Goal: Communication & Community: Answer question/provide support

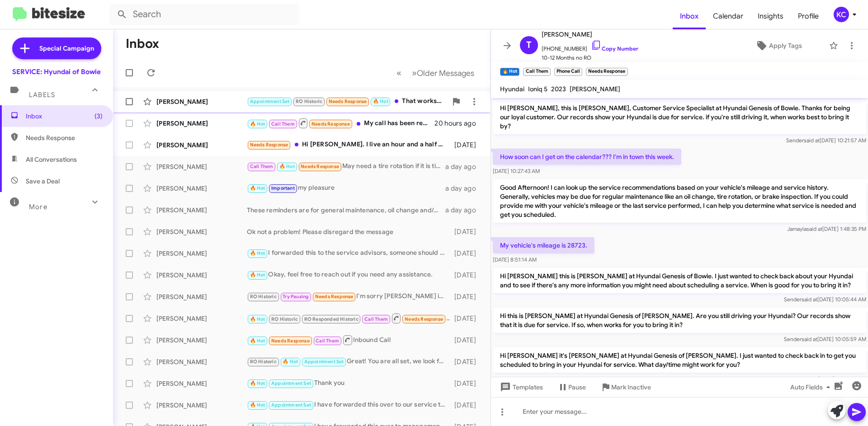
scroll to position [364, 0]
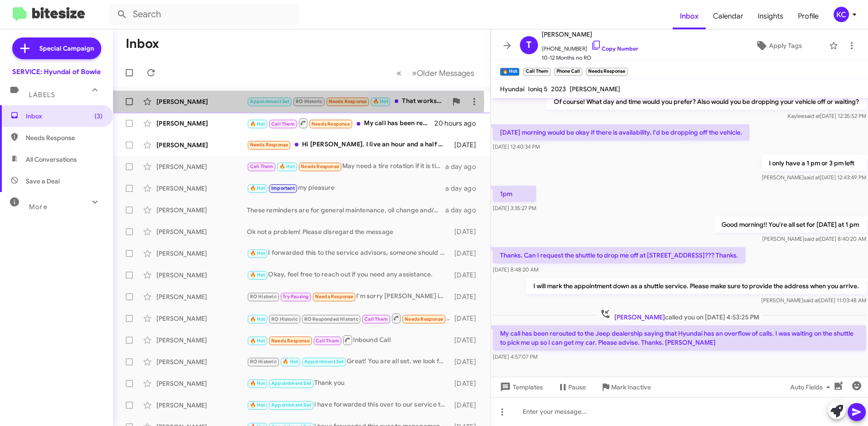
click at [195, 103] on div "Alexander Anderson" at bounding box center [201, 101] width 90 height 9
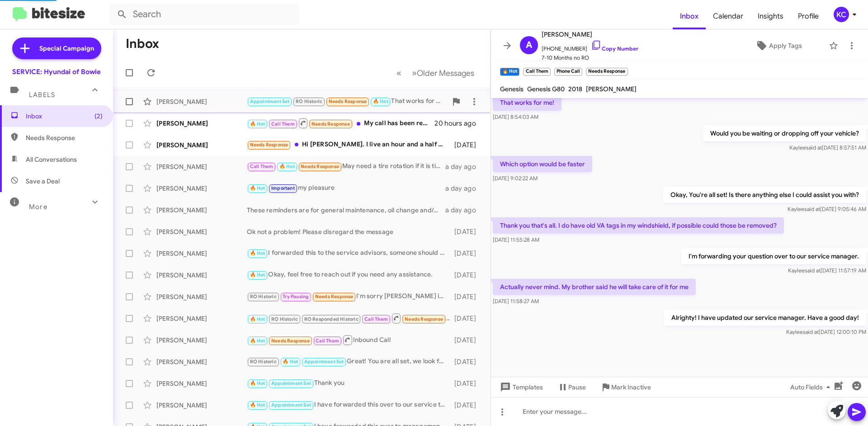
scroll to position [344, 0]
click at [196, 126] on div "Tony Wells" at bounding box center [201, 123] width 90 height 9
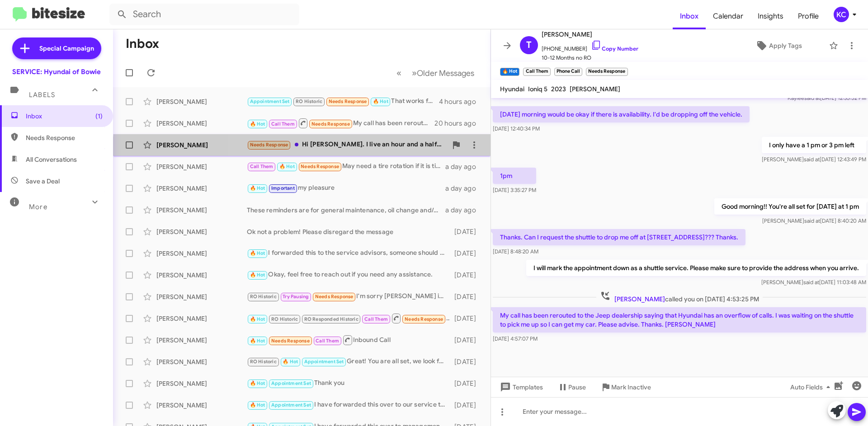
click at [391, 152] on div "Michael Harvey Needs Response Hi Mia. I live an hour and a half away and am hav…" at bounding box center [301, 145] width 363 height 18
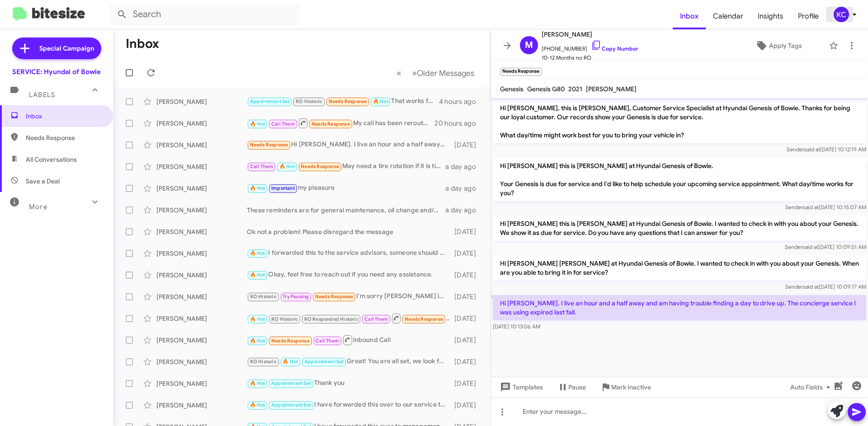
click at [834, 16] on div "KC" at bounding box center [841, 14] width 15 height 15
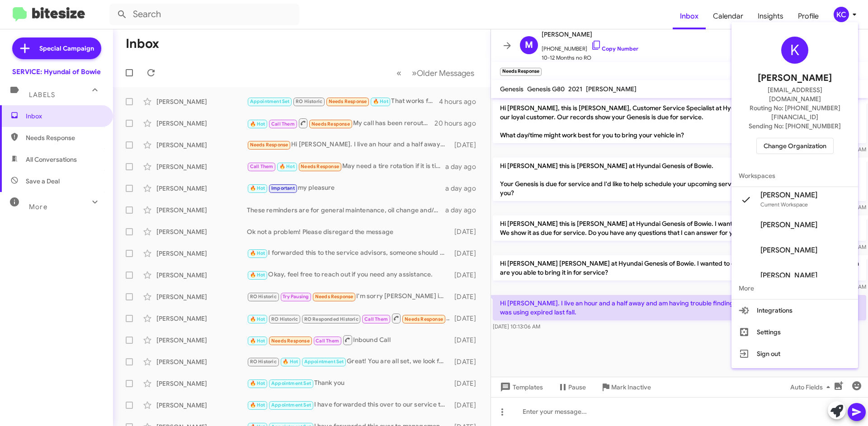
click at [783, 138] on span "Change Organization" at bounding box center [794, 145] width 63 height 15
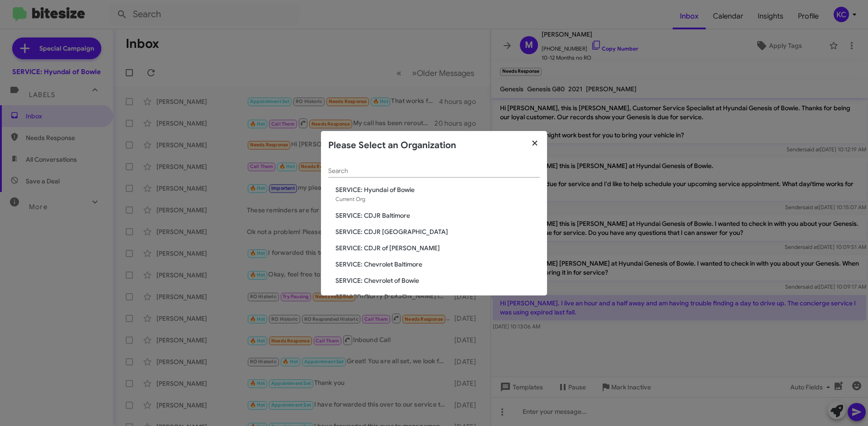
click at [531, 146] on icon "button" at bounding box center [535, 143] width 10 height 8
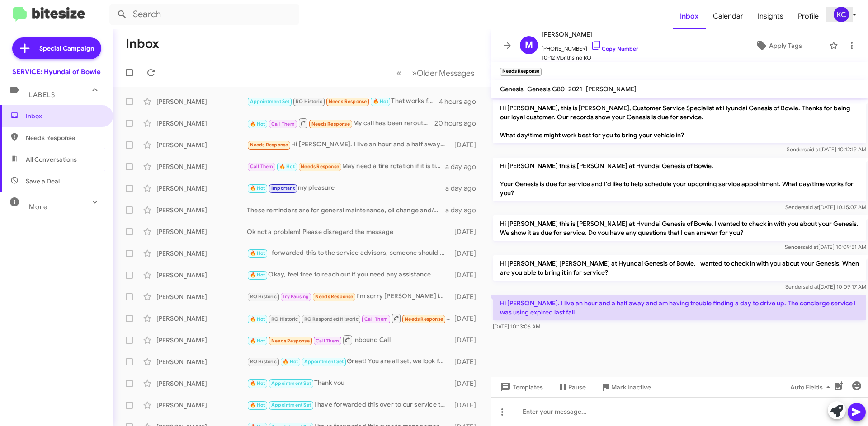
click at [843, 17] on div "KC" at bounding box center [841, 14] width 15 height 15
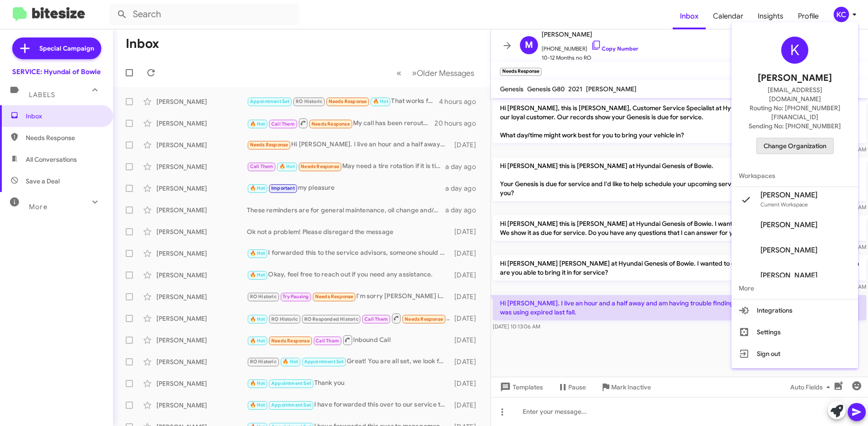
click at [814, 138] on span "Change Organization" at bounding box center [794, 145] width 63 height 15
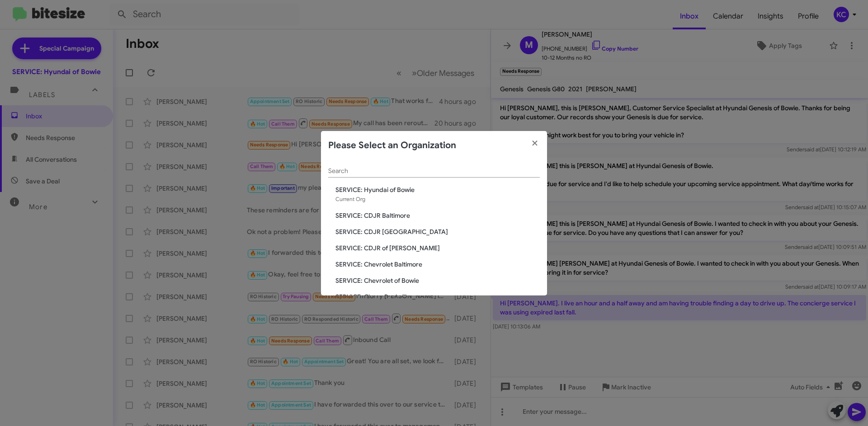
click at [403, 250] on span "SERVICE: CDJR of [PERSON_NAME]" at bounding box center [437, 248] width 204 height 9
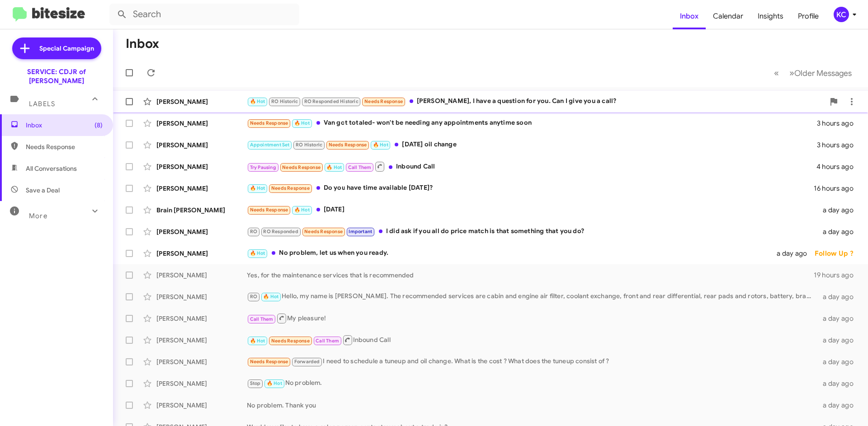
click at [487, 99] on div "🔥 Hot RO Historic RO Responded Historic Needs Response David, I have a question…" at bounding box center [536, 101] width 578 height 10
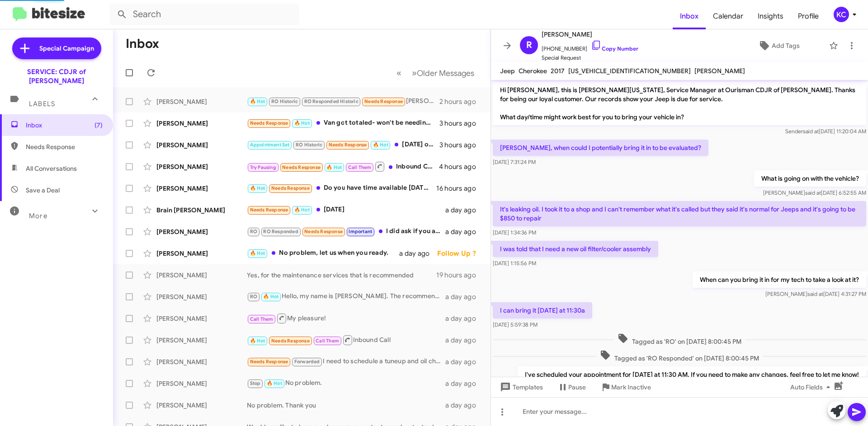
scroll to position [252, 0]
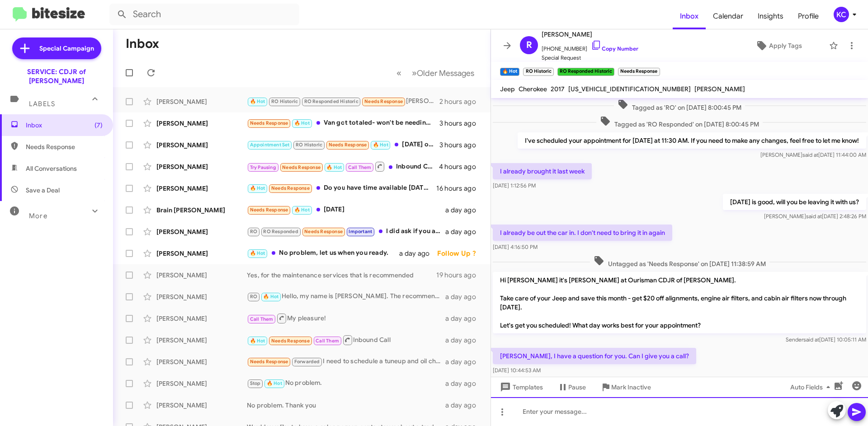
click at [645, 414] on div at bounding box center [679, 411] width 377 height 29
click at [856, 410] on icon at bounding box center [856, 412] width 11 height 11
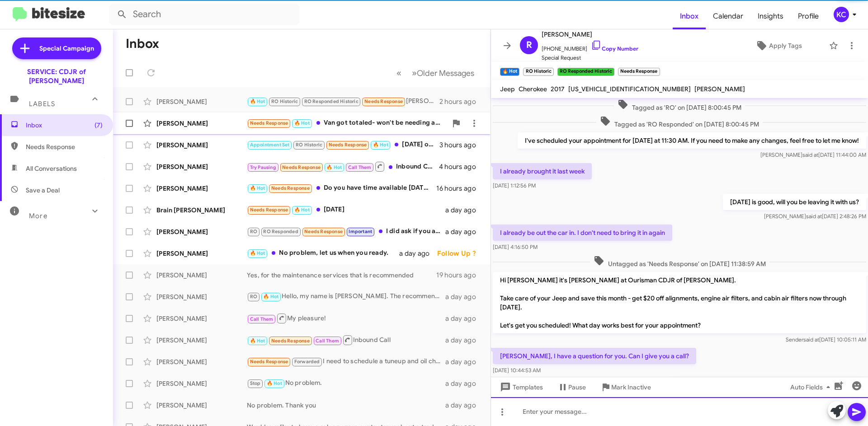
scroll to position [0, 0]
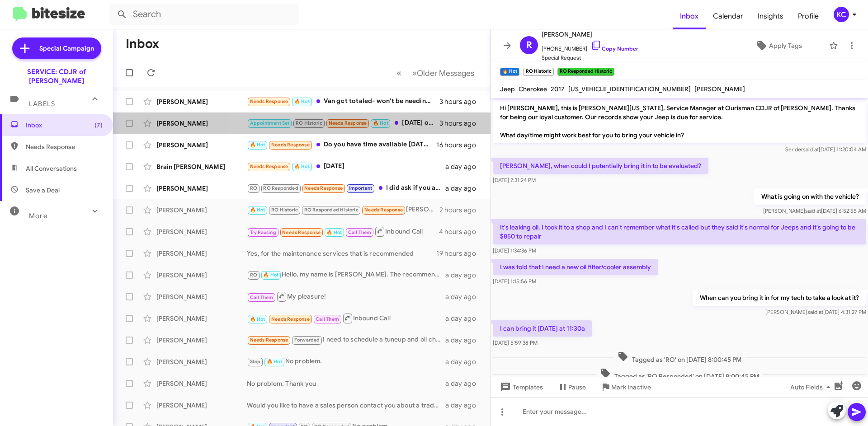
click at [359, 119] on small "Needs Response" at bounding box center [347, 123] width 42 height 9
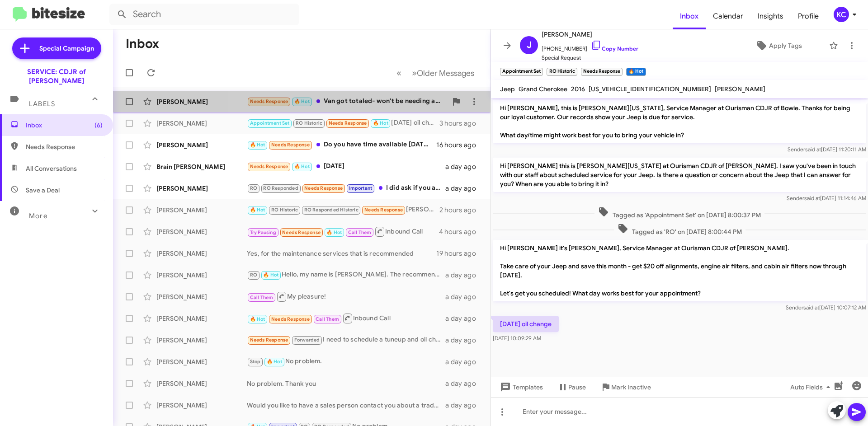
click at [363, 99] on div "Needs Response 🔥 Hot Van got totaled- won't be needing any appointments anytime…" at bounding box center [347, 101] width 200 height 10
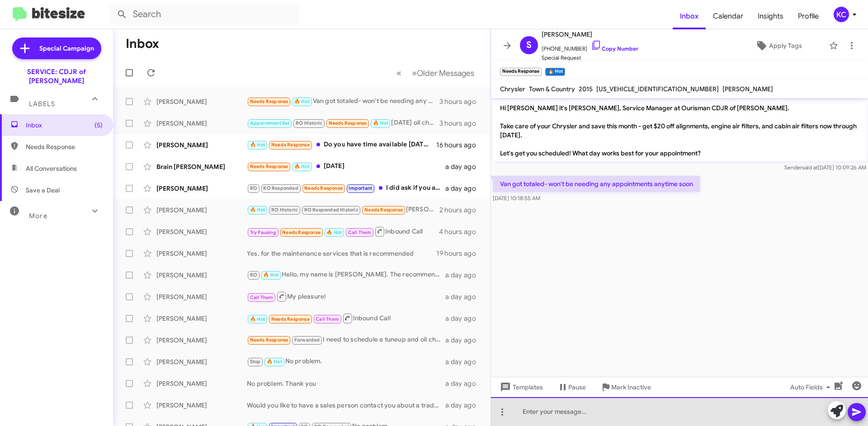
click at [566, 415] on div at bounding box center [679, 411] width 377 height 29
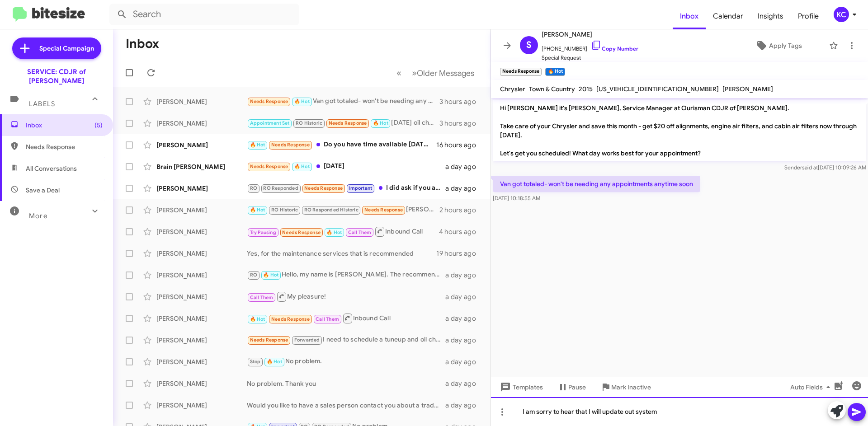
click at [633, 417] on div "I am sorry to hear that I will update out system" at bounding box center [679, 411] width 377 height 29
click at [853, 410] on icon at bounding box center [856, 413] width 9 height 8
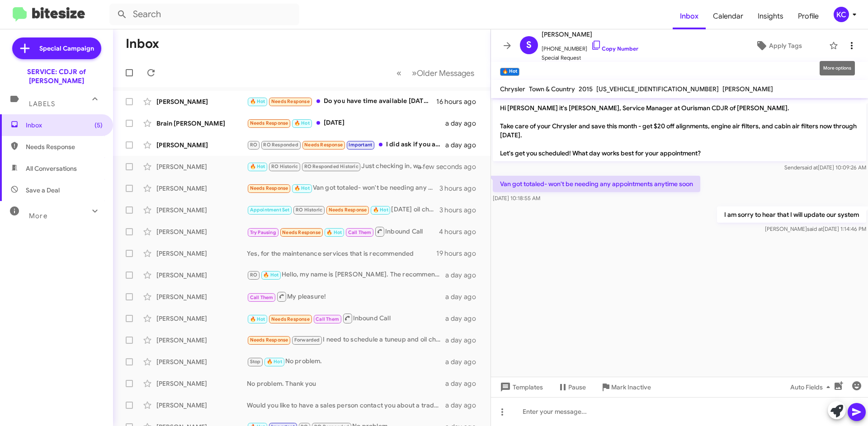
click at [846, 44] on icon at bounding box center [851, 45] width 11 height 11
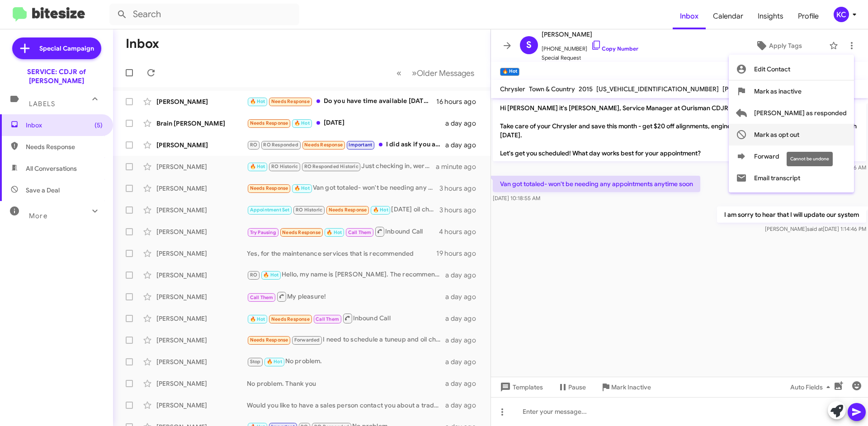
click at [799, 129] on span "Mark as opt out" at bounding box center [776, 135] width 45 height 22
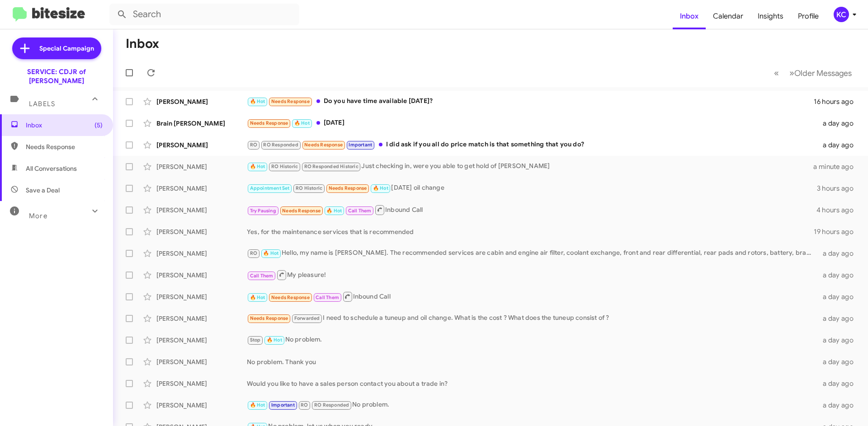
click at [26, 165] on span "All Conversations" at bounding box center [56, 169] width 113 height 22
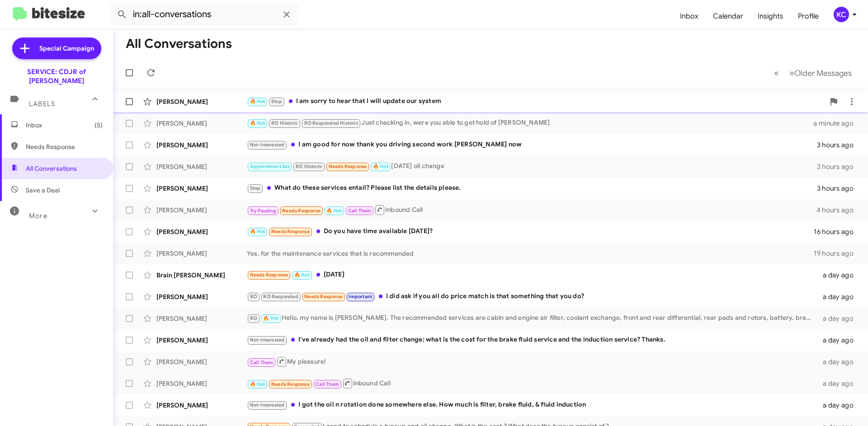
click at [413, 103] on div "🔥 Hot Stop I am sorry to hear that I will update our system" at bounding box center [536, 101] width 578 height 10
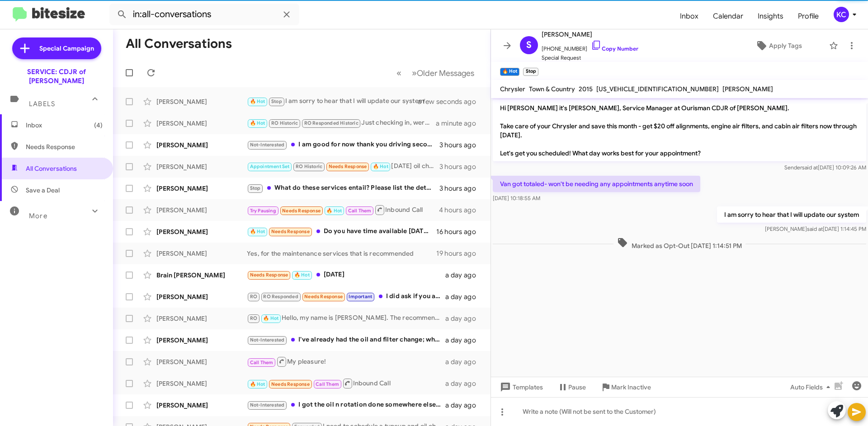
click at [848, 33] on mat-toolbar "S Shannon Price +13017584650 Copy Number Special Request Apply Tags" at bounding box center [679, 45] width 377 height 33
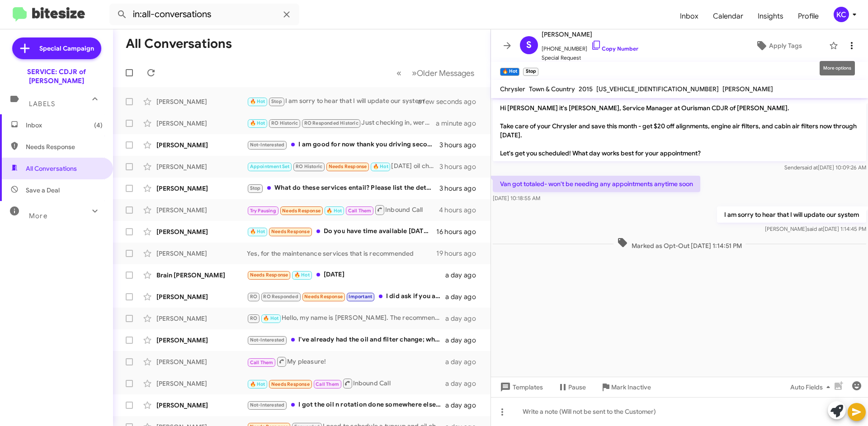
click at [846, 47] on icon at bounding box center [851, 45] width 11 height 11
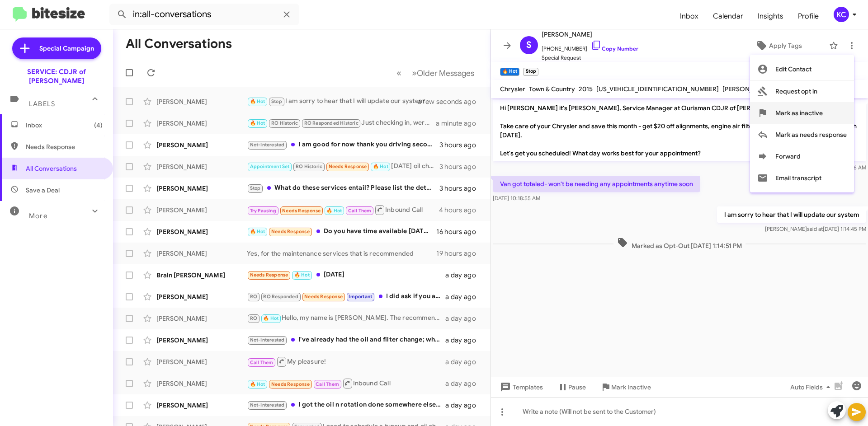
click at [819, 114] on span "Mark as inactive" at bounding box center [798, 113] width 47 height 22
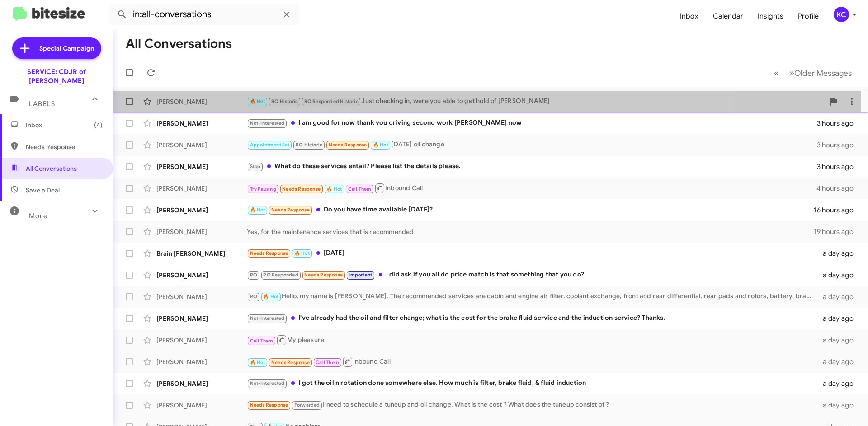
click at [395, 101] on div "🔥 Hot RO Historic RO Responded Historic Just checking in, were you able to get …" at bounding box center [536, 101] width 578 height 10
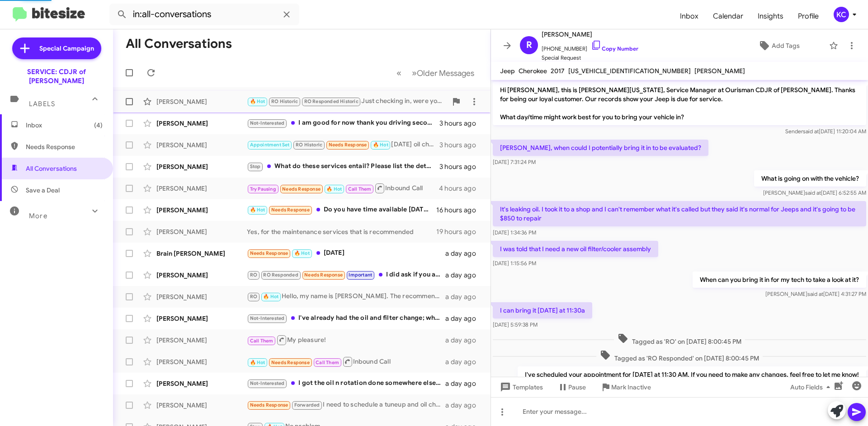
scroll to position [303, 0]
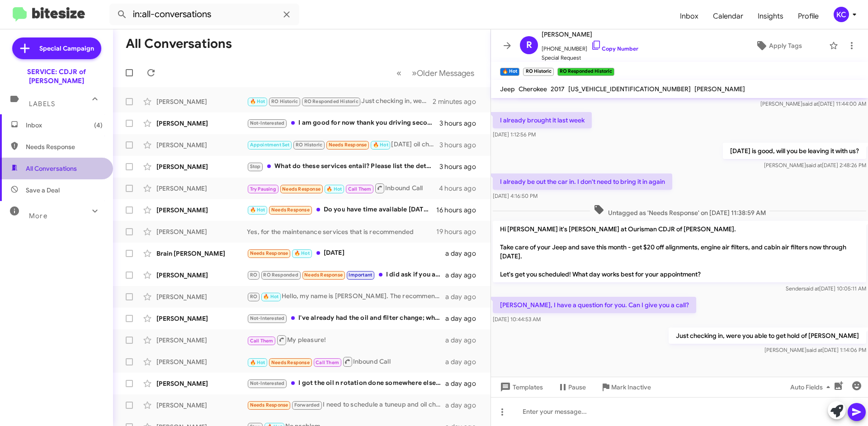
click at [79, 164] on span "All Conversations" at bounding box center [56, 169] width 113 height 22
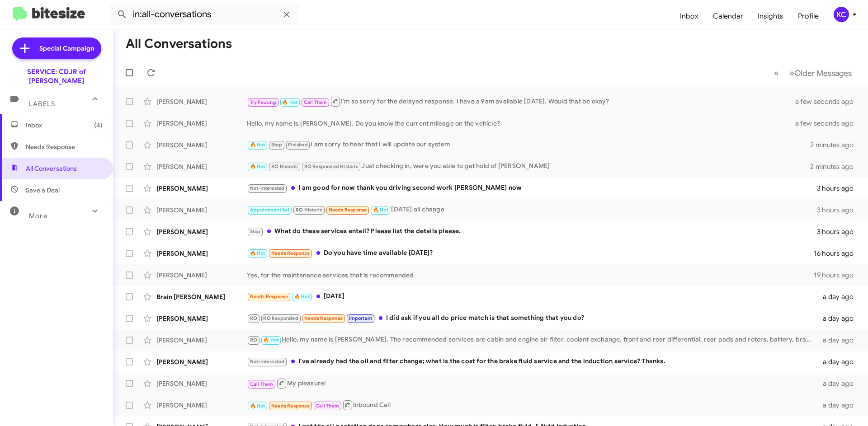
click at [74, 183] on span "Save a Deal" at bounding box center [56, 190] width 113 height 22
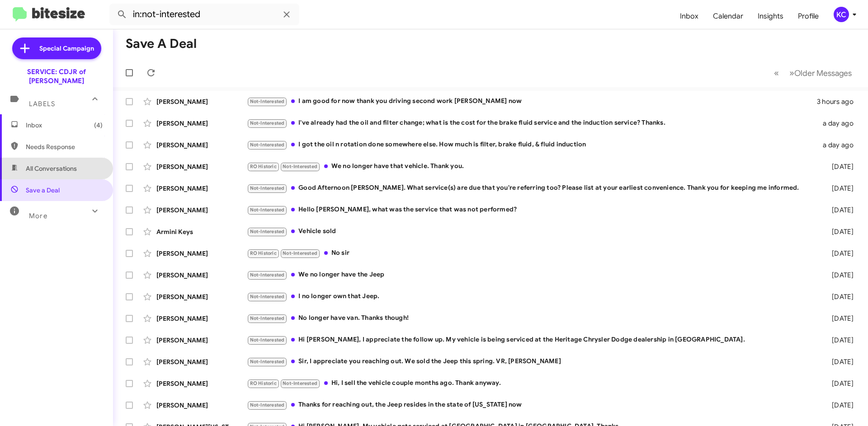
click at [68, 164] on span "All Conversations" at bounding box center [51, 168] width 51 height 9
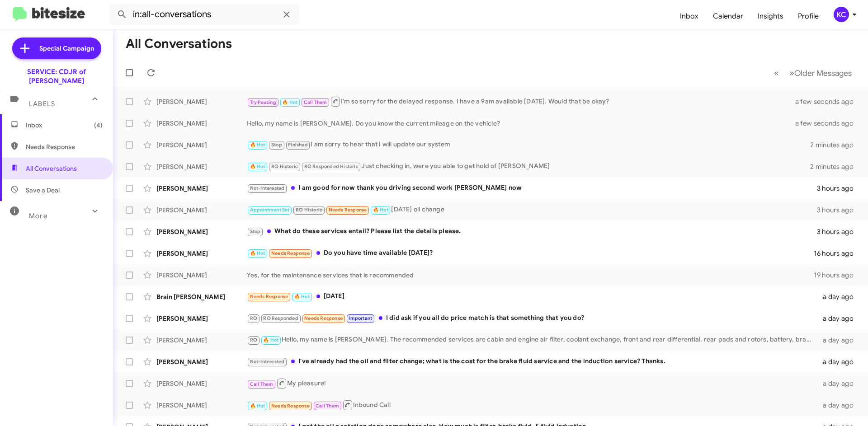
click at [65, 142] on span "Needs Response" at bounding box center [64, 146] width 77 height 9
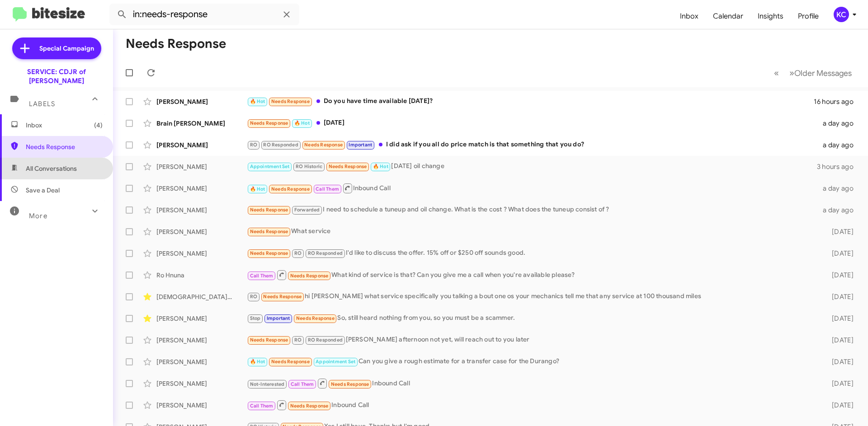
click at [71, 164] on span "All Conversations" at bounding box center [51, 168] width 51 height 9
type input "in:all-conversations"
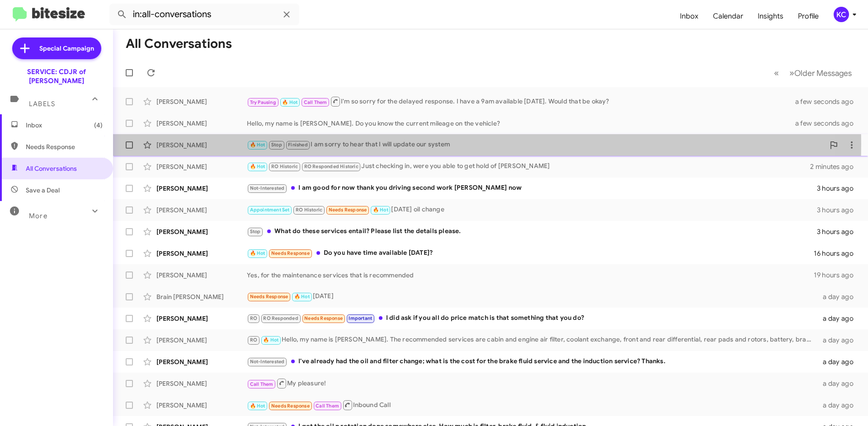
click at [217, 144] on div "Shannon Price" at bounding box center [201, 145] width 90 height 9
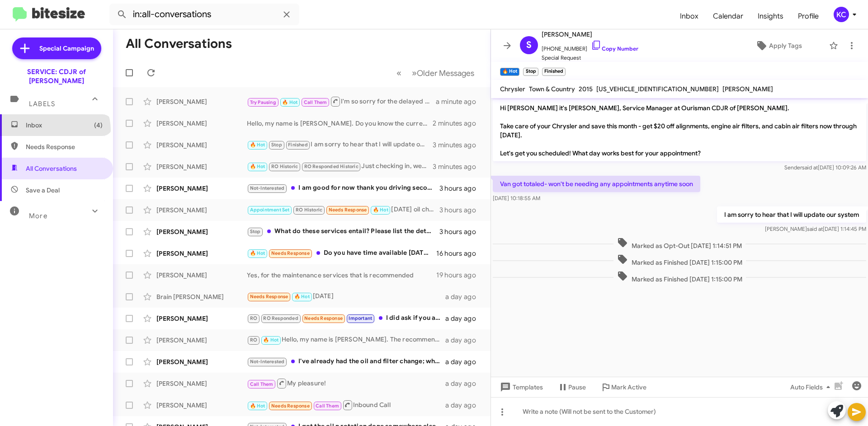
click at [55, 121] on span "Inbox (4)" at bounding box center [56, 125] width 113 height 22
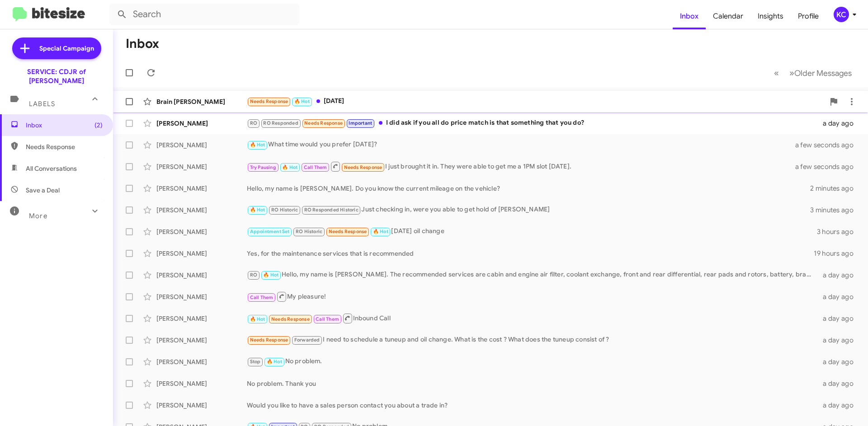
click at [358, 99] on div "Needs Response 🔥 Hot Tomorrow" at bounding box center [536, 101] width 578 height 10
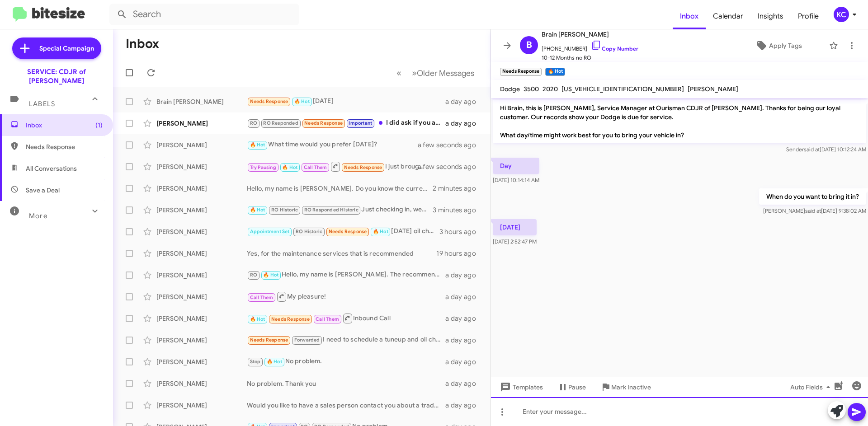
click at [611, 411] on div at bounding box center [679, 411] width 377 height 29
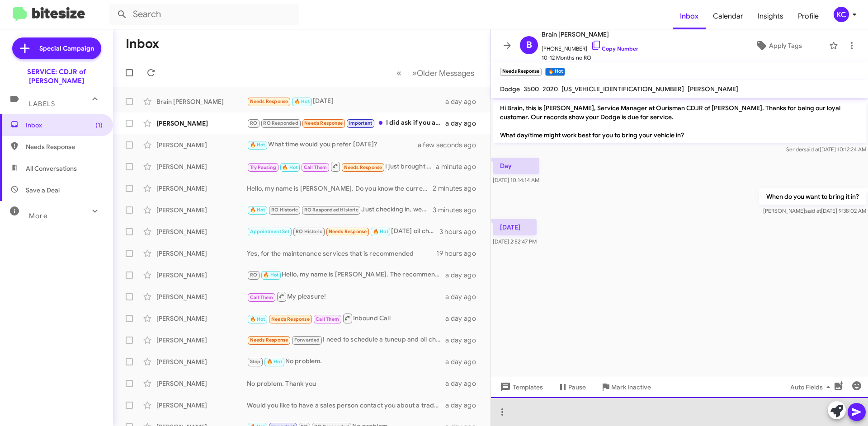
click at [551, 411] on div at bounding box center [679, 411] width 377 height 29
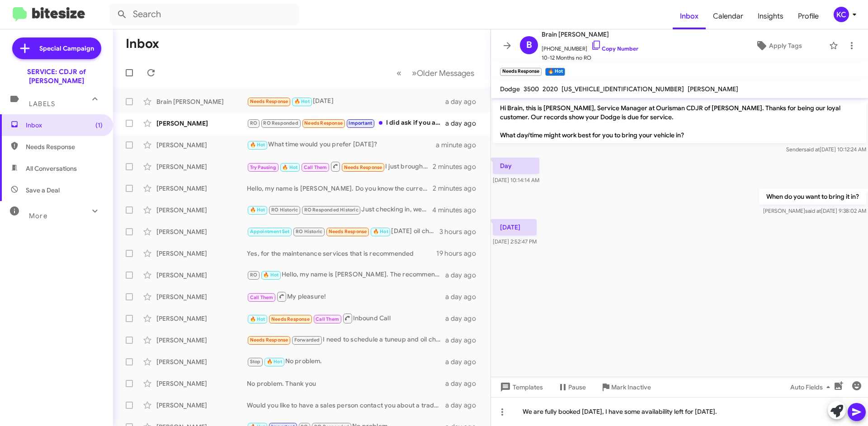
click at [861, 407] on icon at bounding box center [856, 412] width 11 height 11
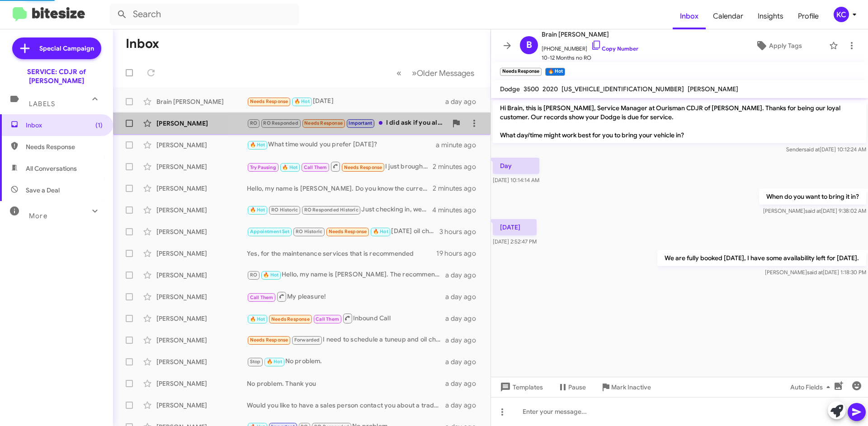
click at [415, 122] on div "RO RO Responded Needs Response Important I did ask if you all do price match is…" at bounding box center [347, 123] width 200 height 10
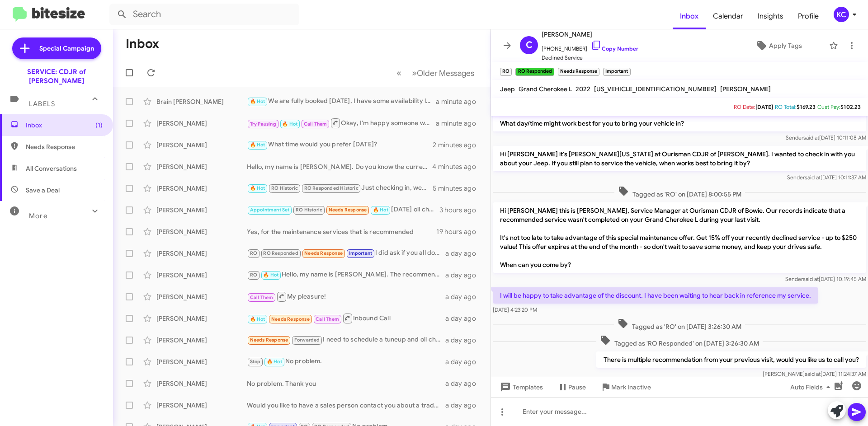
scroll to position [184, 0]
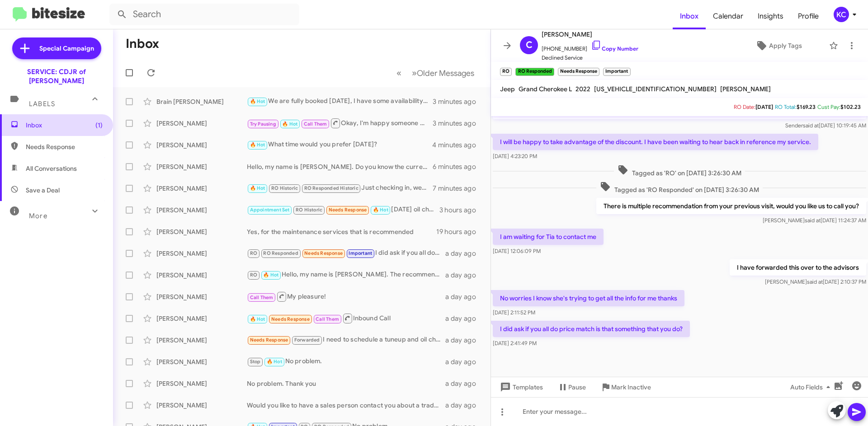
click at [64, 121] on span "Inbox (1)" at bounding box center [56, 125] width 113 height 22
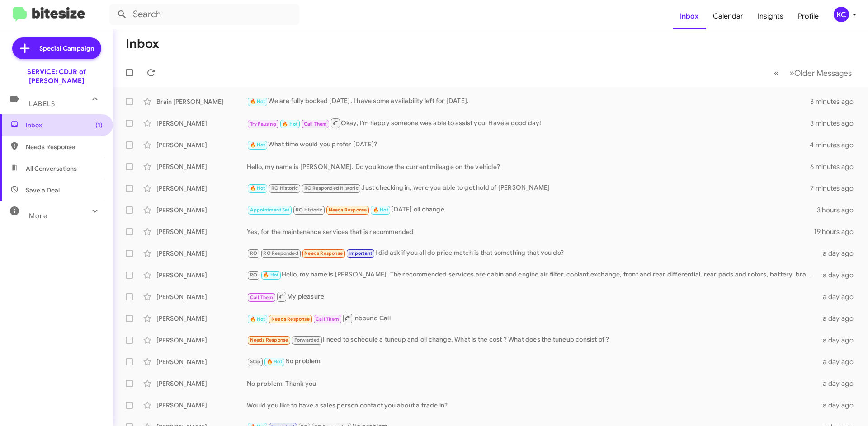
click at [85, 121] on span "Inbox (1)" at bounding box center [56, 125] width 113 height 22
click at [49, 143] on span "Needs Response" at bounding box center [56, 147] width 113 height 22
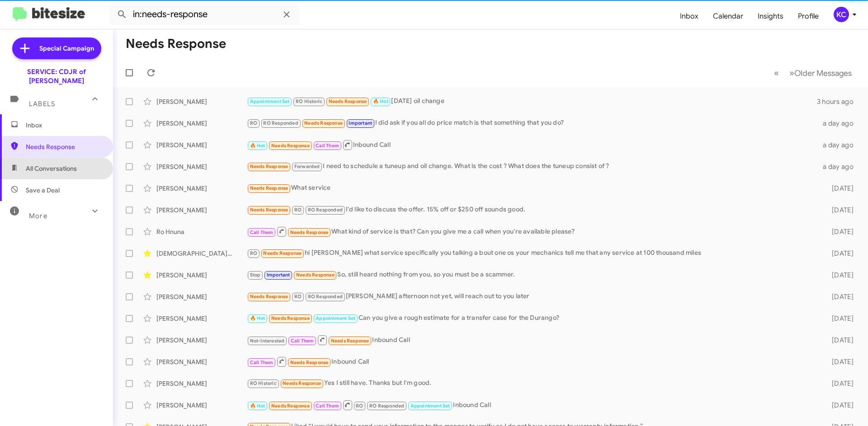
click at [57, 164] on span "All Conversations" at bounding box center [51, 168] width 51 height 9
type input "in:all-conversations"
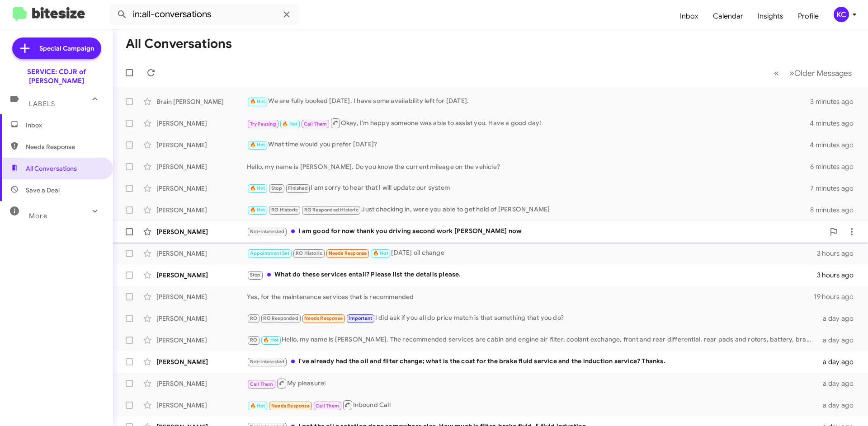
scroll to position [45, 0]
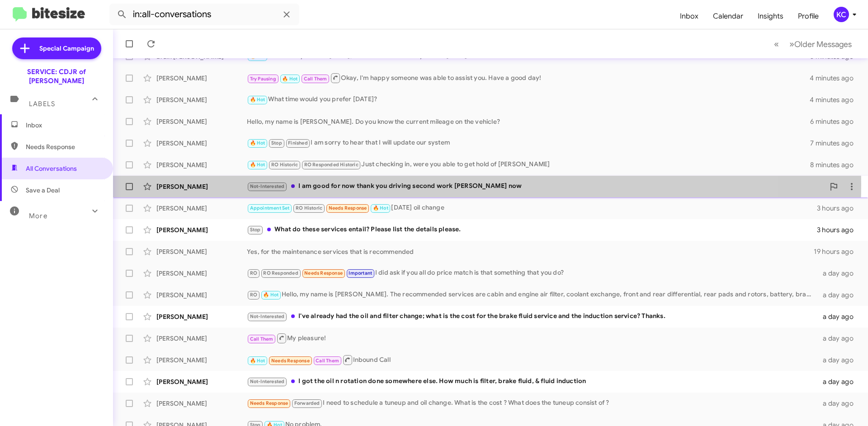
click at [418, 185] on div "Not-Interested I am good for now thank you driving second work [PERSON_NAME] now" at bounding box center [536, 186] width 578 height 10
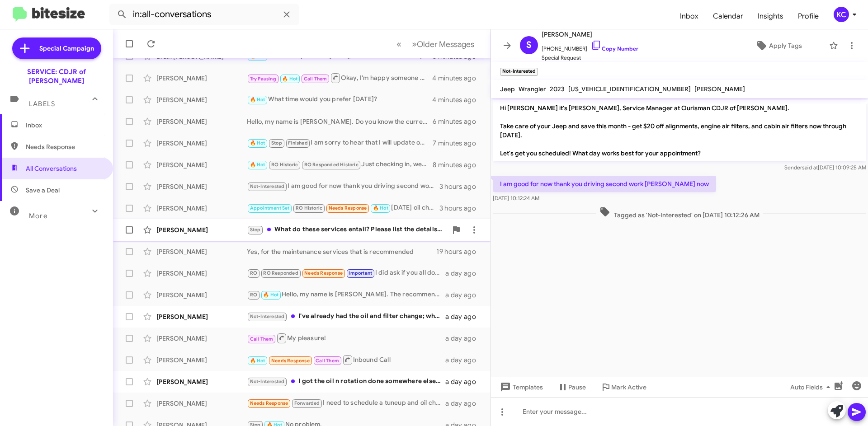
click at [361, 230] on div "Stop What do these services entail? Please list the details please." at bounding box center [347, 230] width 200 height 10
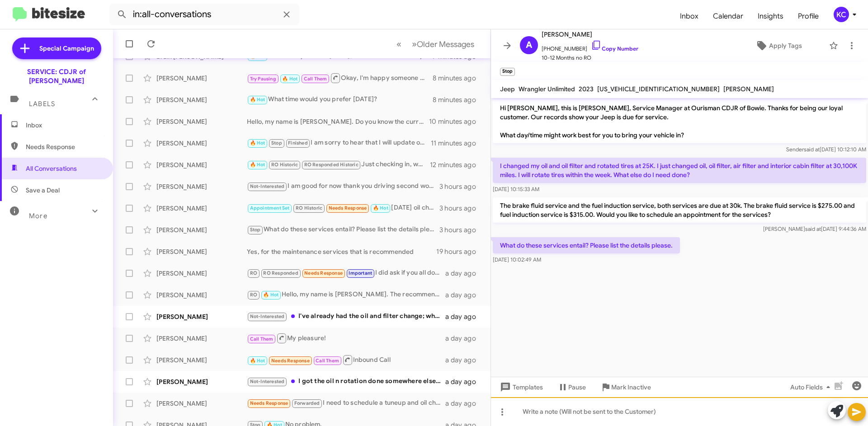
click at [614, 414] on div at bounding box center [679, 411] width 377 height 29
drag, startPoint x: 614, startPoint y: 414, endPoint x: 846, endPoint y: 46, distance: 435.3
click at [846, 46] on icon at bounding box center [851, 45] width 11 height 11
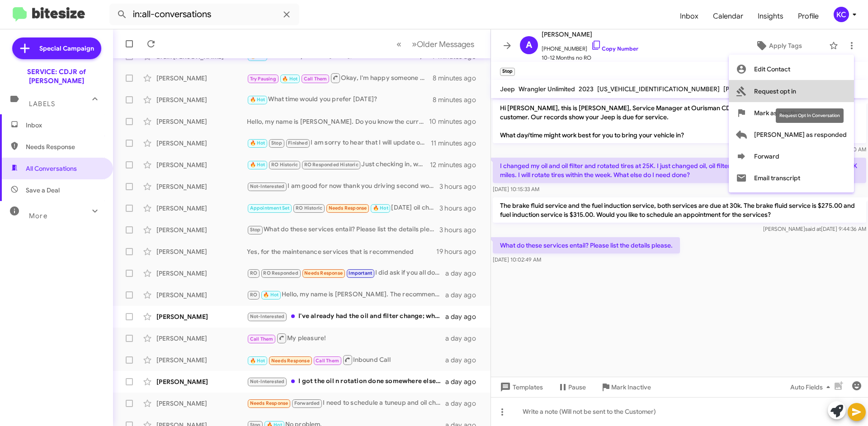
click at [839, 93] on button "Request opt in" at bounding box center [791, 91] width 125 height 22
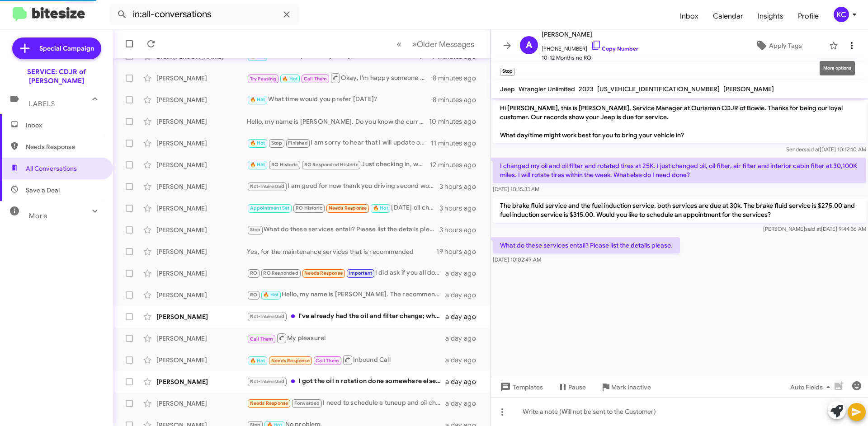
click at [846, 47] on icon at bounding box center [851, 45] width 11 height 11
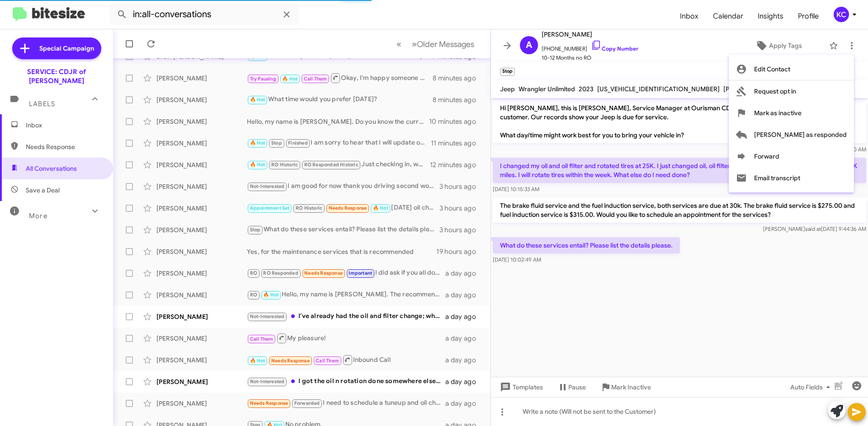
click at [563, 419] on div at bounding box center [434, 213] width 868 height 426
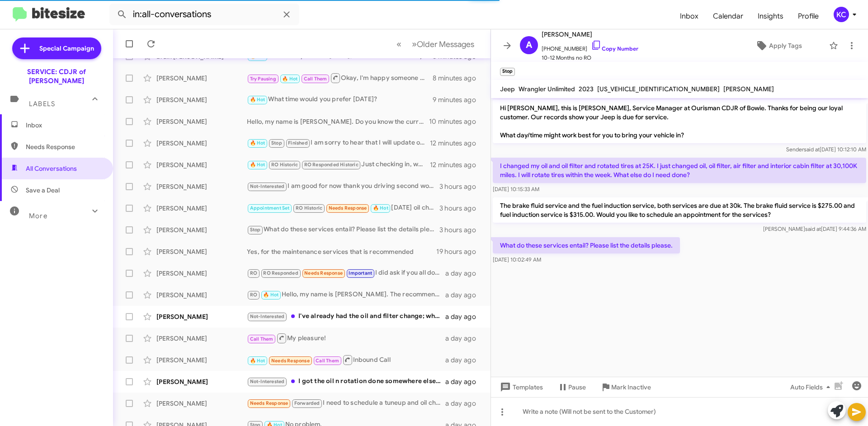
drag, startPoint x: 565, startPoint y: 415, endPoint x: 770, endPoint y: 297, distance: 236.9
click at [770, 297] on cdk-virtual-scroll-viewport "Hi Anita, this is David Valenzuela, Service Manager at Ourisman CDJR of Bowie. …" at bounding box center [679, 237] width 377 height 279
click at [642, 416] on div at bounding box center [679, 411] width 377 height 29
paste div
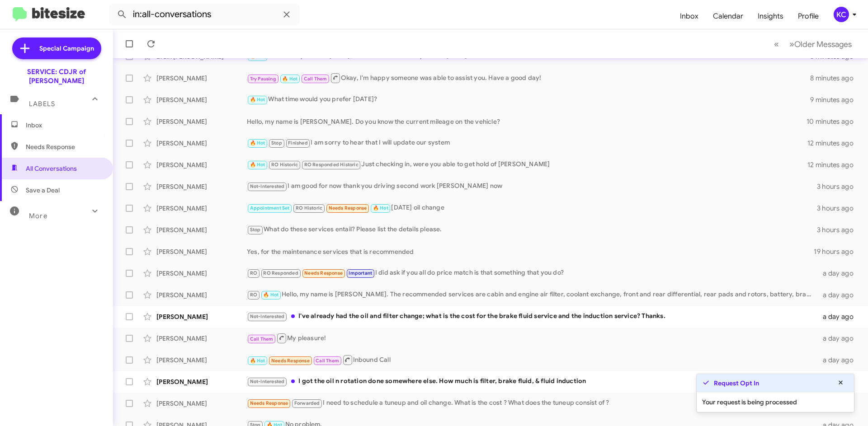
click at [37, 142] on span "Needs Response" at bounding box center [64, 146] width 77 height 9
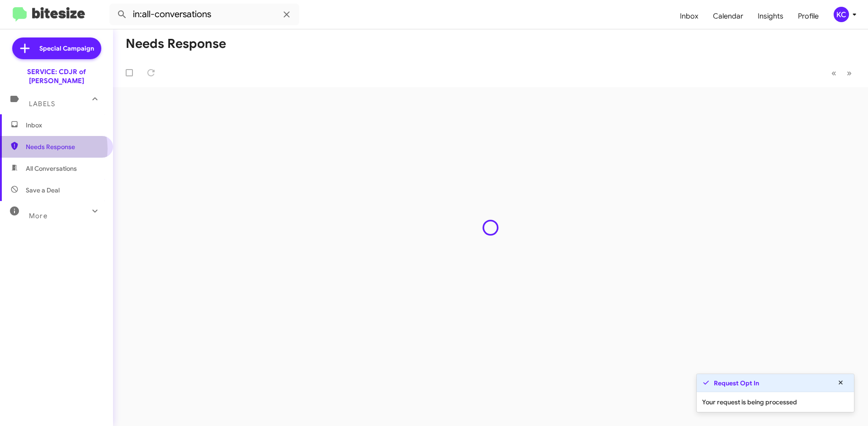
type input "in:needs-response"
click at [37, 123] on span "Inbox" at bounding box center [56, 125] width 113 height 22
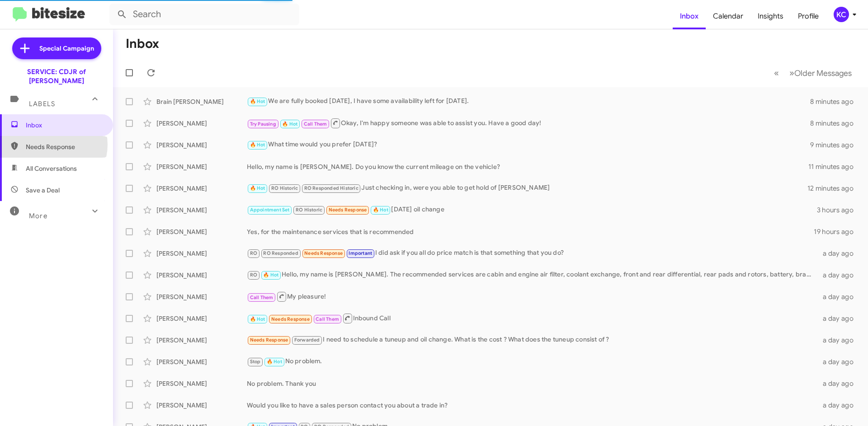
click at [49, 142] on span "Needs Response" at bounding box center [64, 146] width 77 height 9
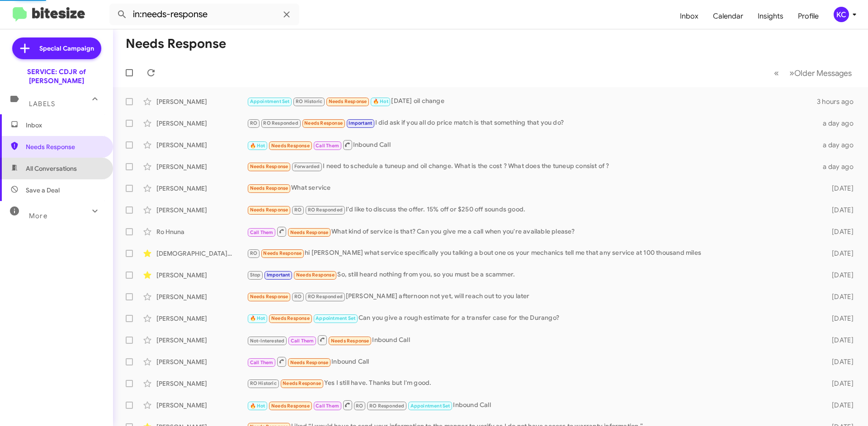
click at [59, 164] on span "All Conversations" at bounding box center [51, 168] width 51 height 9
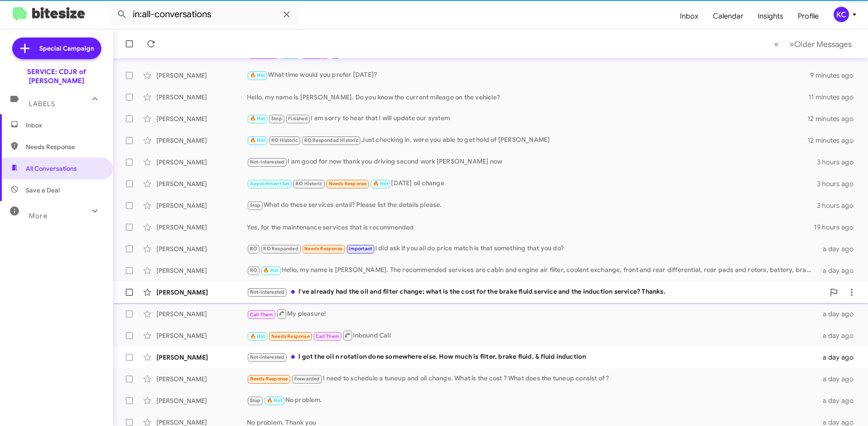
scroll to position [90, 0]
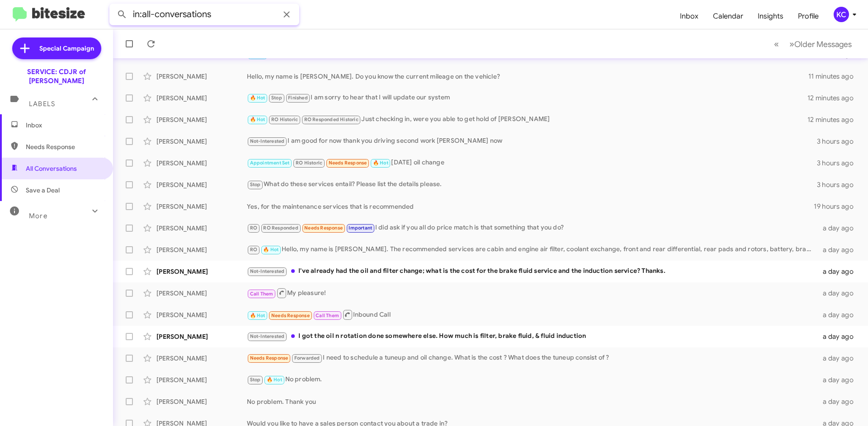
click at [217, 12] on input "in:all-conversations" at bounding box center [204, 15] width 190 height 22
click at [113, 5] on button at bounding box center [122, 14] width 18 height 18
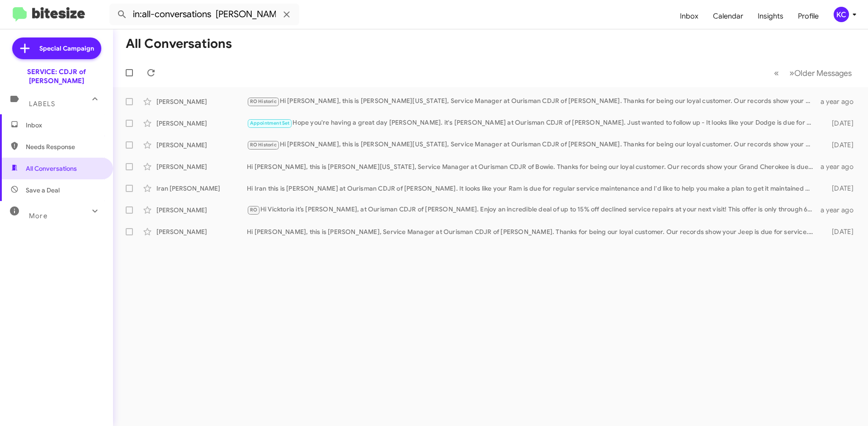
click at [56, 142] on span "Needs Response" at bounding box center [64, 146] width 77 height 9
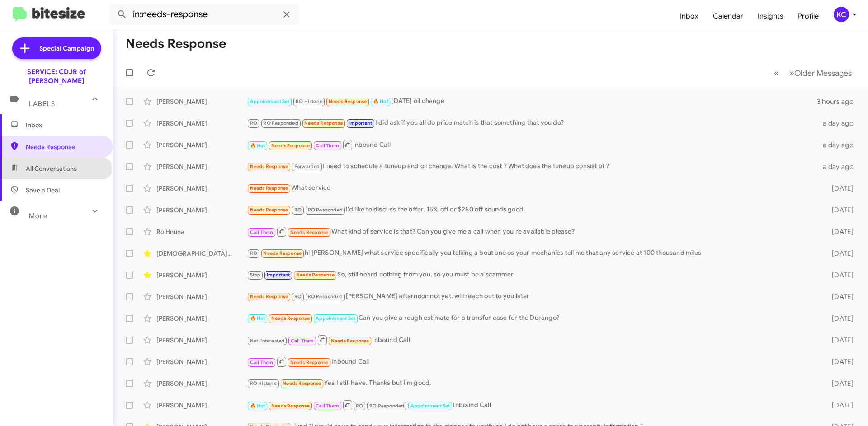
click at [55, 164] on span "All Conversations" at bounding box center [51, 168] width 51 height 9
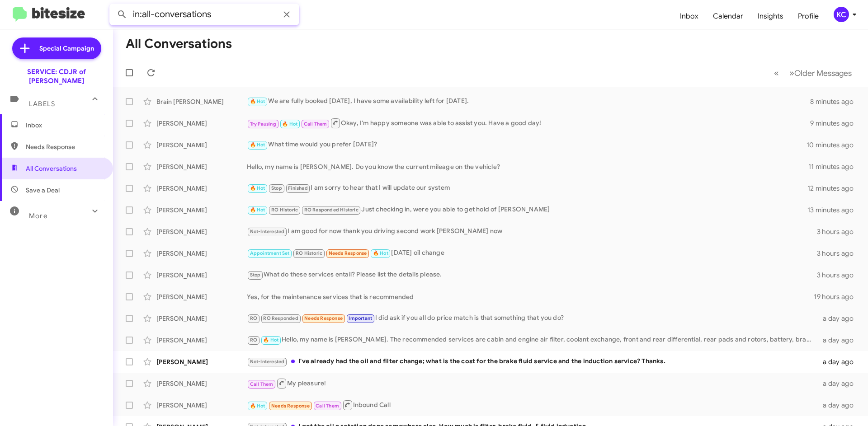
click at [233, 14] on input "in:all-conversations" at bounding box center [204, 15] width 190 height 22
click at [113, 5] on button at bounding box center [122, 14] width 18 height 18
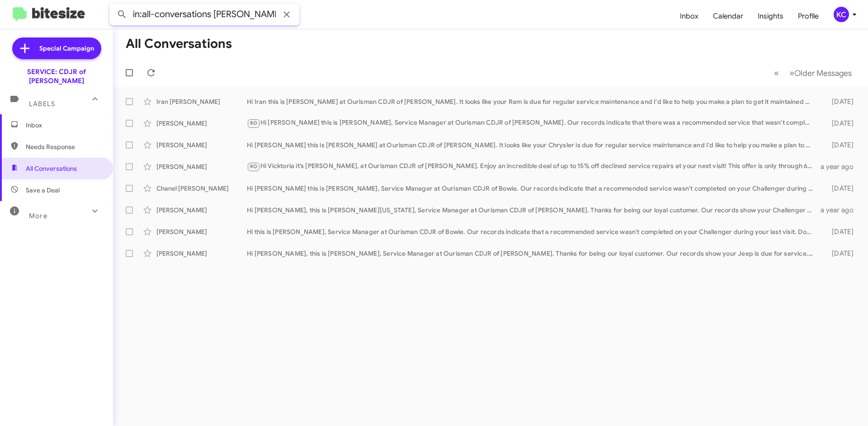
click at [231, 17] on input "in:all-conversations allen" at bounding box center [204, 15] width 190 height 22
type input "in:all-conversations anita"
click at [113, 5] on button at bounding box center [122, 14] width 18 height 18
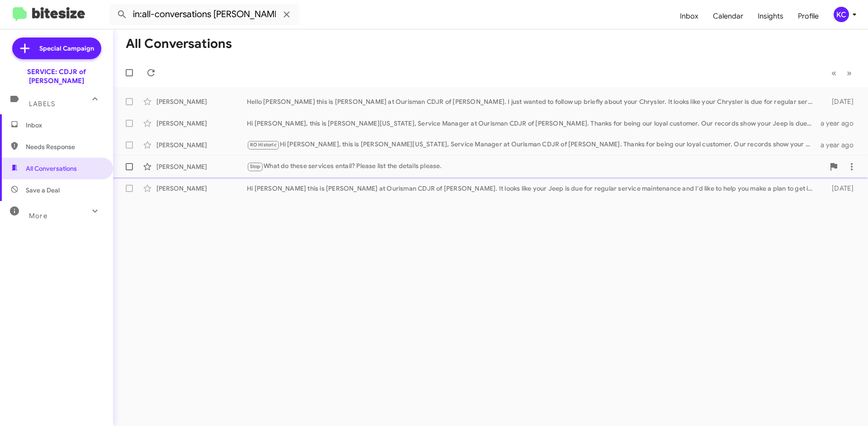
click at [209, 165] on div "Anita Allen" at bounding box center [201, 166] width 90 height 9
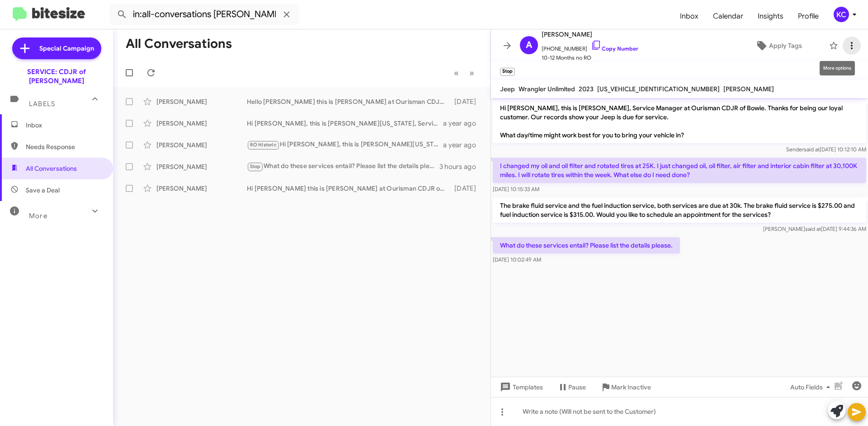
click at [846, 43] on icon at bounding box center [851, 45] width 11 height 11
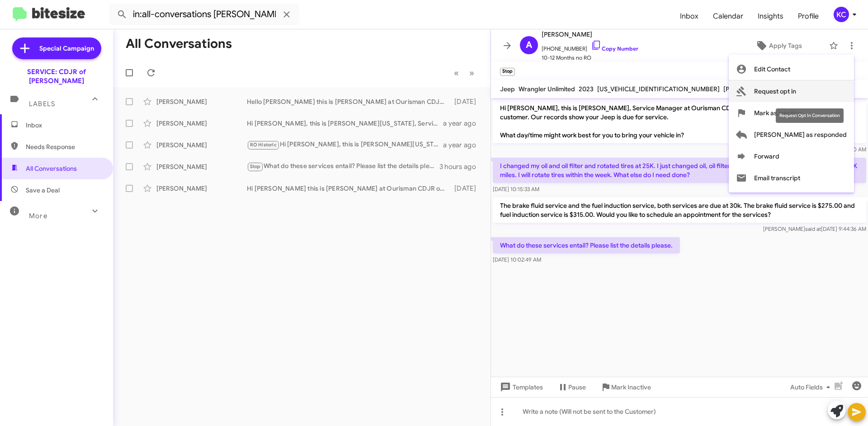
click at [840, 85] on button "Request opt in" at bounding box center [791, 91] width 125 height 22
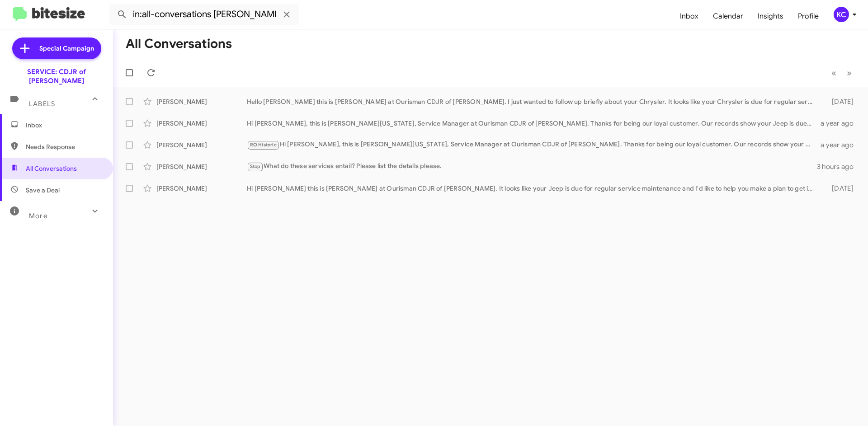
click at [62, 123] on span "Inbox" at bounding box center [56, 125] width 113 height 22
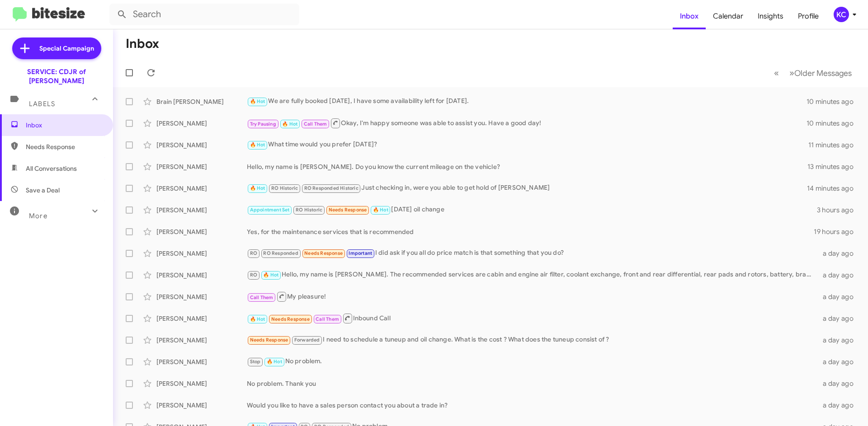
click at [39, 164] on span "All Conversations" at bounding box center [51, 168] width 51 height 9
type input "in:all-conversations"
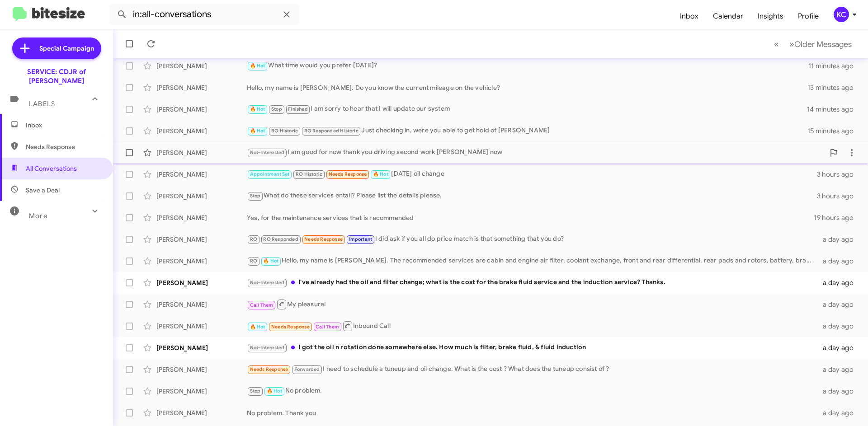
scroll to position [90, 0]
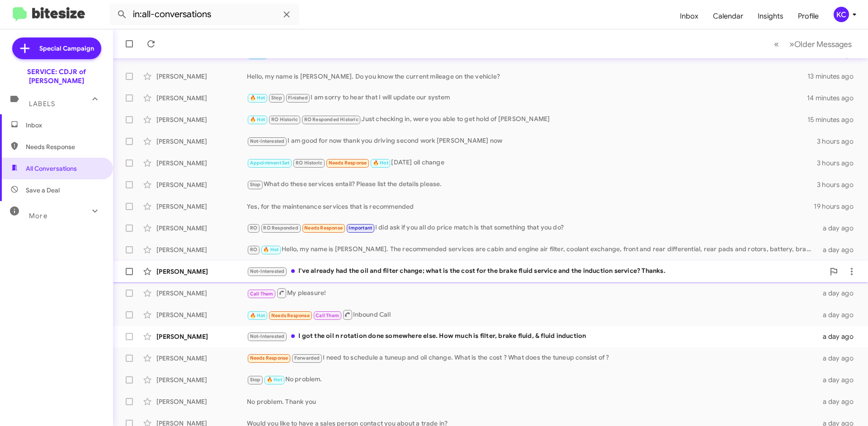
click at [323, 271] on div "Not-Interested I've already had the oil and filter change; what is the cost for…" at bounding box center [536, 271] width 578 height 10
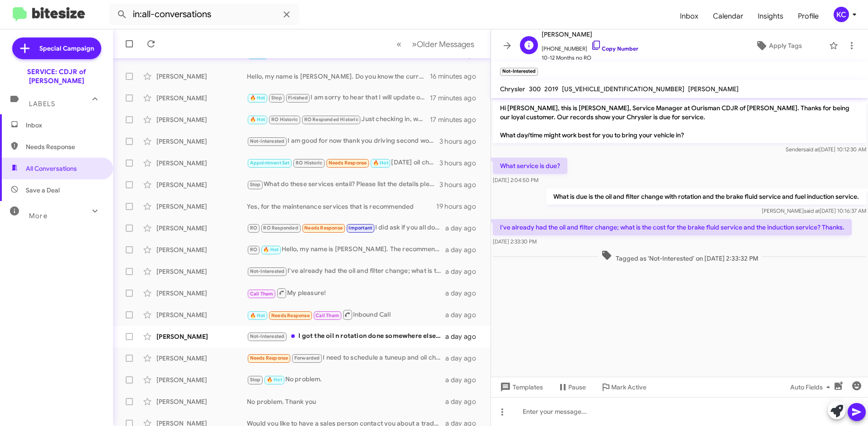
click at [591, 45] on icon at bounding box center [596, 45] width 11 height 11
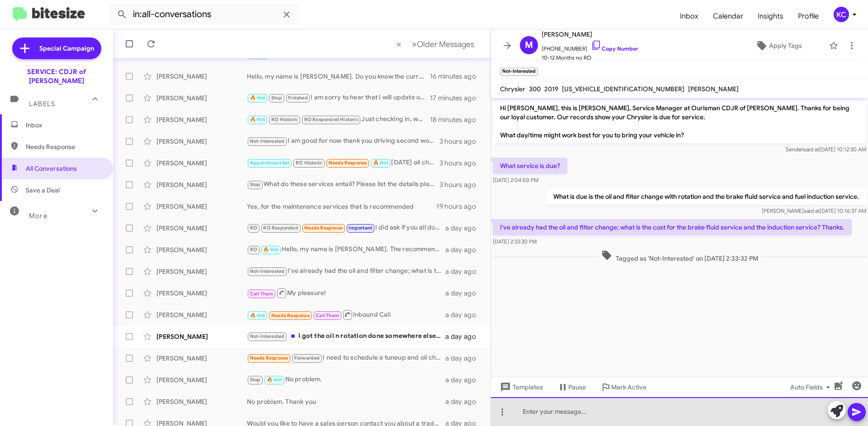
click at [595, 405] on div at bounding box center [679, 411] width 377 height 29
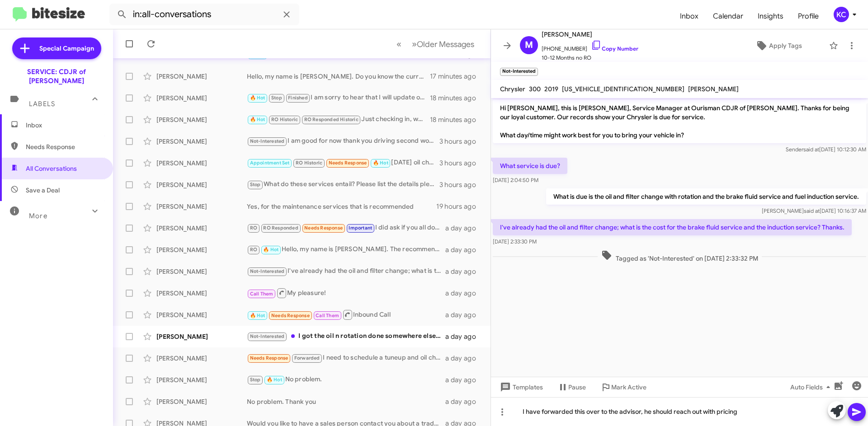
click at [856, 413] on icon at bounding box center [856, 413] width 9 height 8
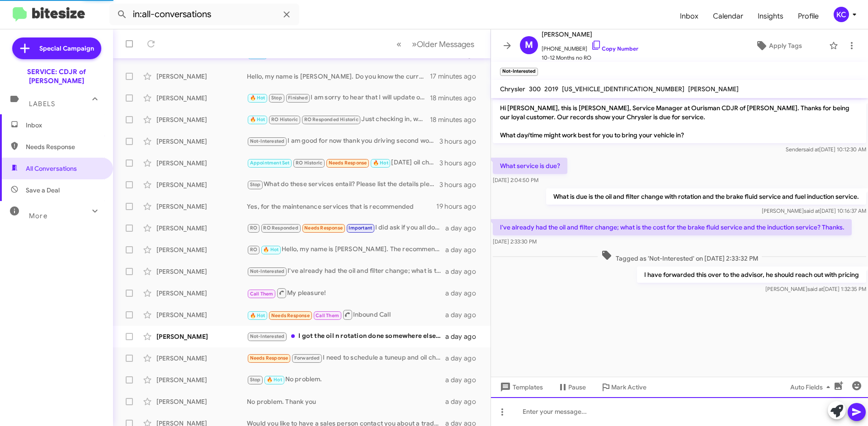
scroll to position [99, 0]
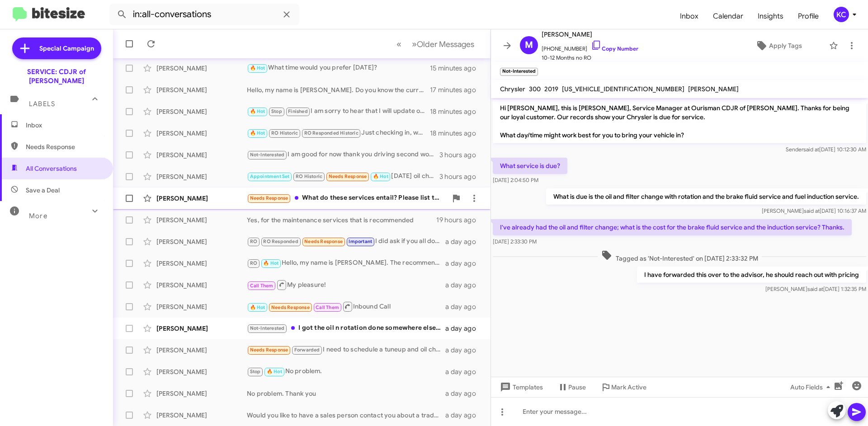
click at [387, 202] on div "Needs Response What do these services entail? Please list the details please." at bounding box center [347, 198] width 200 height 10
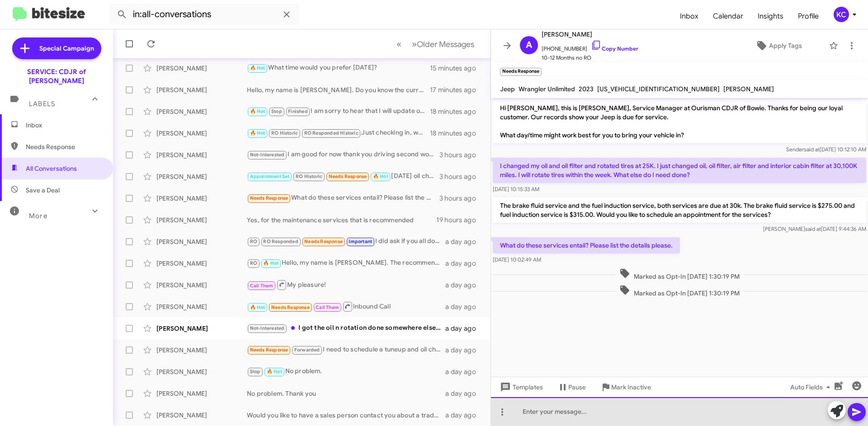
click at [595, 412] on div at bounding box center [679, 411] width 377 height 29
click at [575, 406] on div "4435352403" at bounding box center [679, 411] width 377 height 29
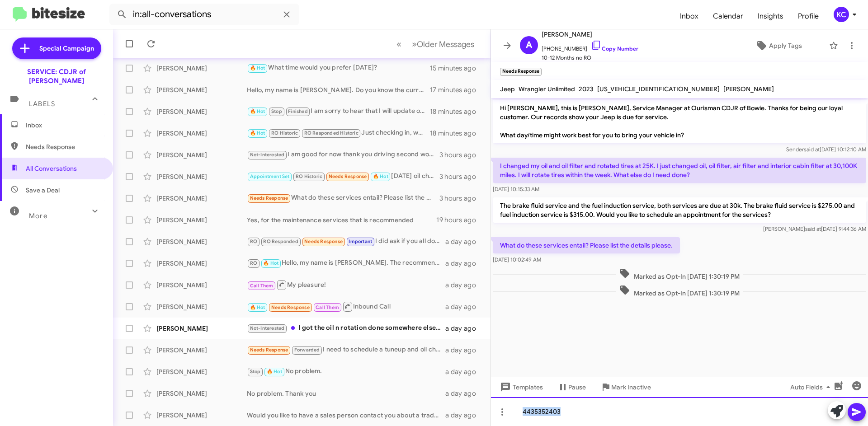
click at [574, 406] on div "4435352403" at bounding box center [679, 411] width 377 height 29
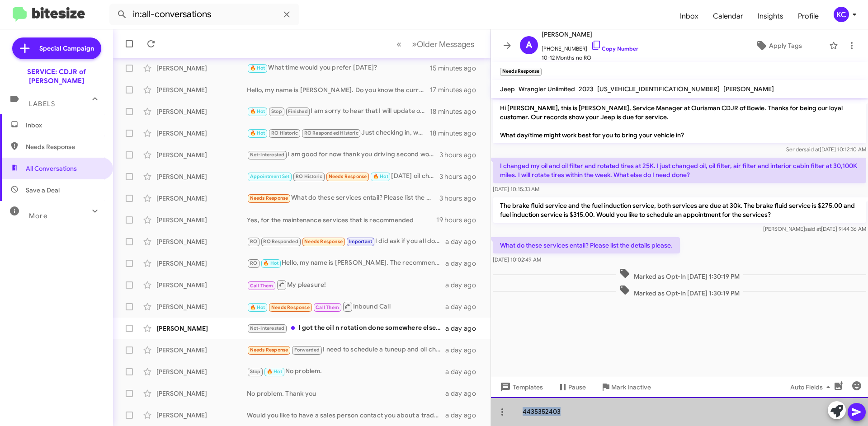
click at [574, 406] on div "4435352403" at bounding box center [679, 411] width 377 height 29
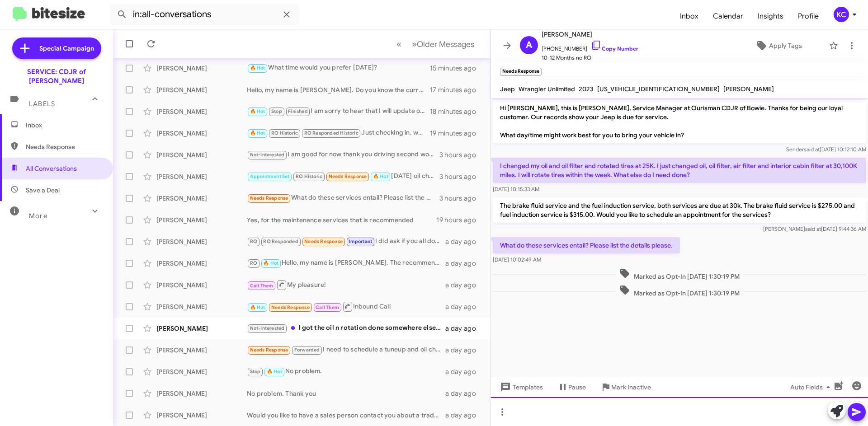
click at [534, 408] on div at bounding box center [679, 411] width 377 height 29
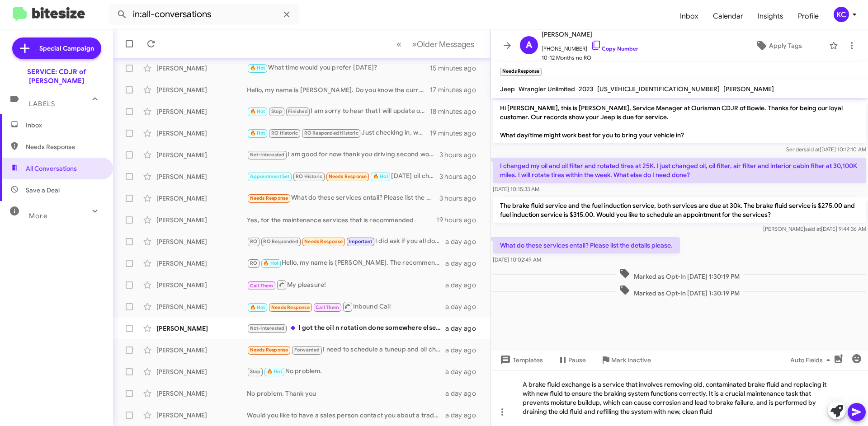
click at [855, 416] on icon at bounding box center [856, 412] width 11 height 11
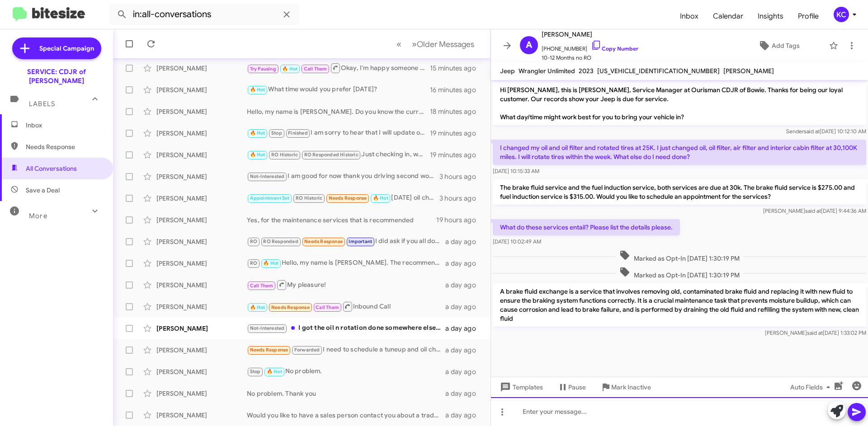
click at [560, 411] on div at bounding box center [679, 411] width 377 height 29
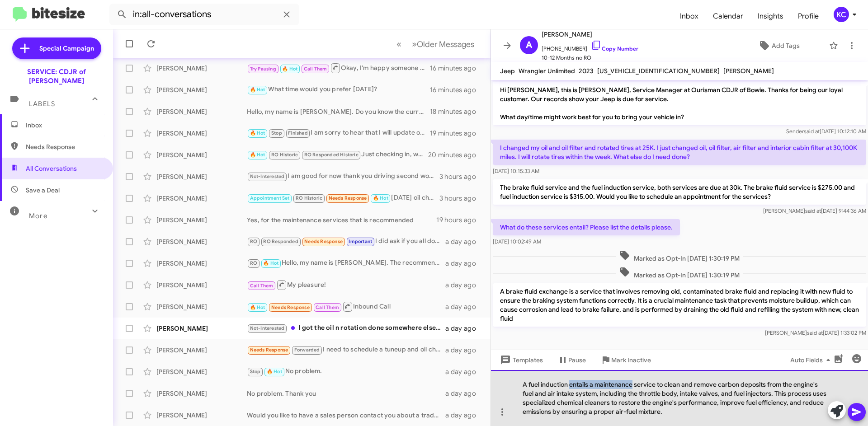
drag, startPoint x: 572, startPoint y: 385, endPoint x: 632, endPoint y: 388, distance: 60.2
click at [632, 388] on div "A fuel induction entails a maintenance service to clean and remove carbon depos…" at bounding box center [679, 398] width 377 height 56
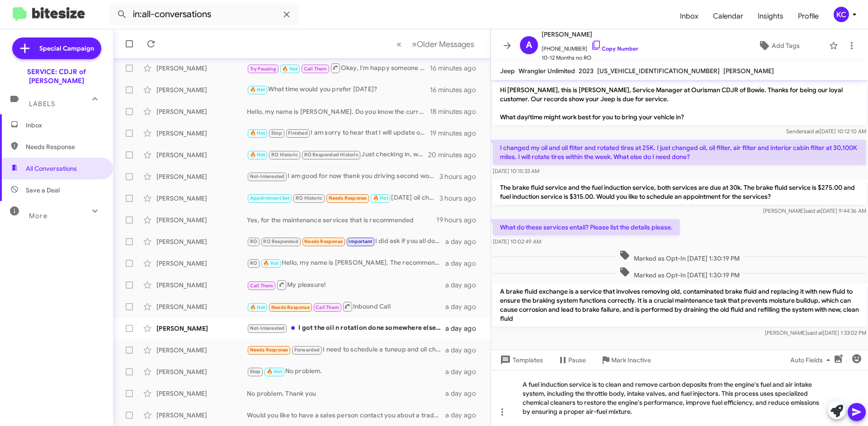
click at [858, 410] on icon at bounding box center [856, 412] width 11 height 11
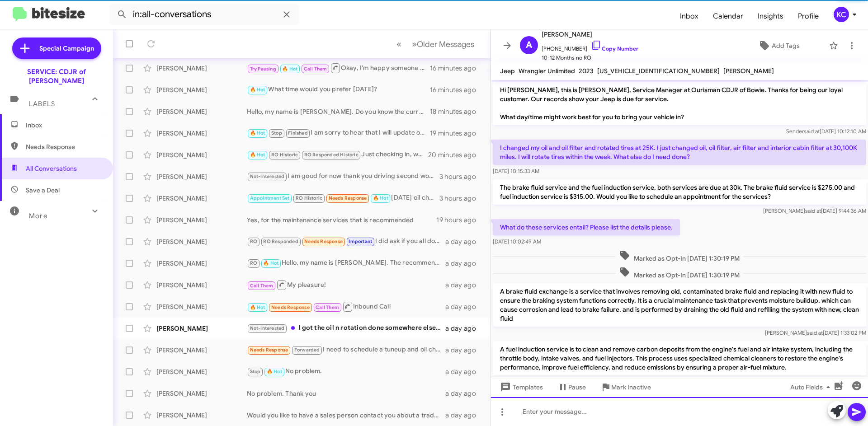
scroll to position [29, 0]
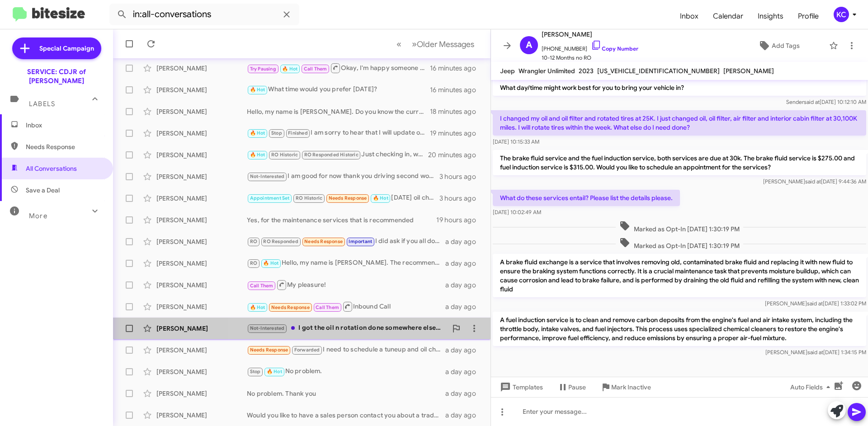
click at [396, 333] on div "Not-Interested I got the oil n rotation done somewhere else. How much is filter…" at bounding box center [347, 328] width 200 height 10
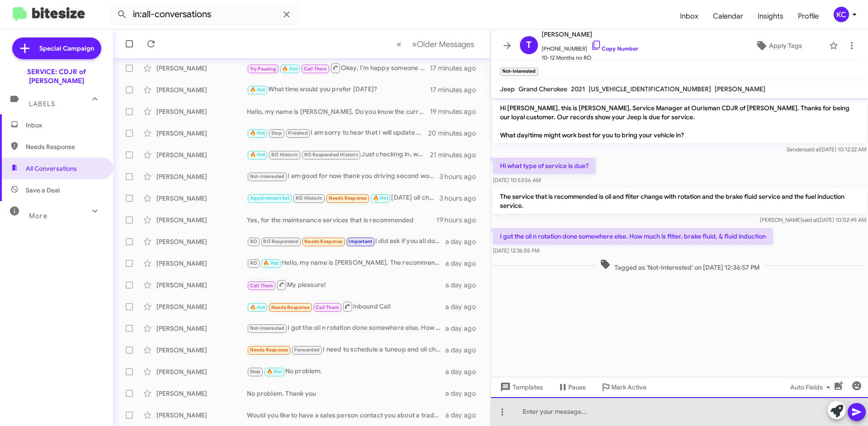
click at [607, 418] on div at bounding box center [679, 411] width 377 height 29
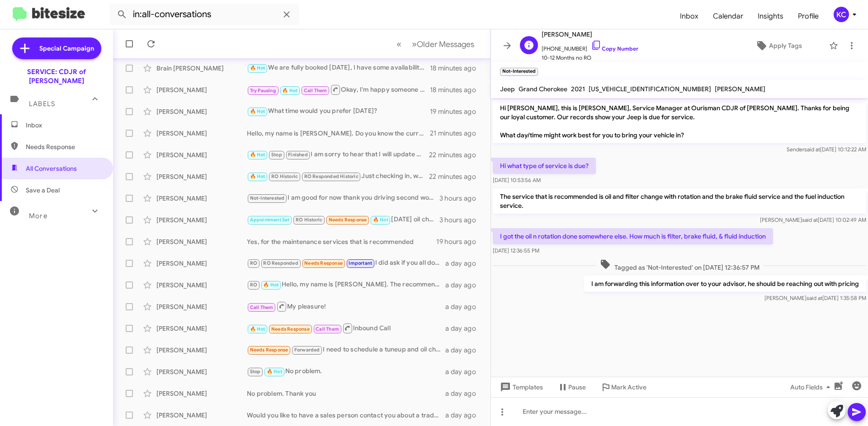
click at [571, 33] on span "Taylor Gant" at bounding box center [590, 34] width 97 height 11
click at [620, 87] on span "1C4RJKDG3M8144348" at bounding box center [650, 89] width 122 height 8
copy span "1C4RJKDG3M8144348"
drag, startPoint x: 632, startPoint y: 238, endPoint x: 756, endPoint y: 240, distance: 123.4
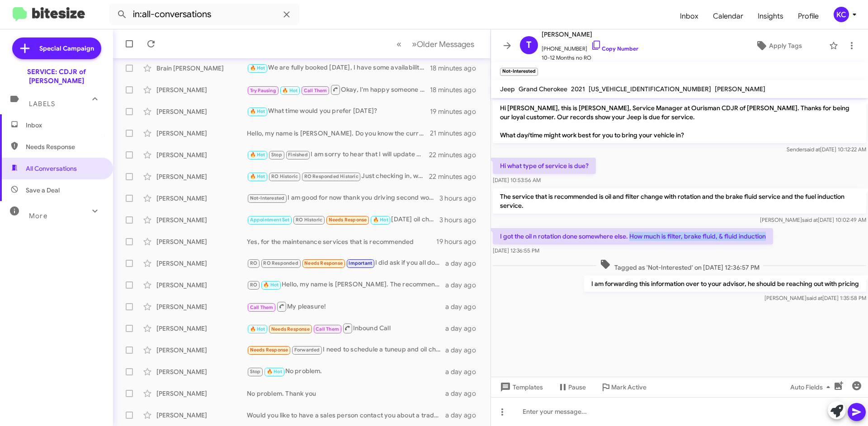
click at [779, 235] on div "I got the oil n rotation done somewhere else. How much is filter, brake fluid, …" at bounding box center [679, 241] width 377 height 31
copy p "How much is filter, brake fluid, & fluid induction"
click at [591, 45] on icon at bounding box center [596, 45] width 11 height 11
copy p "How much is filter, brake fluid, & fluid induction"
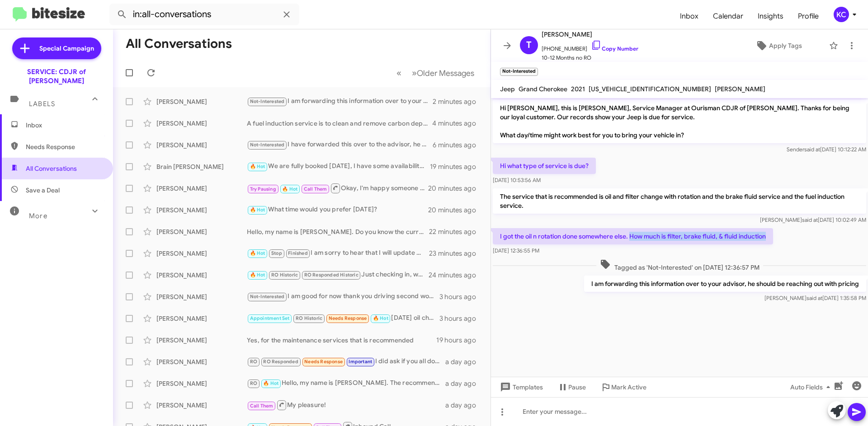
click at [83, 158] on span "All Conversations" at bounding box center [56, 169] width 113 height 22
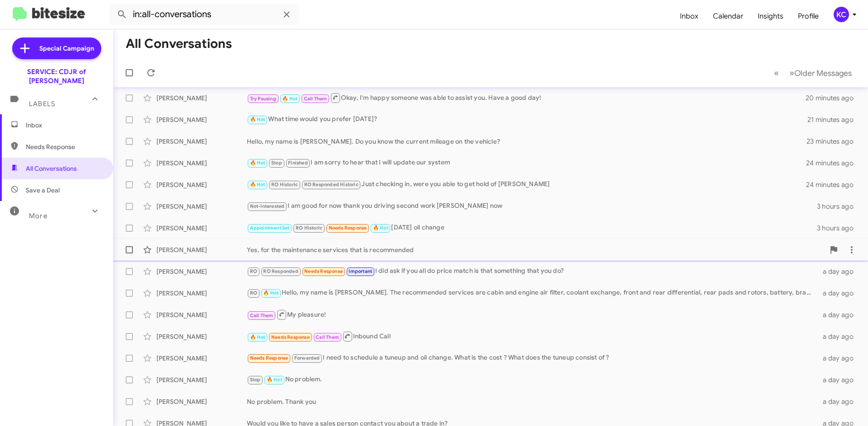
scroll to position [99, 0]
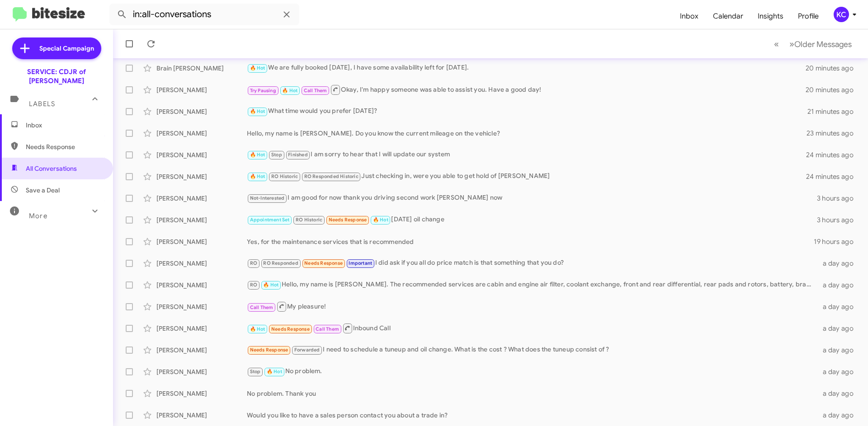
click at [43, 186] on span "Save a Deal" at bounding box center [43, 190] width 34 height 9
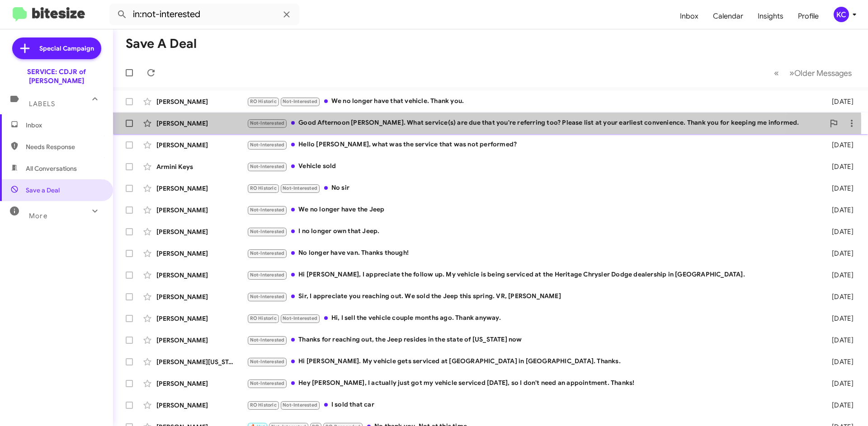
click at [422, 126] on div "Not-Interested Good Afternoon David. What service(s) are due that you're referr…" at bounding box center [536, 123] width 578 height 10
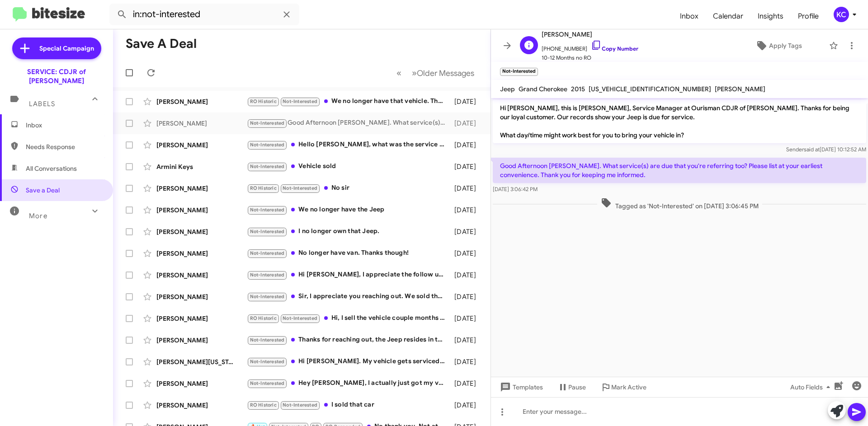
drag, startPoint x: 589, startPoint y: 46, endPoint x: 585, endPoint y: 49, distance: 5.5
click at [591, 46] on icon at bounding box center [596, 45] width 11 height 11
click at [591, 44] on icon at bounding box center [596, 45] width 11 height 11
click at [353, 104] on div "RO Historic Not-Interested We no longer have that vehicle. Thank you." at bounding box center [347, 101] width 200 height 10
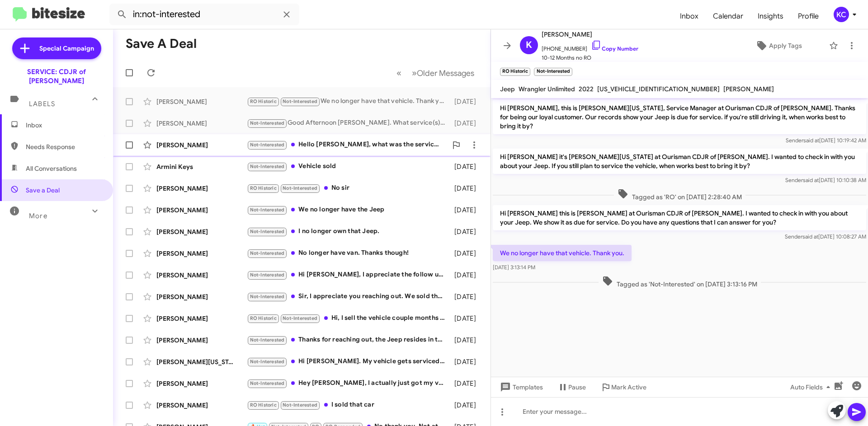
click at [353, 145] on div "Not-Interested Hello David, what was the service that was not performed?" at bounding box center [347, 145] width 200 height 10
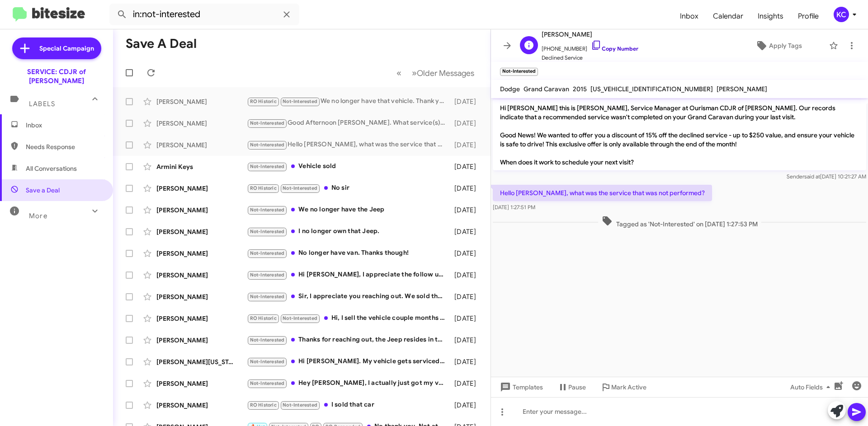
click at [591, 44] on icon at bounding box center [596, 45] width 11 height 11
click at [592, 45] on icon at bounding box center [596, 45] width 8 height 9
drag, startPoint x: 607, startPoint y: 33, endPoint x: 545, endPoint y: 36, distance: 61.6
click at [542, 37] on span "Ugochukwu Madagu" at bounding box center [590, 34] width 97 height 11
copy span "Ugochukwu Madagu"
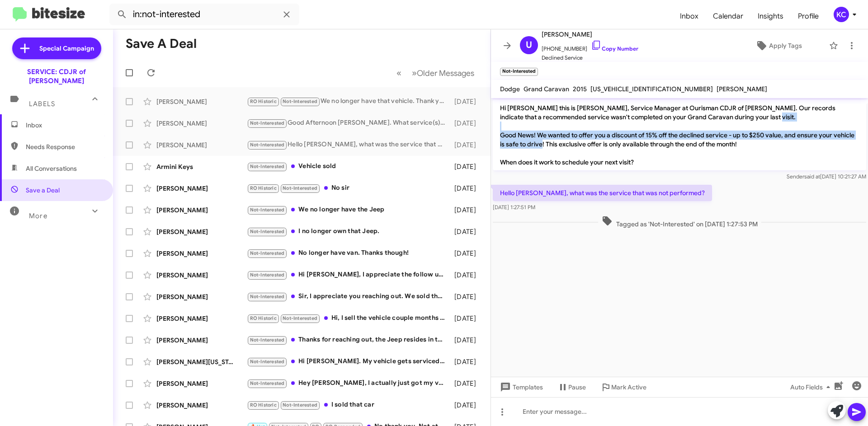
drag, startPoint x: 503, startPoint y: 135, endPoint x: 532, endPoint y: 120, distance: 32.8
click at [561, 140] on p "Hi Ugochukwu this is David Valenzuela, Service Manager at Ourisman CDJR of Bowi…" at bounding box center [679, 135] width 373 height 71
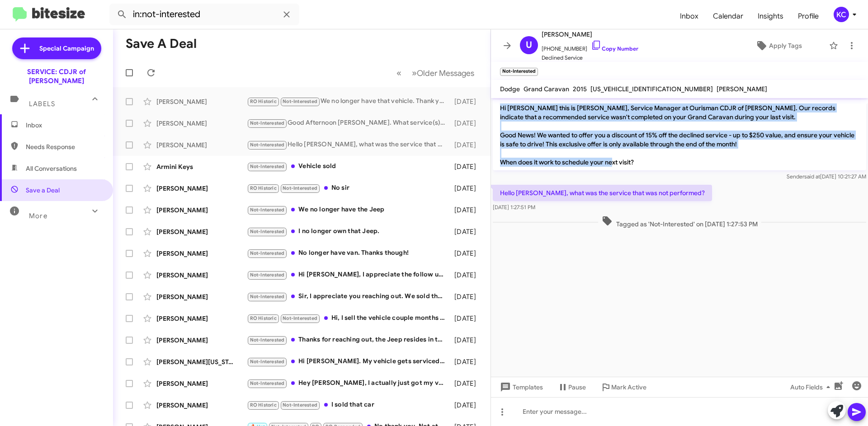
drag, startPoint x: 499, startPoint y: 108, endPoint x: 646, endPoint y: 159, distance: 155.2
click at [647, 161] on p "Hi Ugochukwu this is David Valenzuela, Service Manager at Ourisman CDJR of Bowi…" at bounding box center [679, 135] width 373 height 71
copy p "Hi Ugochukwu this is David Valenzuela, Service Manager at Ourisman CDJR of Bowi…"
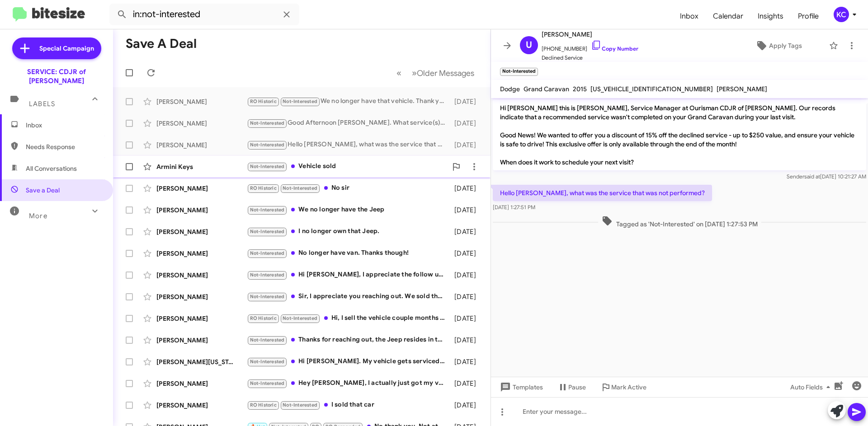
click at [321, 162] on div "Not-Interested Vehicle sold" at bounding box center [347, 166] width 200 height 10
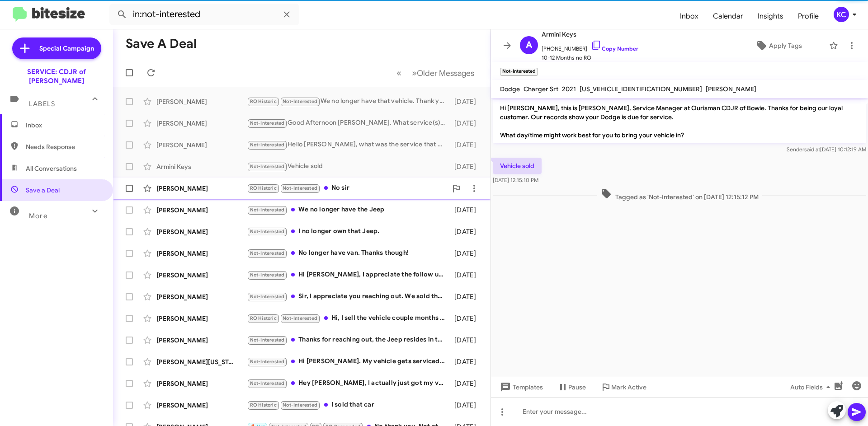
click at [343, 192] on div "RO Historic Not-Interested No sir" at bounding box center [347, 188] width 200 height 10
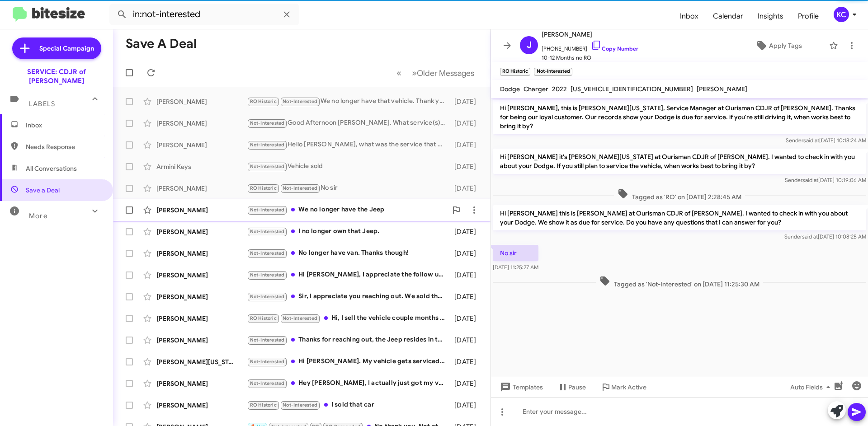
click at [352, 215] on div "Not-Interested We no longer have the Jeep" at bounding box center [347, 210] width 200 height 10
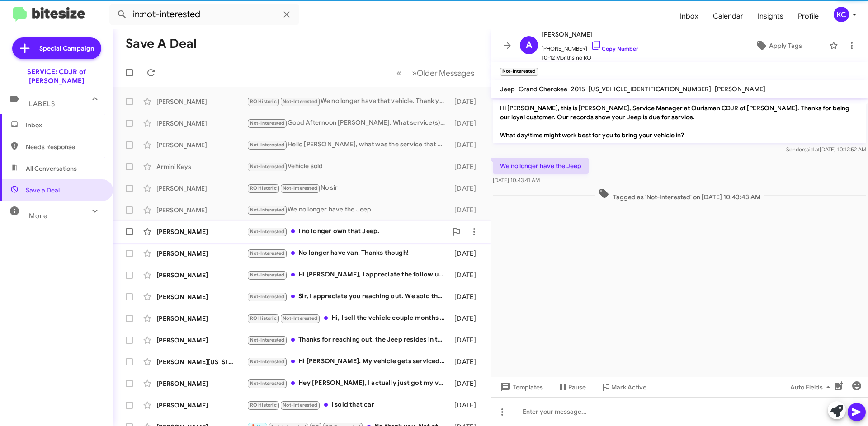
click at [358, 231] on div "Not-Interested I no longer own that Jeep." at bounding box center [347, 231] width 200 height 10
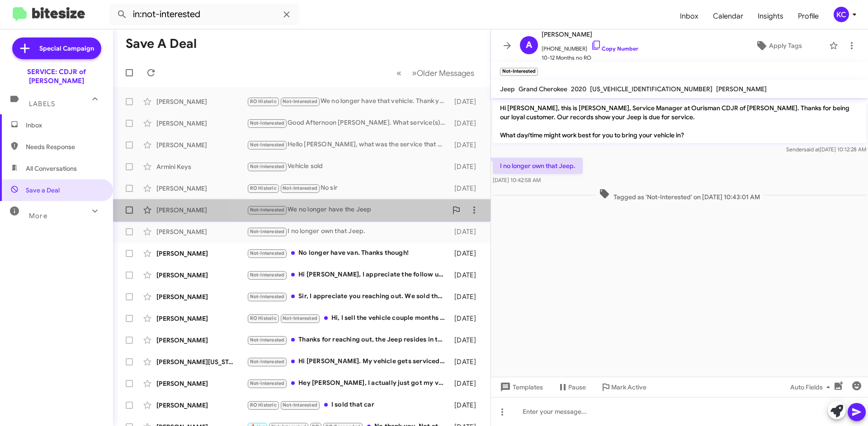
click at [352, 212] on div "Not-Interested We no longer have the Jeep" at bounding box center [347, 210] width 200 height 10
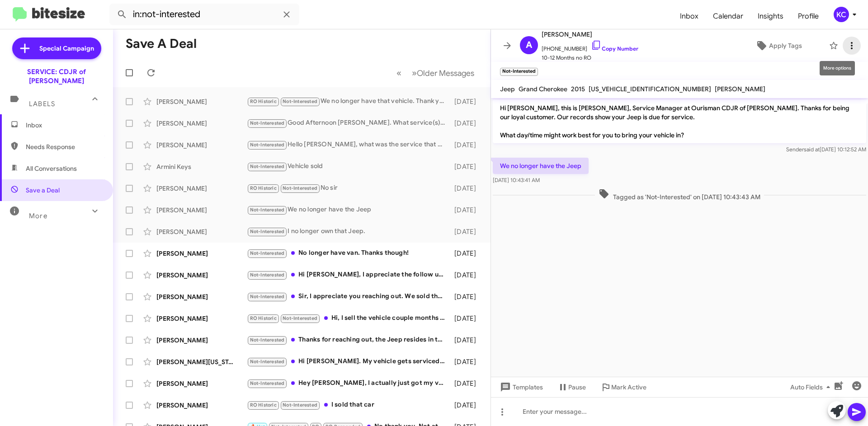
click at [846, 44] on icon at bounding box center [851, 45] width 11 height 11
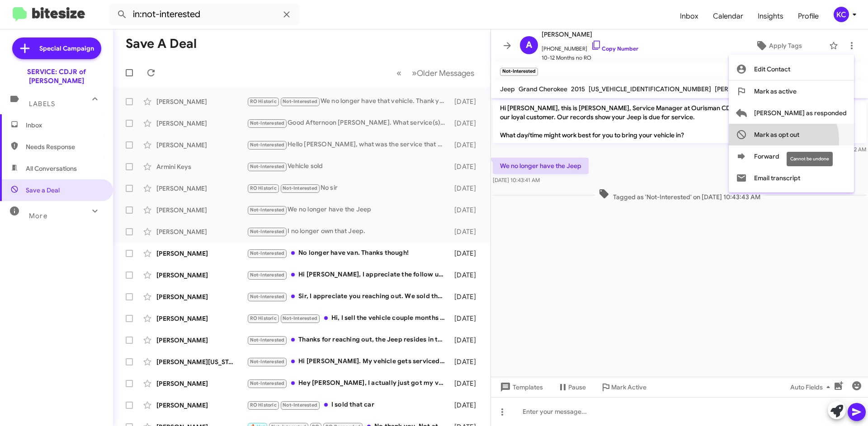
click at [799, 140] on span "Mark as opt out" at bounding box center [776, 135] width 45 height 22
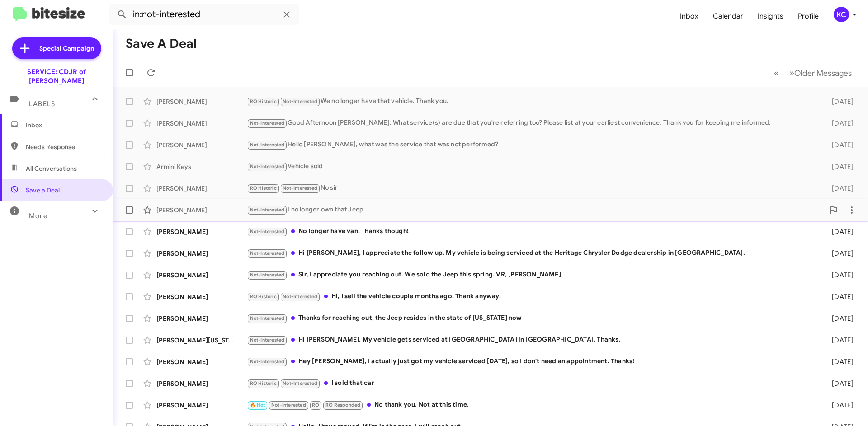
click at [362, 214] on div "Not-Interested I no longer own that Jeep." at bounding box center [536, 210] width 578 height 10
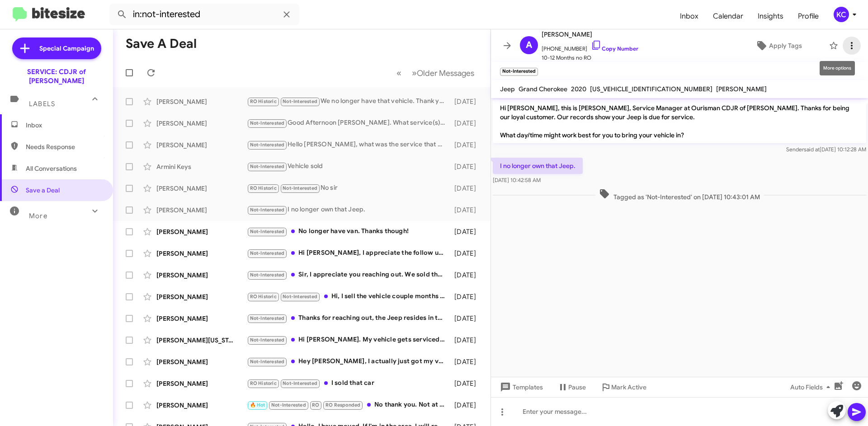
click at [848, 43] on icon at bounding box center [851, 45] width 11 height 11
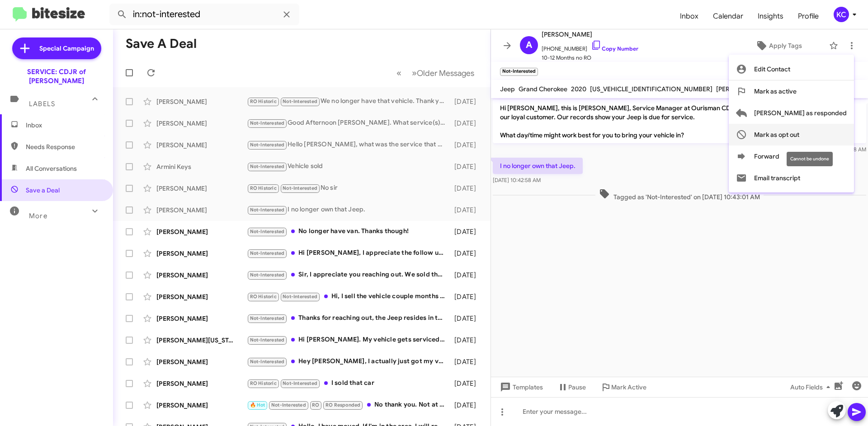
click at [799, 132] on span "Mark as opt out" at bounding box center [776, 135] width 45 height 22
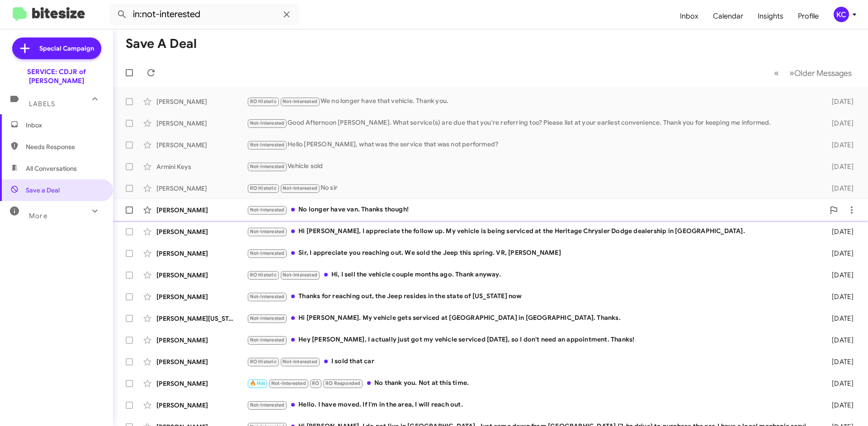
click at [345, 215] on div "Not-Interested No longer have van. Thanks though!" at bounding box center [536, 210] width 578 height 10
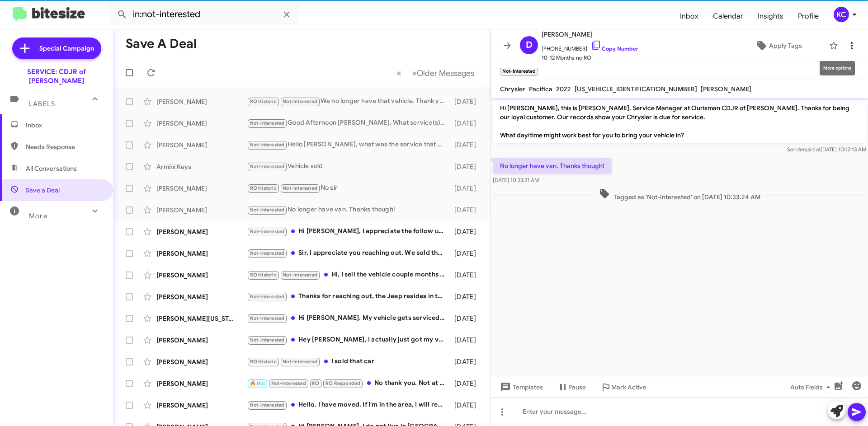
click at [851, 49] on icon at bounding box center [852, 45] width 2 height 7
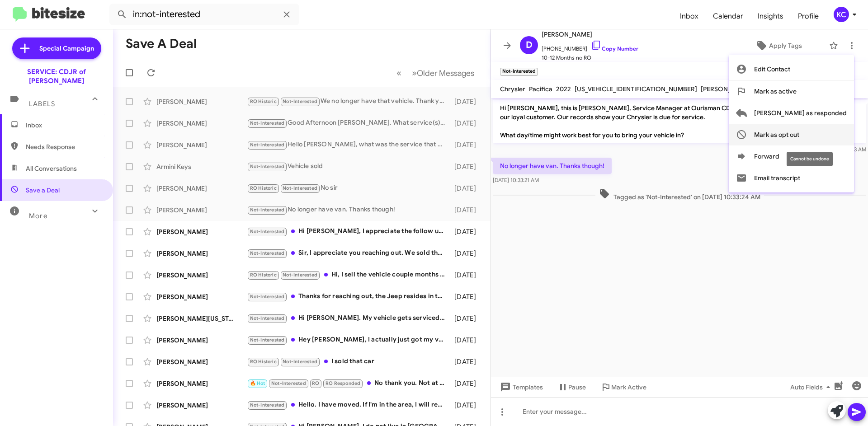
click at [799, 134] on span "Mark as opt out" at bounding box center [776, 135] width 45 height 22
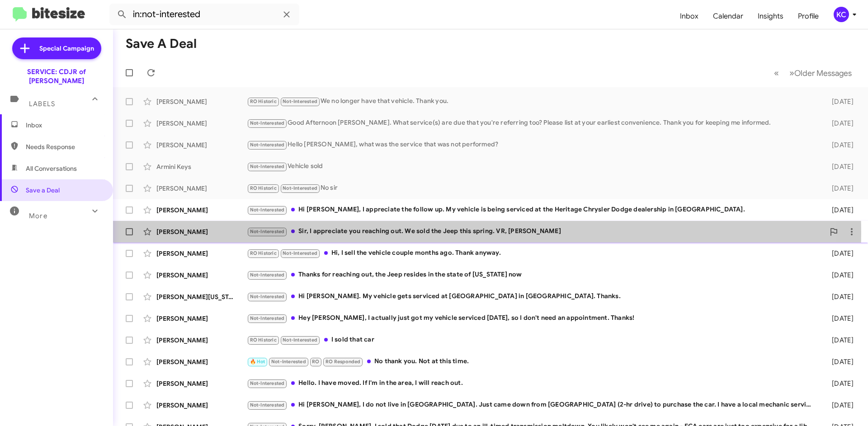
click at [389, 234] on div "Not-Interested Sir, I appreciate you reaching out. We sold the Jeep this spring…" at bounding box center [536, 231] width 578 height 10
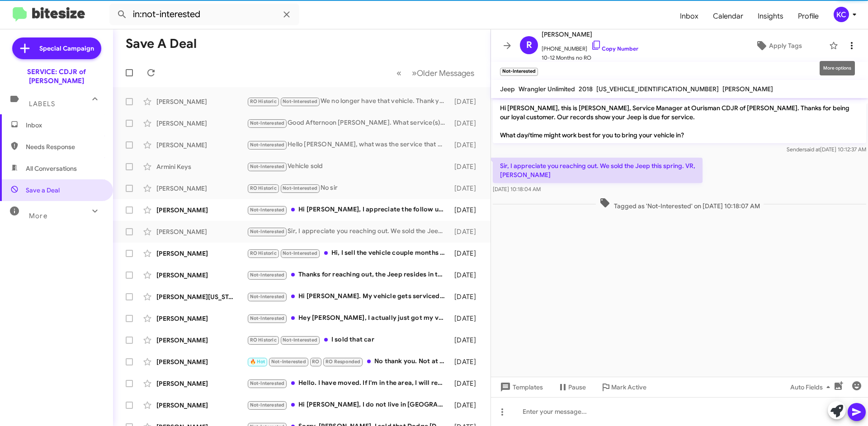
click at [847, 48] on icon at bounding box center [851, 45] width 11 height 11
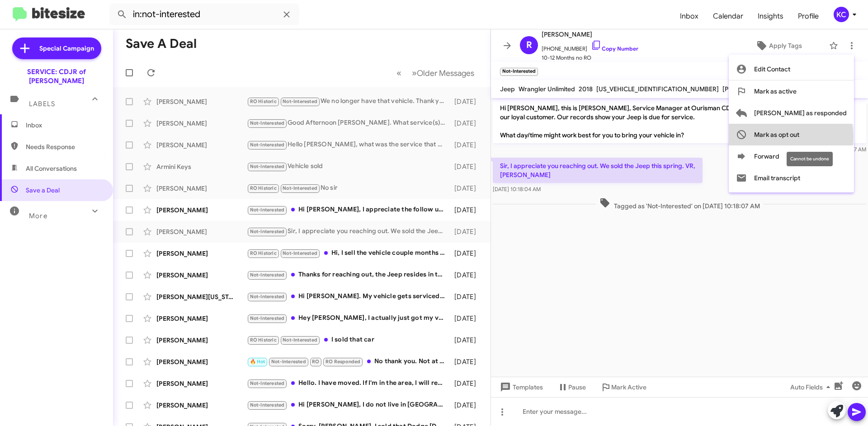
click at [799, 137] on span "Mark as opt out" at bounding box center [776, 135] width 45 height 22
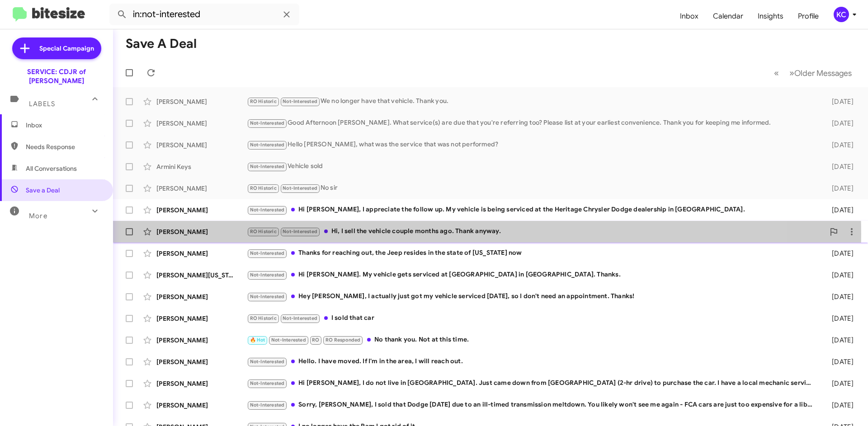
click at [422, 234] on div "RO Historic Not-Interested Hi, I sell the vehicle couple months ago. Thank anyw…" at bounding box center [536, 231] width 578 height 10
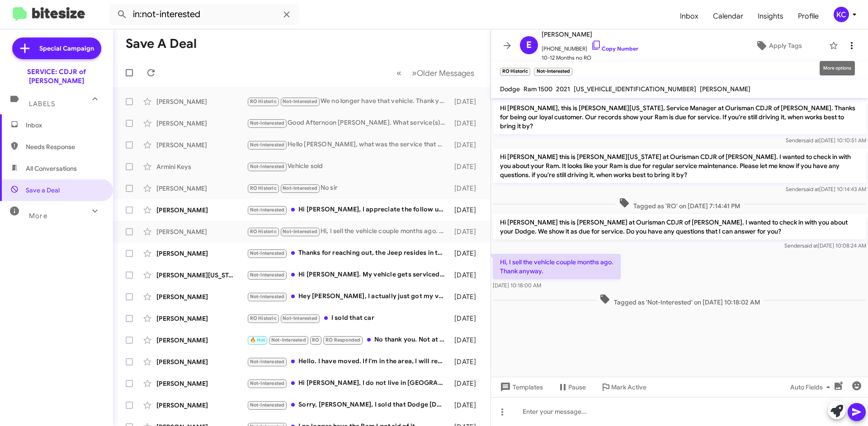
click at [848, 42] on icon at bounding box center [851, 45] width 11 height 11
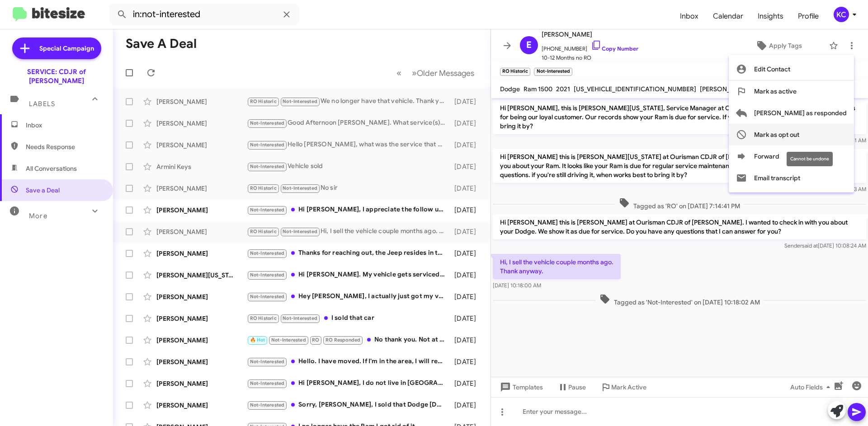
click at [799, 130] on span "Mark as opt out" at bounding box center [776, 135] width 45 height 22
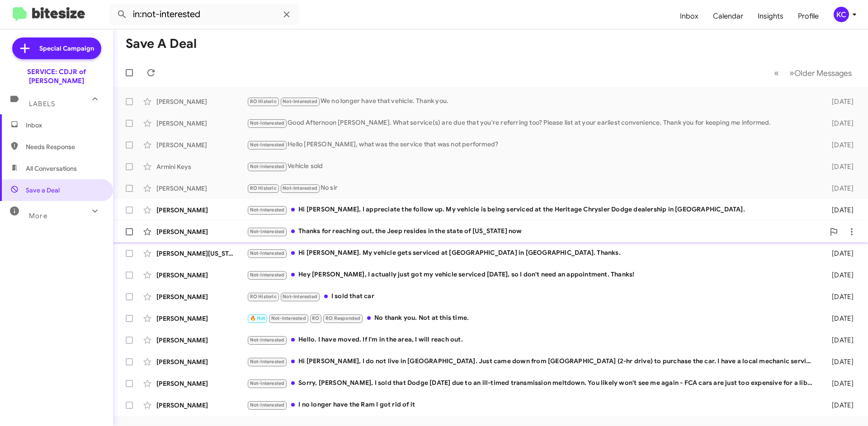
click at [410, 228] on div "Not-Interested Thanks for reaching out, the Jeep resides in the state of Califo…" at bounding box center [536, 231] width 578 height 10
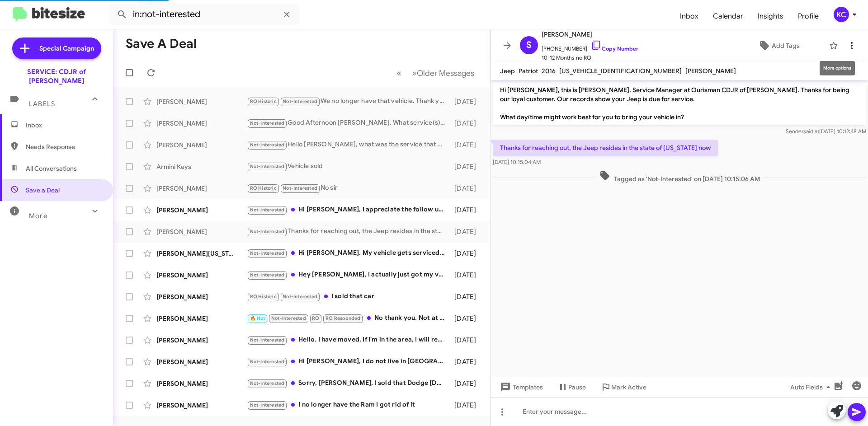
click at [850, 52] on button at bounding box center [852, 46] width 18 height 18
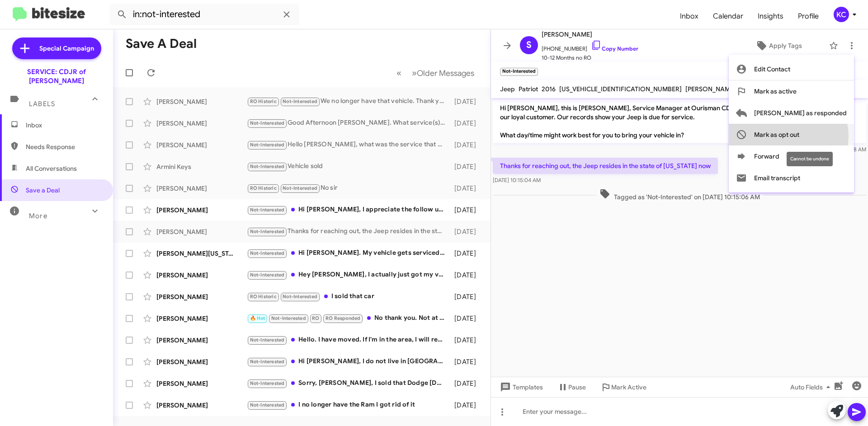
click at [799, 136] on span "Mark as opt out" at bounding box center [776, 135] width 45 height 22
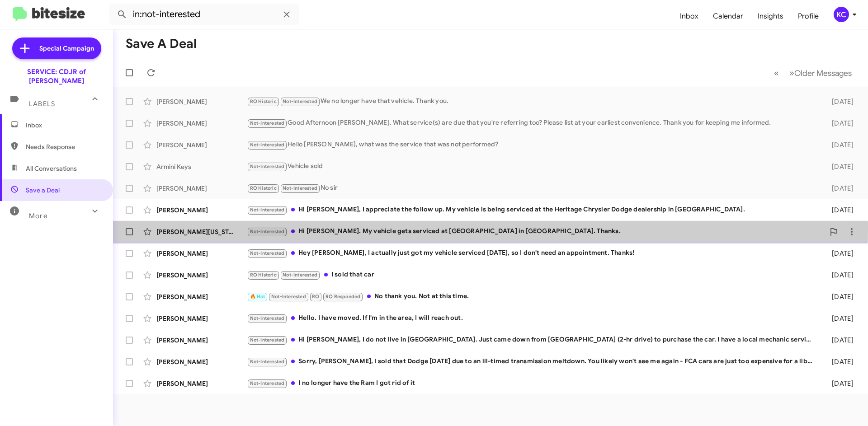
click at [399, 230] on div "Not-Interested Hi David. My vehicle gets serviced at DarCars in Silver Spring. …" at bounding box center [536, 231] width 578 height 10
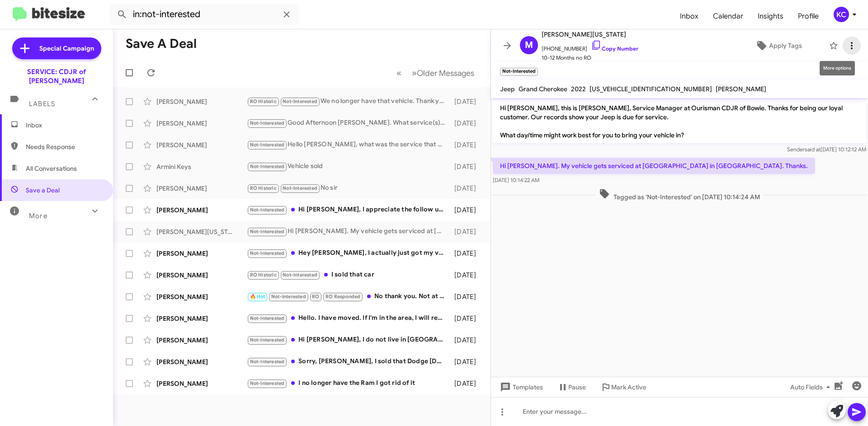
click at [852, 42] on span at bounding box center [852, 45] width 18 height 11
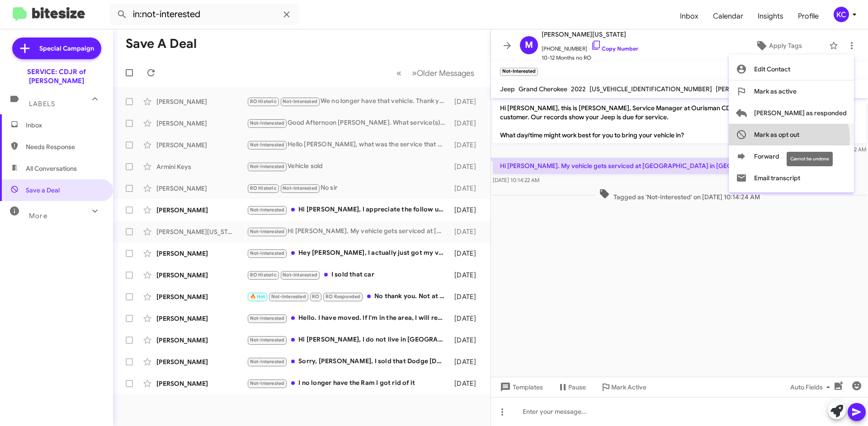
click at [799, 138] on span "Mark as opt out" at bounding box center [776, 135] width 45 height 22
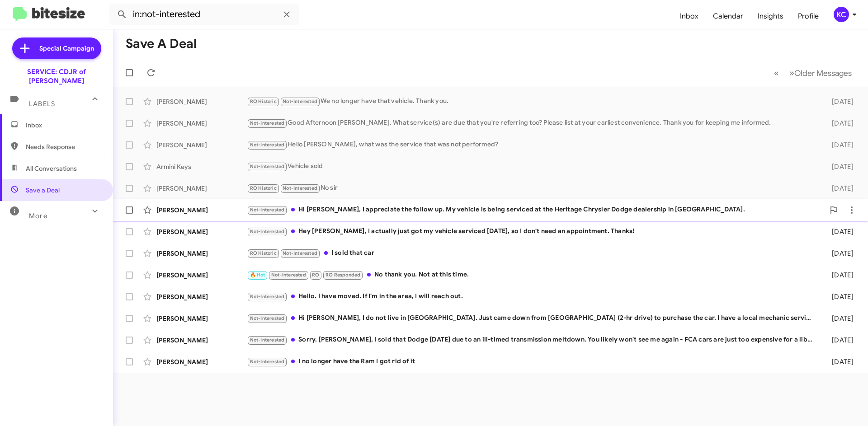
click at [547, 212] on div "Not-Interested Hi David, I appreciate the follow up. My vehicle is being servic…" at bounding box center [536, 210] width 578 height 10
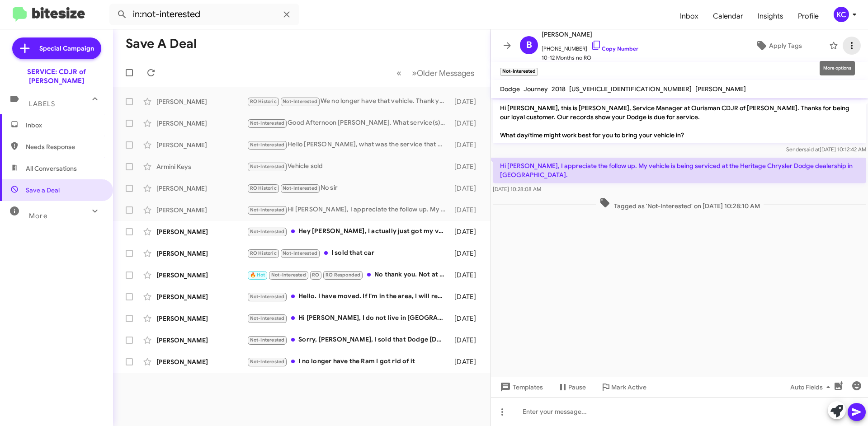
click at [850, 44] on span at bounding box center [852, 45] width 18 height 11
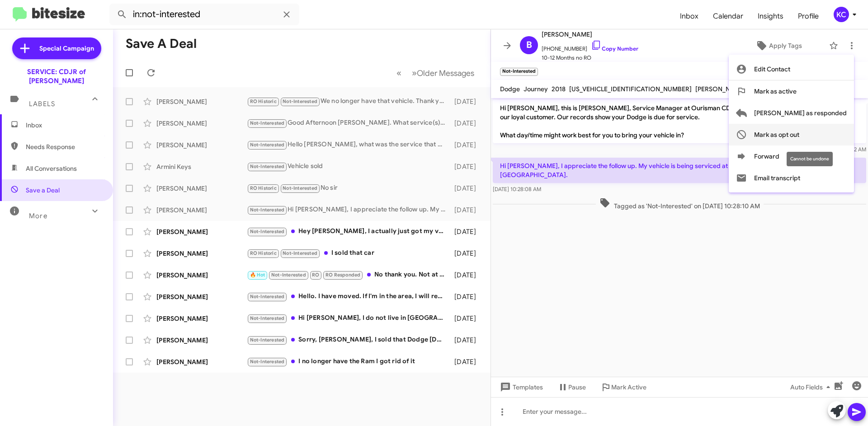
click at [799, 135] on span "Mark as opt out" at bounding box center [776, 135] width 45 height 22
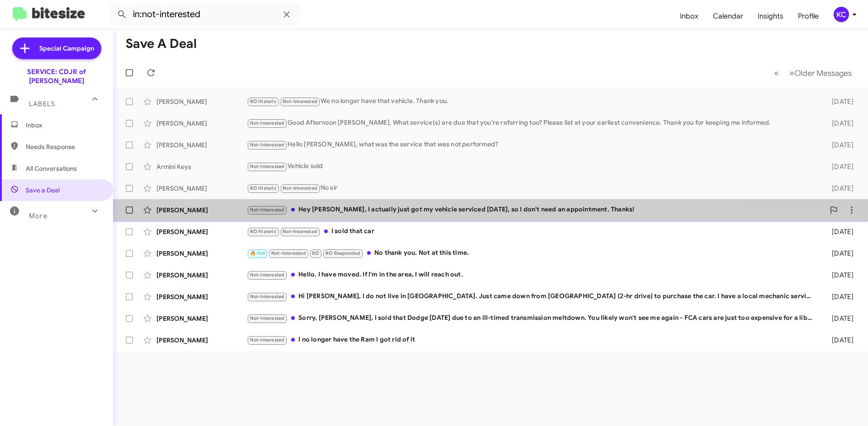
click at [401, 216] on div "Averie Summey Not-Interested Hey David, I actually just got my vehicle serviced…" at bounding box center [490, 210] width 740 height 18
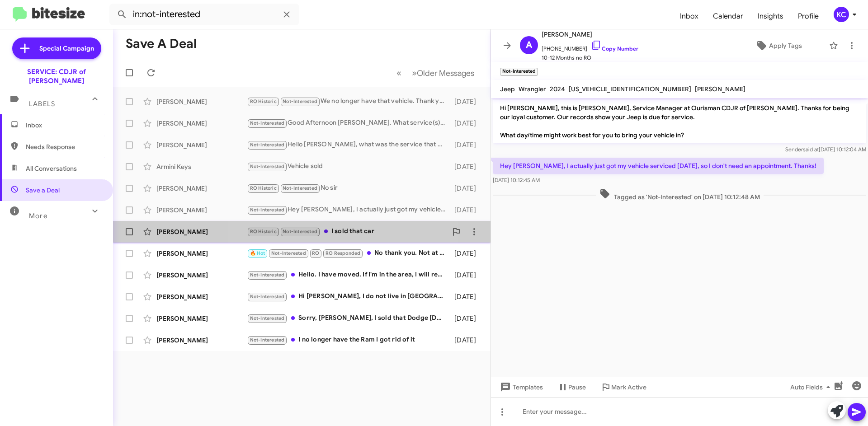
click at [352, 233] on div "RO Historic Not-Interested I sold that car" at bounding box center [347, 231] width 200 height 10
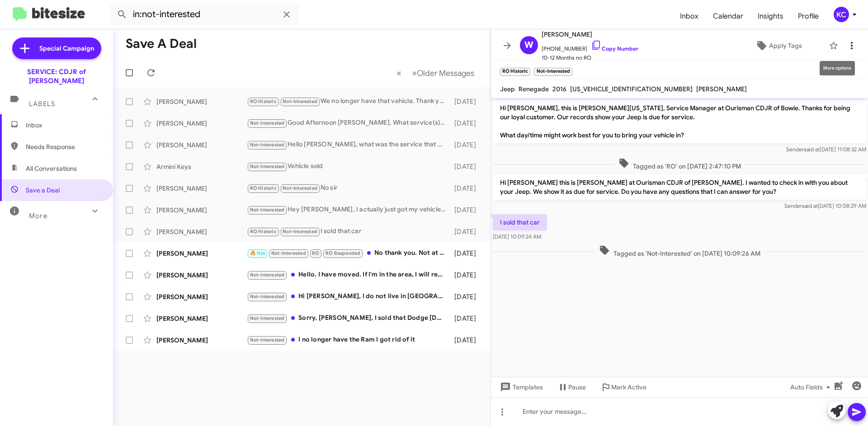
click at [850, 44] on span at bounding box center [852, 45] width 18 height 11
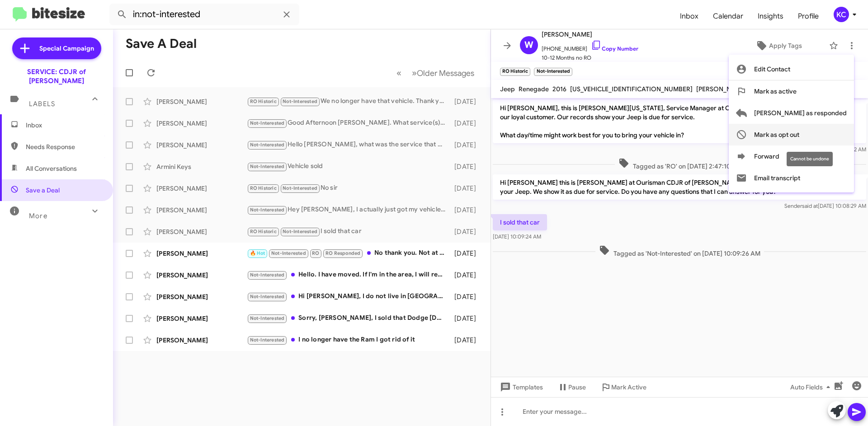
drag, startPoint x: 829, startPoint y: 138, endPoint x: 801, endPoint y: 151, distance: 31.1
click at [799, 138] on span "Mark as opt out" at bounding box center [776, 135] width 45 height 22
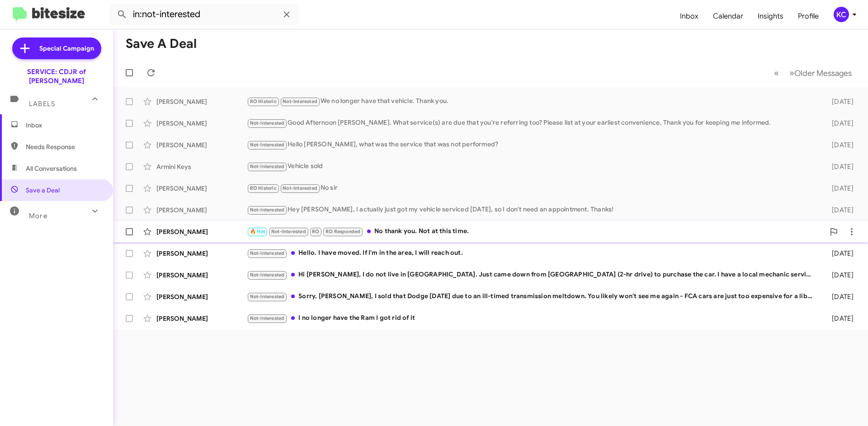
click at [462, 234] on div "🔥 Hot Not-Interested RO RO Responded No thank you. Not at this time." at bounding box center [536, 231] width 578 height 10
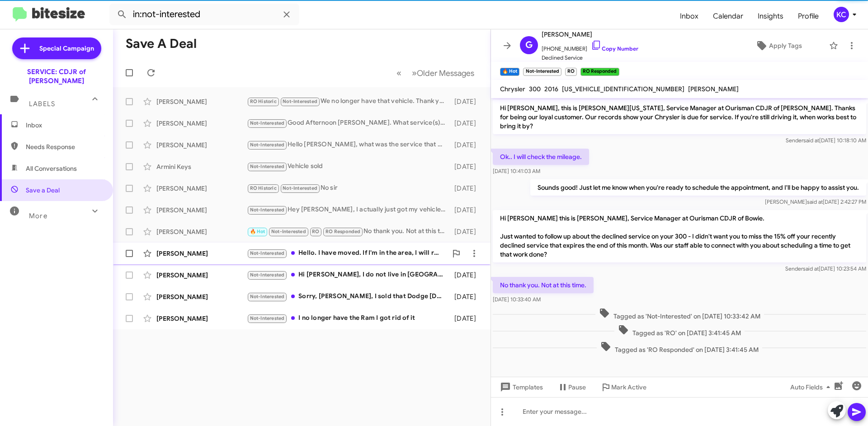
click at [441, 254] on div "Not-Interested Hello. I have moved. If I'm in the area, I will reach out." at bounding box center [347, 253] width 200 height 10
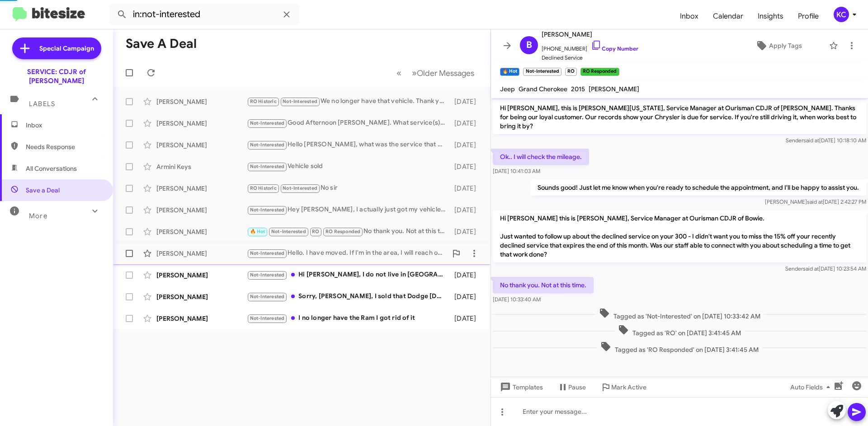
scroll to position [7, 0]
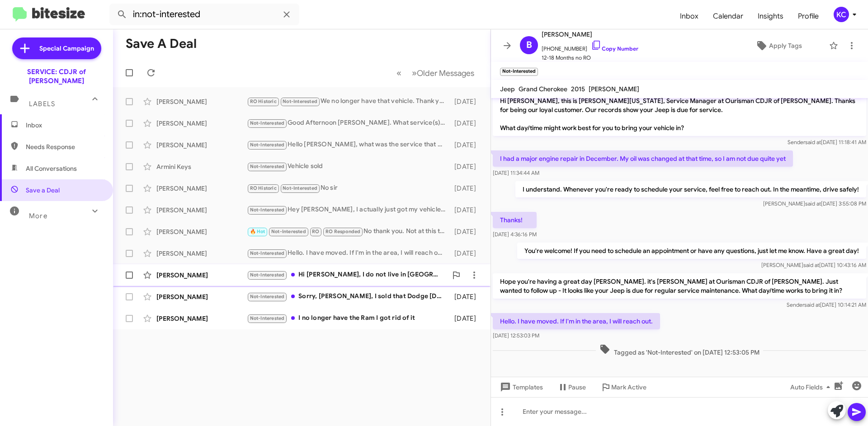
click at [350, 283] on div "Kurt Albrecht Not-Interested Hi Dave, I do not live in MD. Just came down from …" at bounding box center [301, 275] width 363 height 18
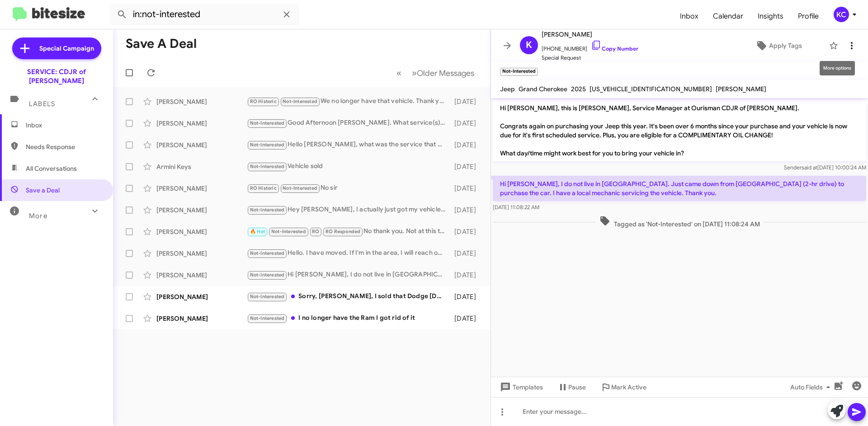
click at [846, 45] on icon at bounding box center [851, 45] width 11 height 11
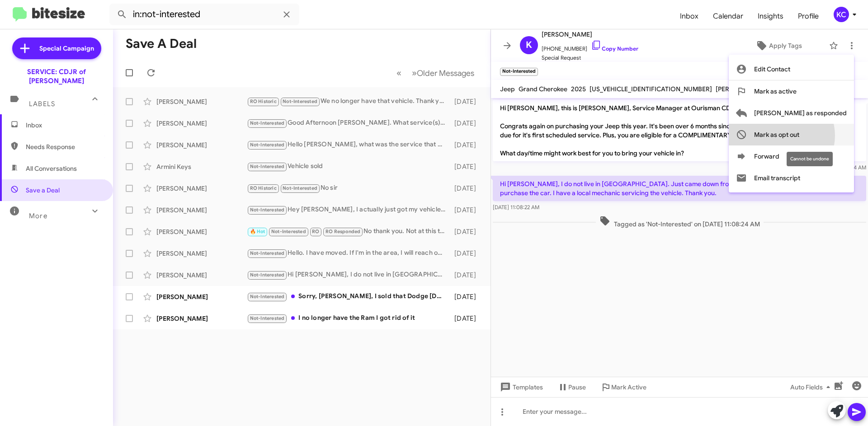
click at [799, 136] on span "Mark as opt out" at bounding box center [776, 135] width 45 height 22
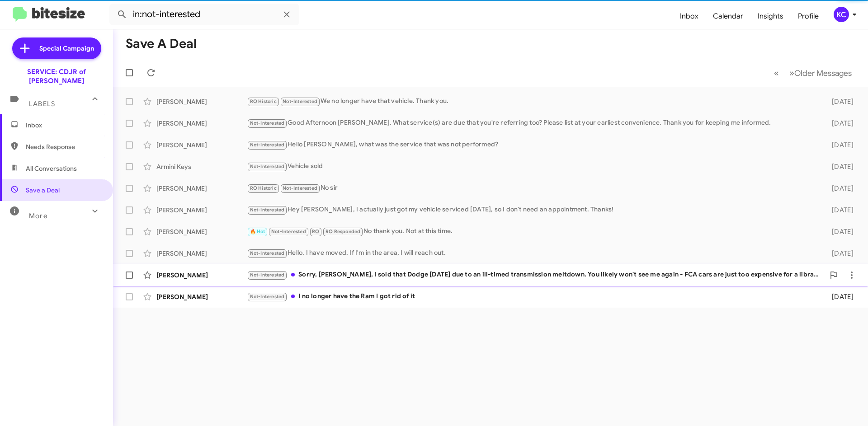
click at [403, 281] on div "Brendan Harder Not-Interested Sorry, David, I sold that Dodge two months ago du…" at bounding box center [490, 275] width 740 height 18
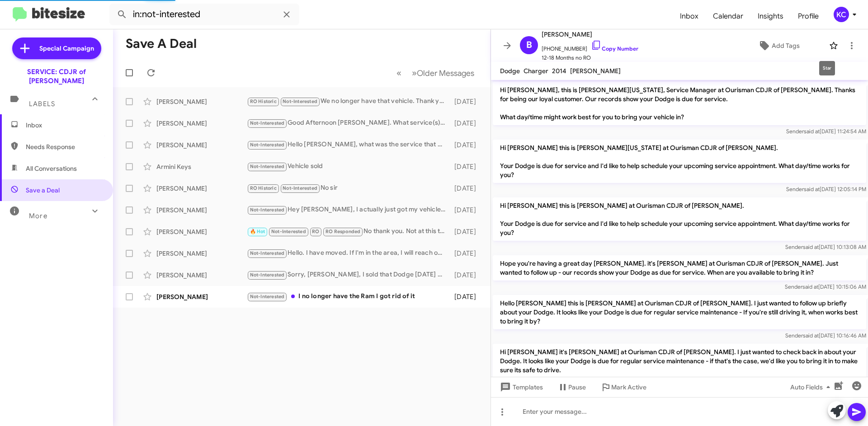
scroll to position [98, 0]
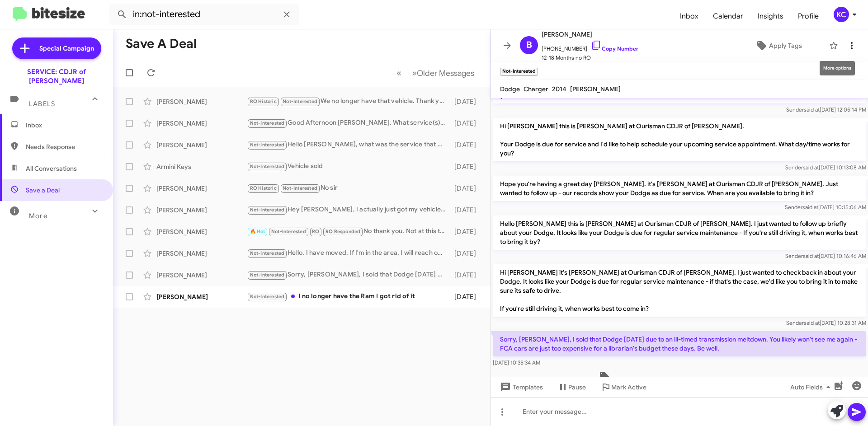
click at [846, 44] on icon at bounding box center [851, 45] width 11 height 11
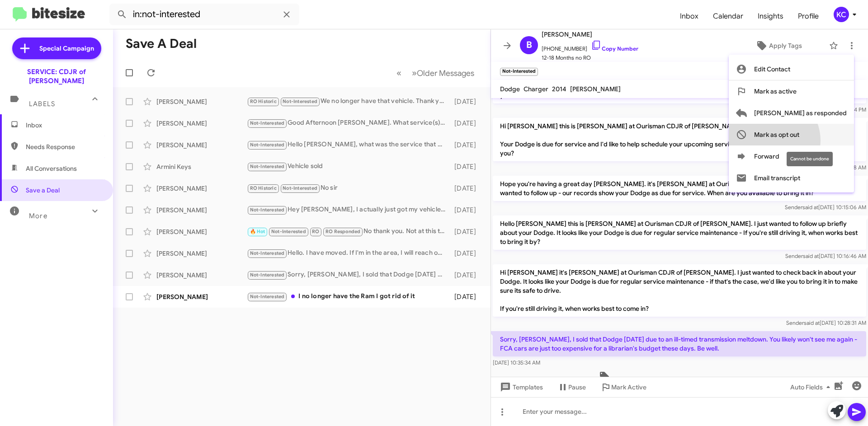
click at [799, 141] on span "Mark as opt out" at bounding box center [776, 135] width 45 height 22
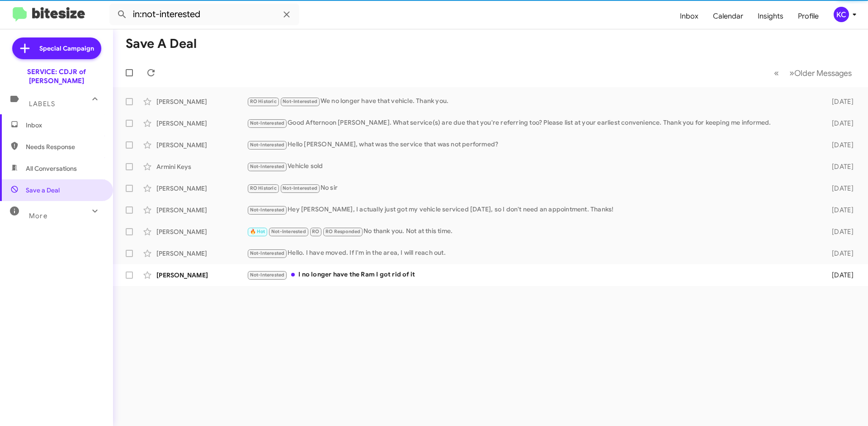
click at [332, 298] on div "Save a Deal « Previous » Next Older Messages Kimberly Granger RO Historic Not-I…" at bounding box center [490, 227] width 755 height 397
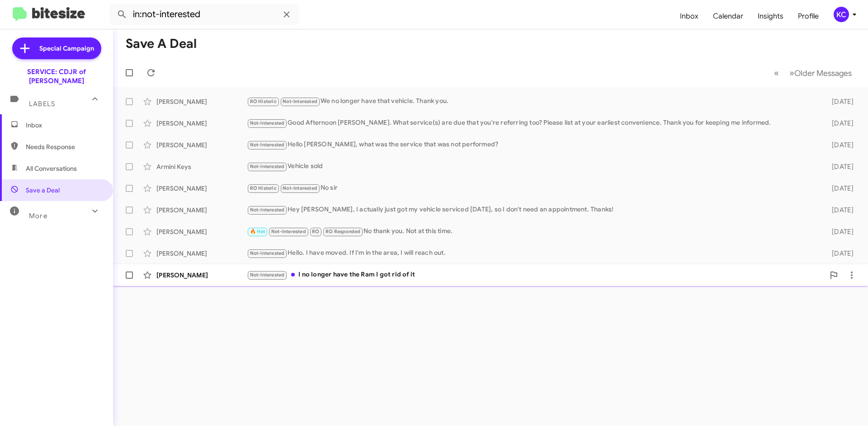
click at [336, 284] on span "Larry Spriggs Not-Interested I no longer have the Ram I got rid of it 23 days a…" at bounding box center [490, 275] width 755 height 22
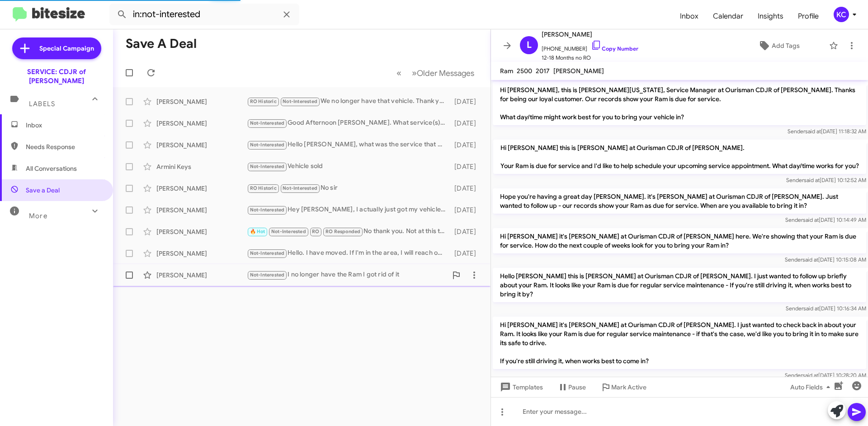
scroll to position [71, 0]
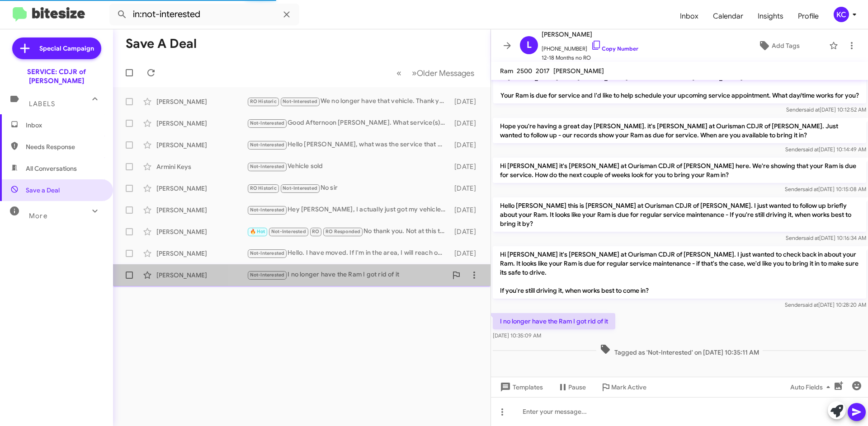
click at [403, 270] on div "Not-Interested I no longer have the Ram I got rid of it" at bounding box center [347, 275] width 200 height 10
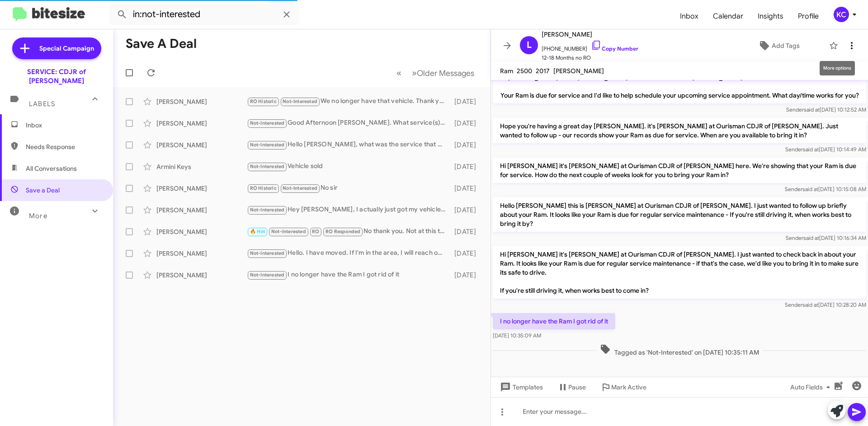
click at [846, 45] on icon at bounding box center [851, 45] width 11 height 11
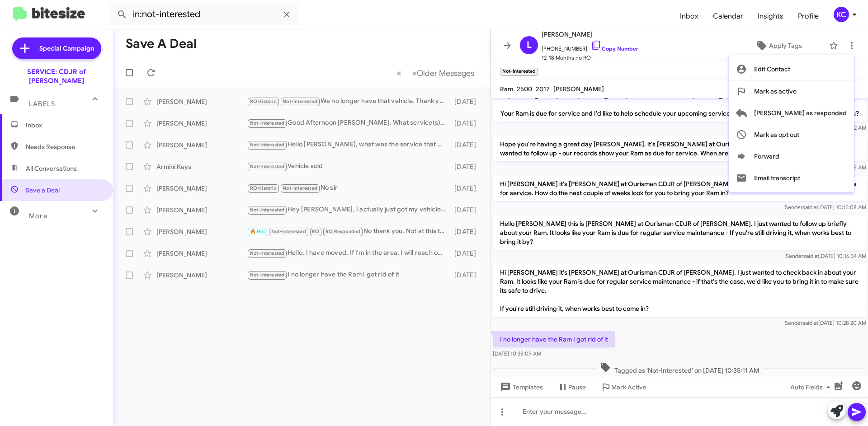
click at [310, 378] on div at bounding box center [434, 213] width 868 height 426
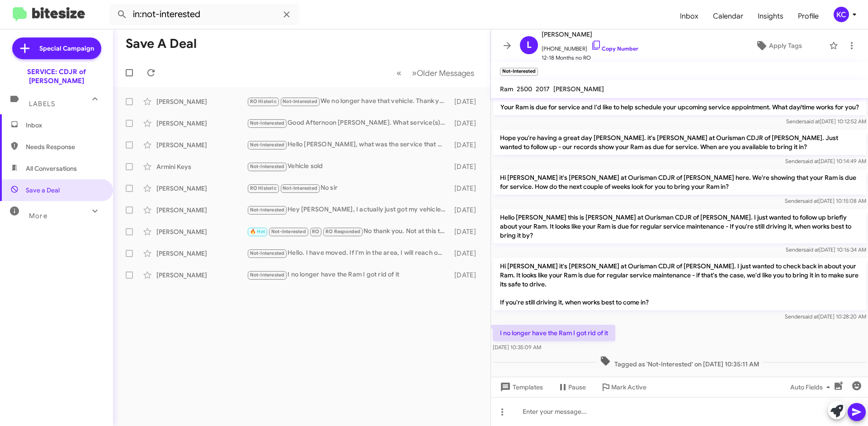
scroll to position [89, 0]
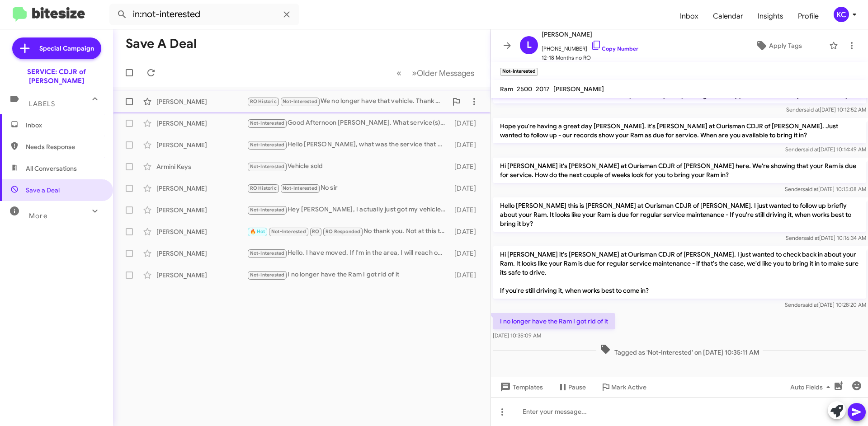
click at [335, 101] on div "RO Historic Not-Interested We no longer have that vehicle. Thank you." at bounding box center [347, 101] width 200 height 10
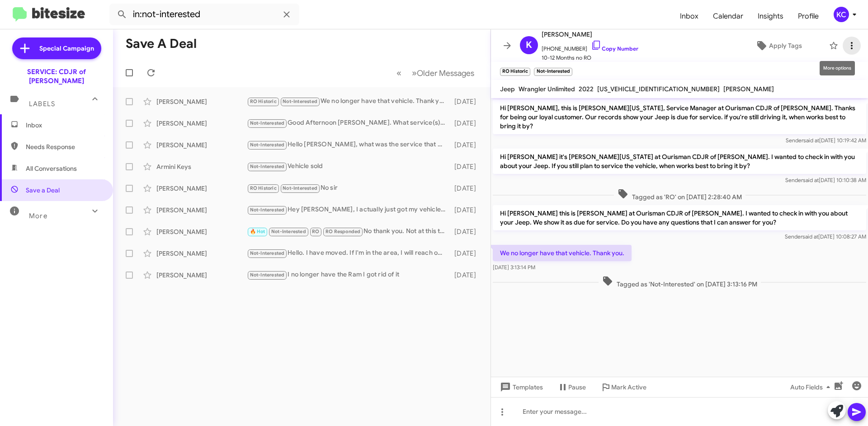
click at [851, 46] on icon at bounding box center [852, 45] width 2 height 7
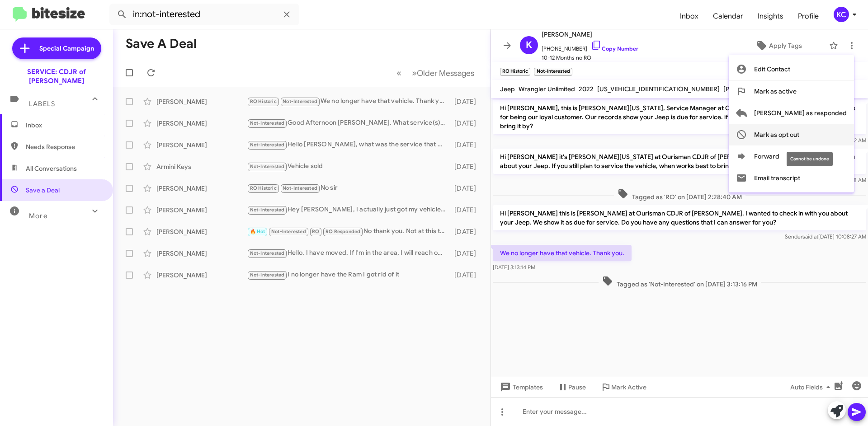
click at [799, 135] on span "Mark as opt out" at bounding box center [776, 135] width 45 height 22
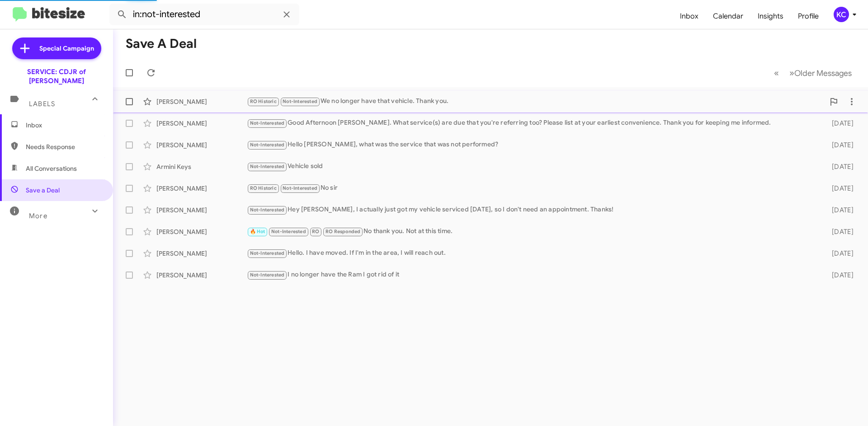
click at [392, 100] on div "RO Historic Not-Interested We no longer have that vehicle. Thank you." at bounding box center [536, 101] width 578 height 10
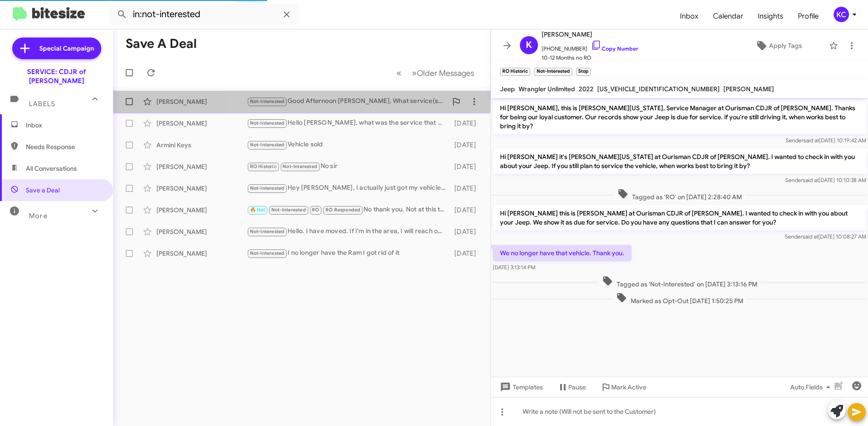
click at [392, 99] on div "Not-Interested Good Afternoon David. What service(s) are due that you're referr…" at bounding box center [347, 101] width 200 height 10
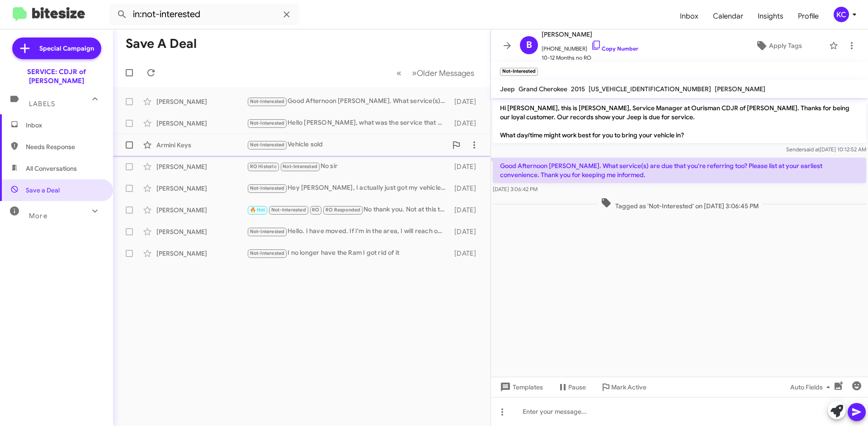
click at [355, 141] on div "Not-Interested Vehicle sold" at bounding box center [347, 145] width 200 height 10
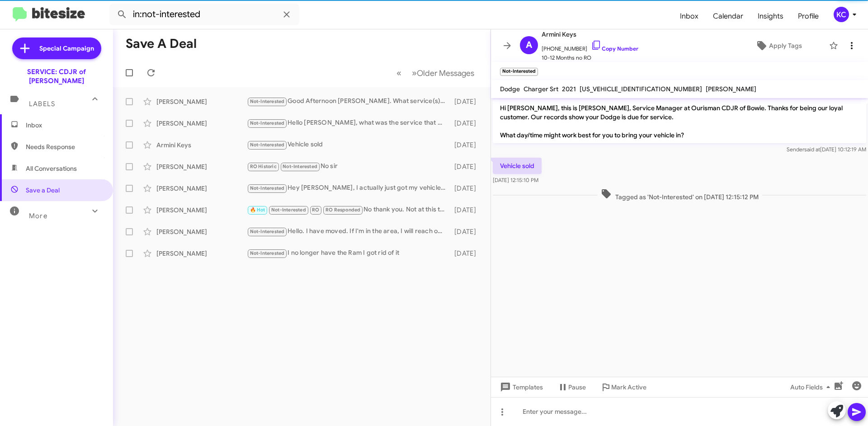
click at [847, 41] on icon at bounding box center [851, 45] width 11 height 11
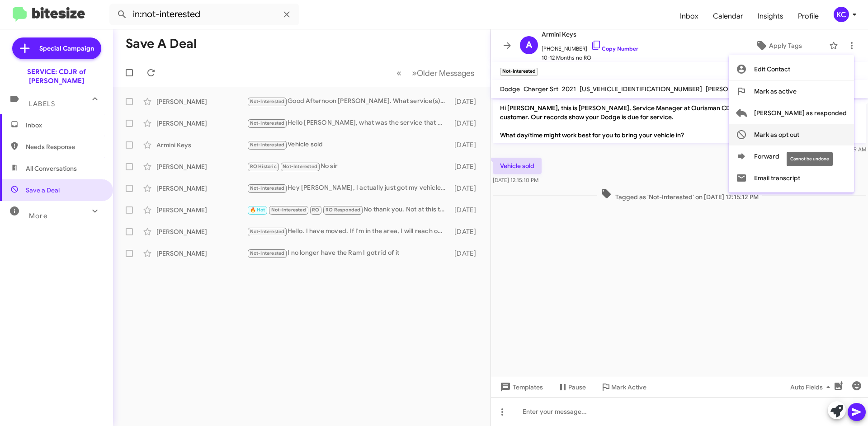
click at [799, 134] on span "Mark as opt out" at bounding box center [776, 135] width 45 height 22
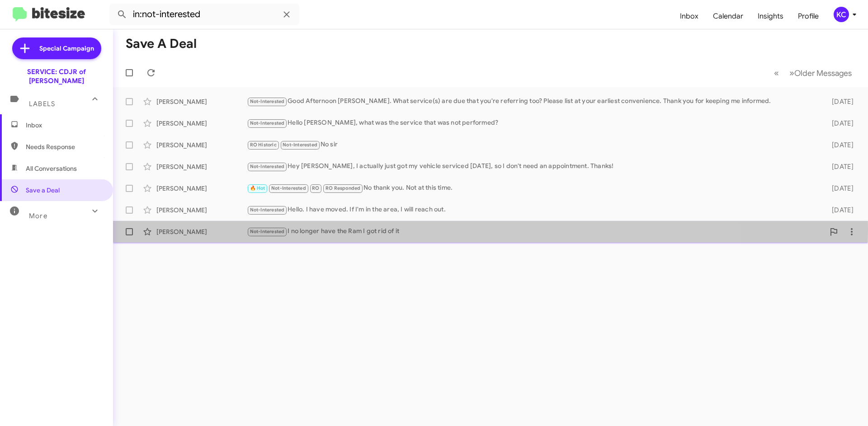
click at [402, 231] on div "Not-Interested I no longer have the Ram I got rid of it" at bounding box center [536, 231] width 578 height 10
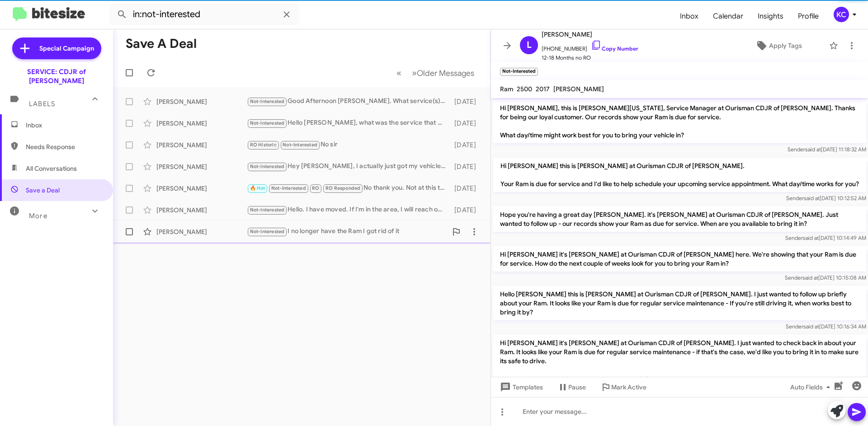
scroll to position [71, 0]
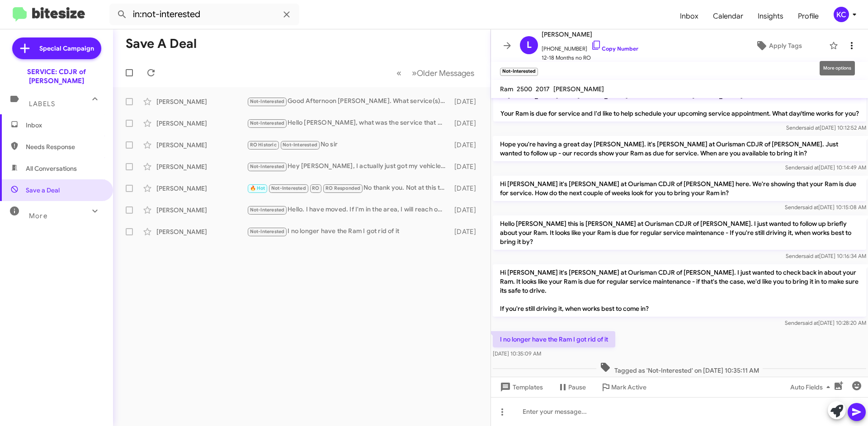
click at [848, 47] on icon at bounding box center [851, 45] width 11 height 11
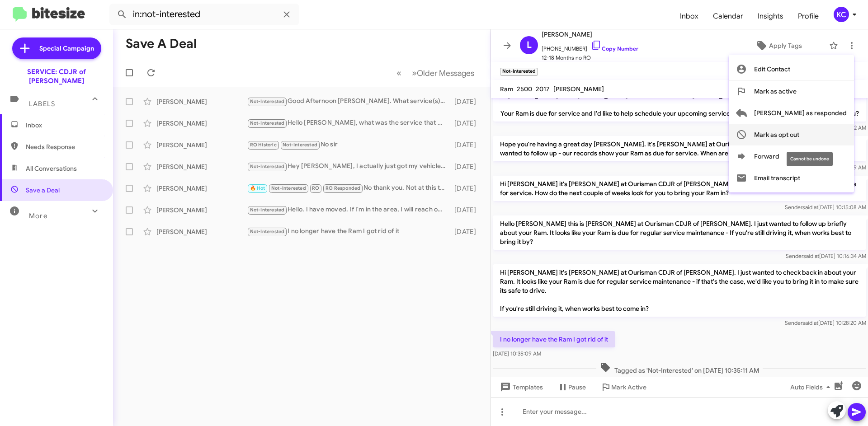
click at [799, 135] on span "Mark as opt out" at bounding box center [776, 135] width 45 height 22
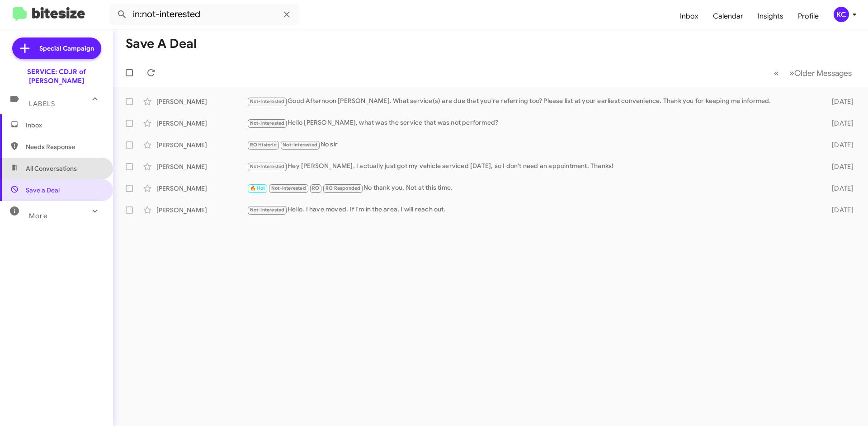
click at [67, 164] on span "All Conversations" at bounding box center [51, 168] width 51 height 9
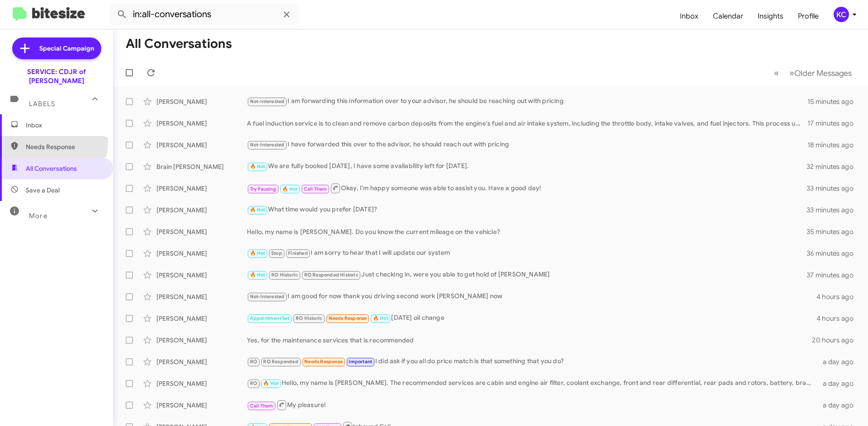
click at [41, 136] on span "Needs Response" at bounding box center [56, 147] width 113 height 22
type input "in:needs-response"
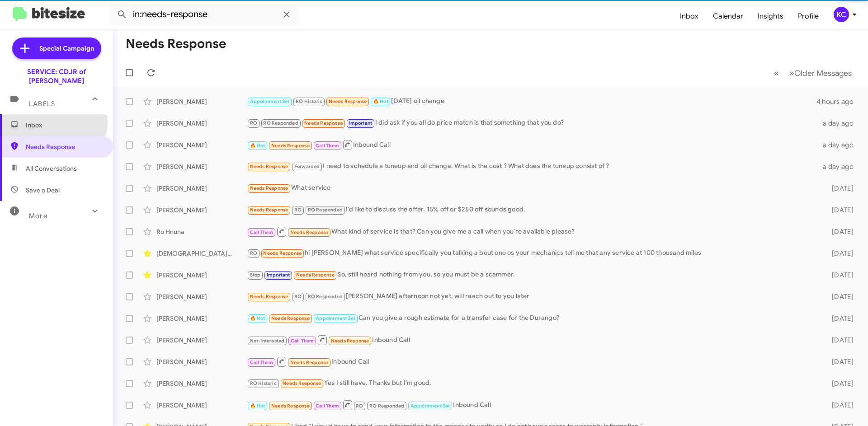
click at [41, 121] on span "Inbox" at bounding box center [64, 125] width 77 height 9
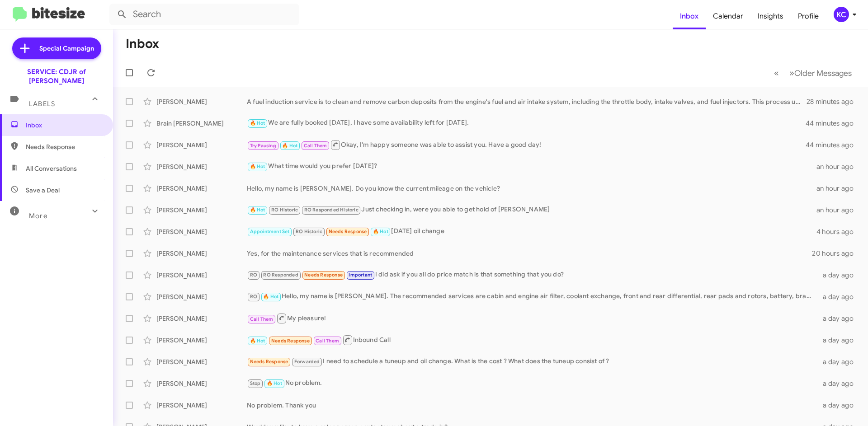
click at [319, 21] on form at bounding box center [390, 15] width 563 height 22
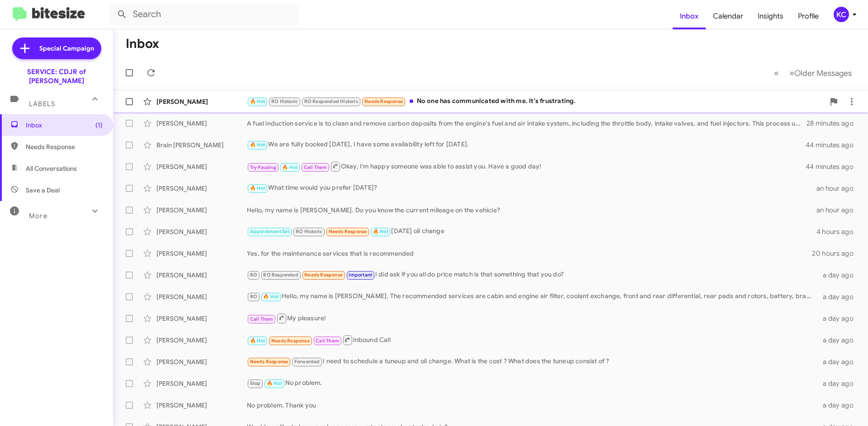
click at [486, 102] on div "🔥 Hot RO Historic RO Responded Historic Needs Response No one has communicated …" at bounding box center [536, 101] width 578 height 10
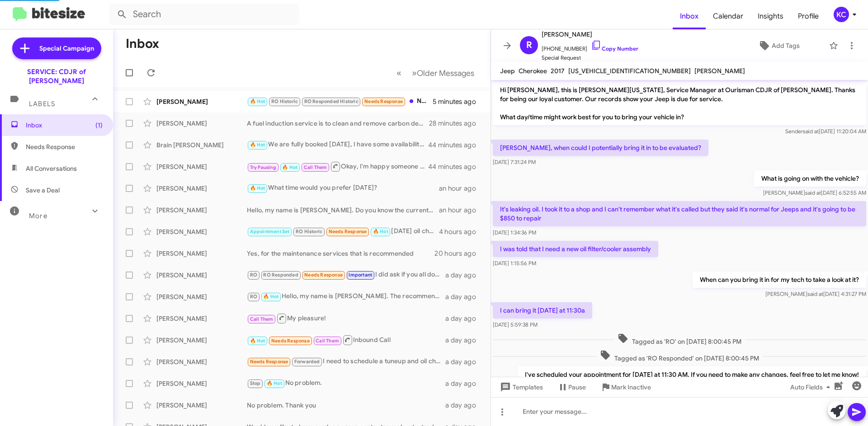
scroll to position [318, 0]
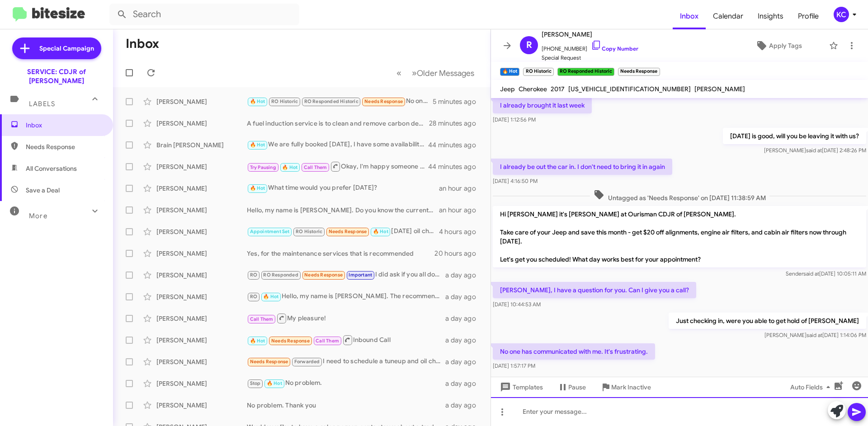
click at [690, 414] on div at bounding box center [679, 411] width 377 height 29
click at [779, 410] on div "I will take care of that right now!! Give me a few minutes I am going to reach …" at bounding box center [679, 411] width 377 height 29
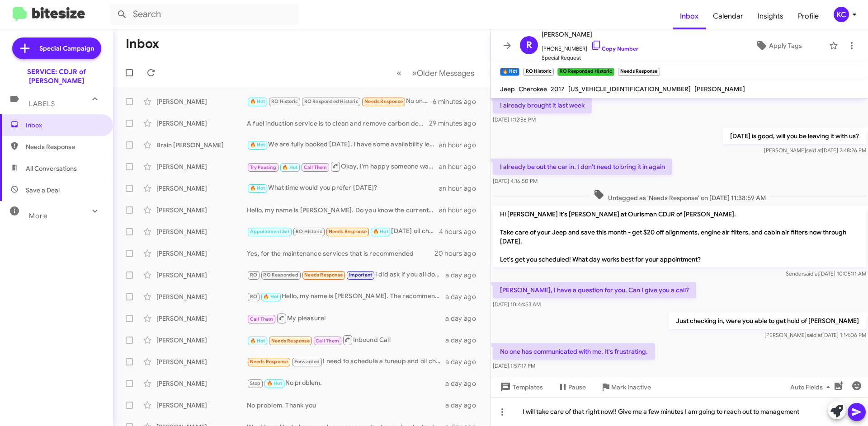
click at [855, 407] on icon at bounding box center [856, 412] width 11 height 11
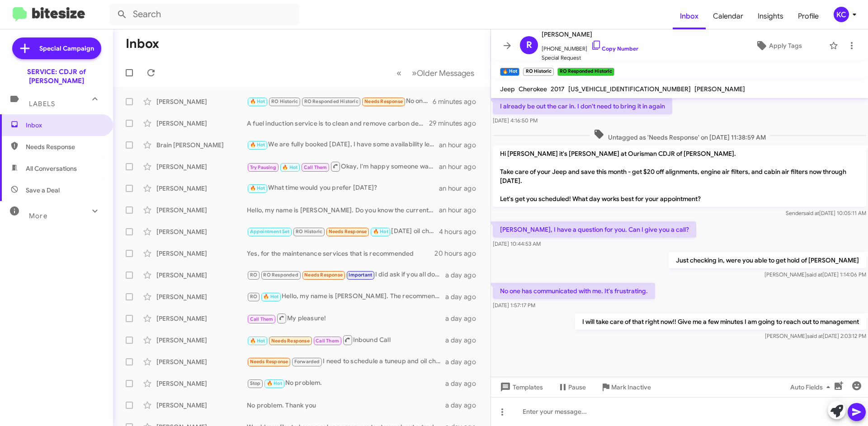
scroll to position [387, 0]
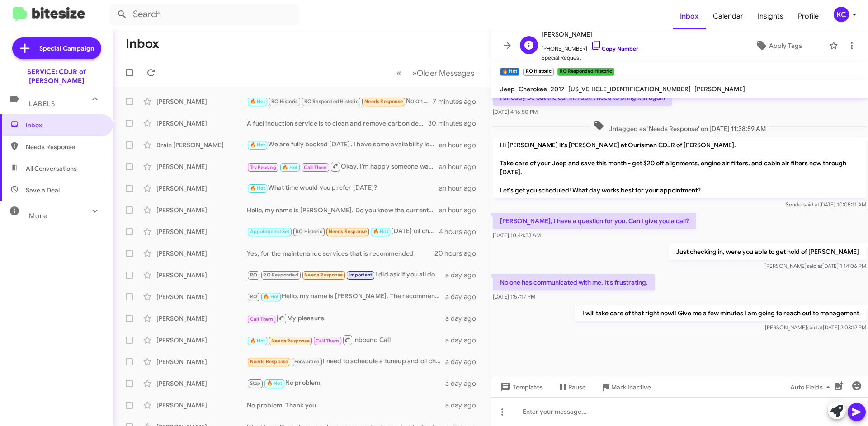
click at [591, 43] on icon at bounding box center [596, 45] width 11 height 11
click at [837, 15] on div "KC" at bounding box center [841, 14] width 15 height 15
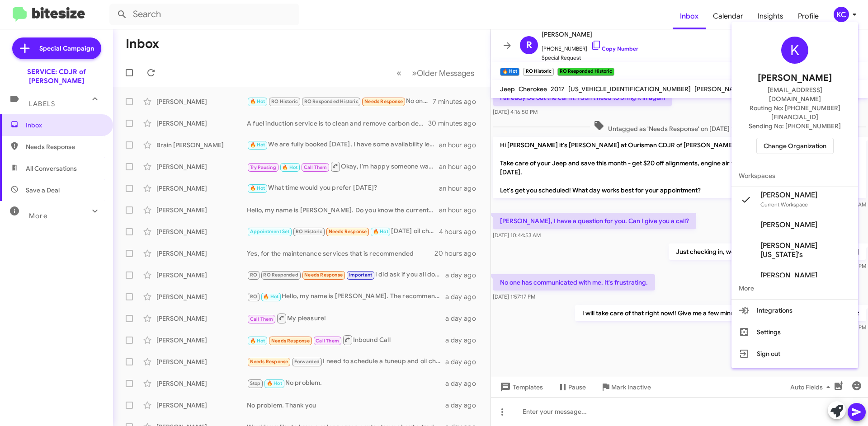
click at [812, 119] on div "K Kimberly Cole kcole@ourismancars.com Routing No: +1 (301) 249-4227 Sending No…" at bounding box center [794, 95] width 127 height 139
click at [815, 138] on span "Change Organization" at bounding box center [794, 145] width 63 height 15
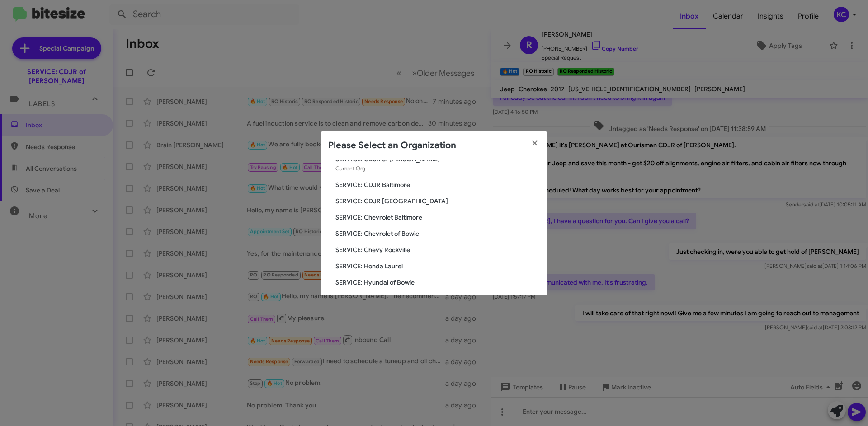
scroll to position [45, 0]
click at [396, 169] on span "SERVICE: CDJR Baltimore" at bounding box center [437, 170] width 204 height 9
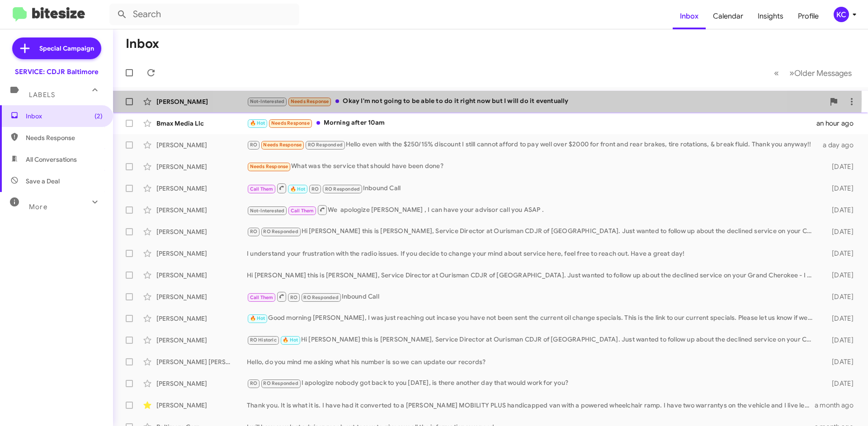
click at [480, 99] on div "Not-Interested Needs Response Okay I'm not going to be able to do it right now …" at bounding box center [536, 101] width 578 height 10
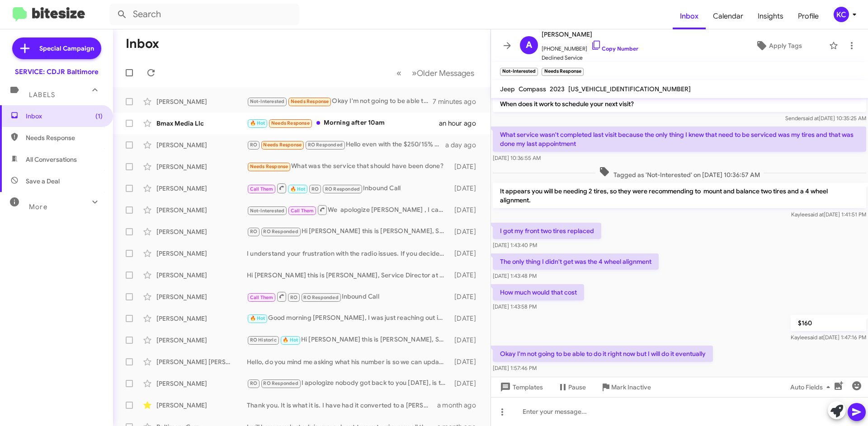
scroll to position [76, 0]
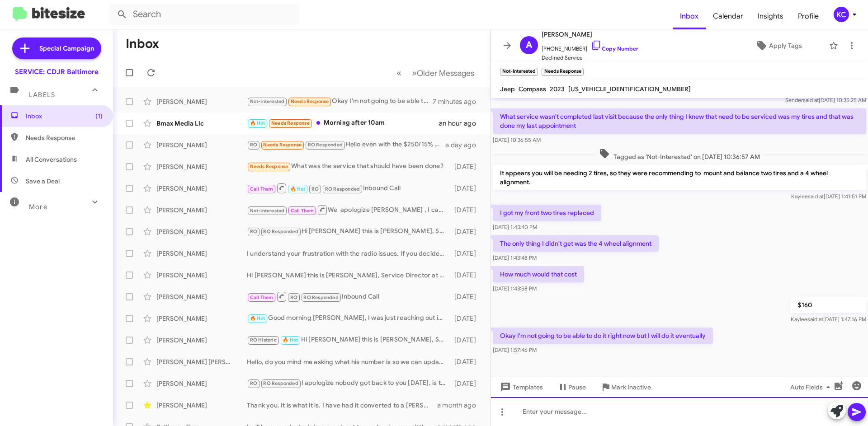
click at [661, 419] on div at bounding box center [679, 411] width 377 height 29
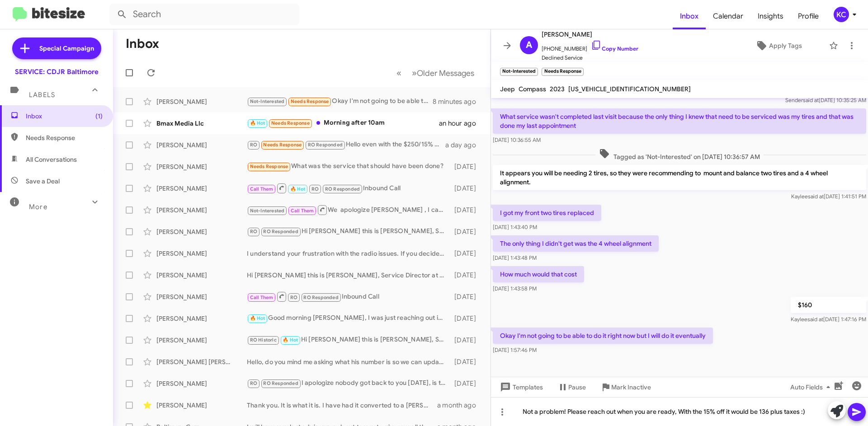
click at [856, 412] on icon at bounding box center [856, 413] width 9 height 8
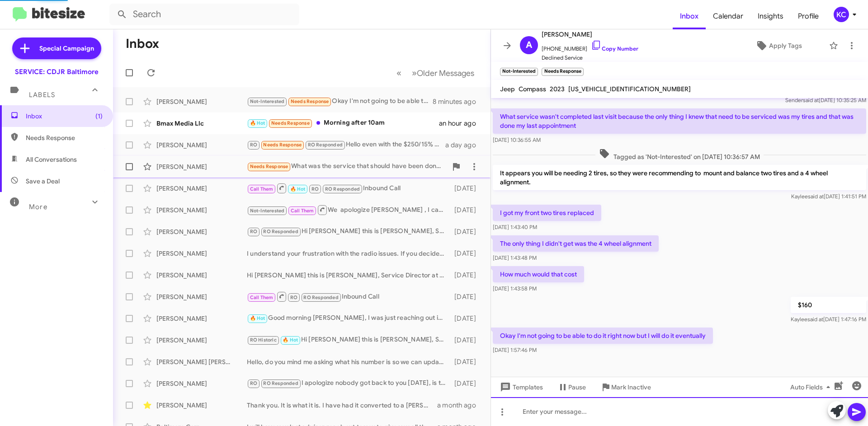
scroll to position [0, 0]
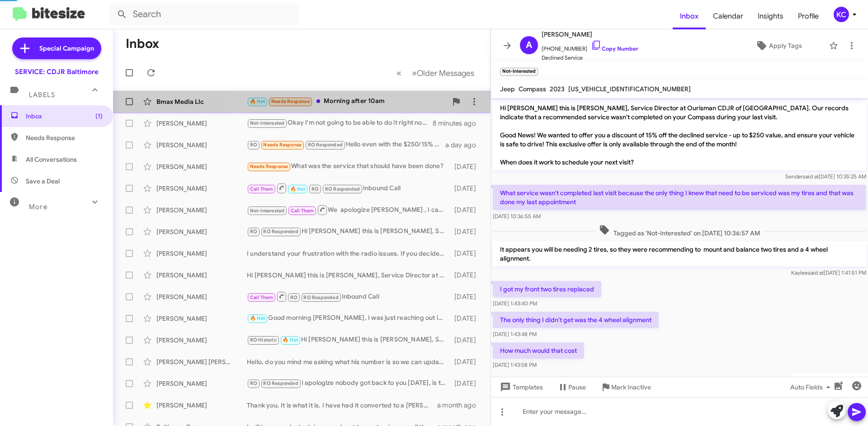
click at [350, 107] on div "Bmax Media Llc 🔥 Hot Needs Response Morning after 10am an hour ago" at bounding box center [301, 102] width 363 height 18
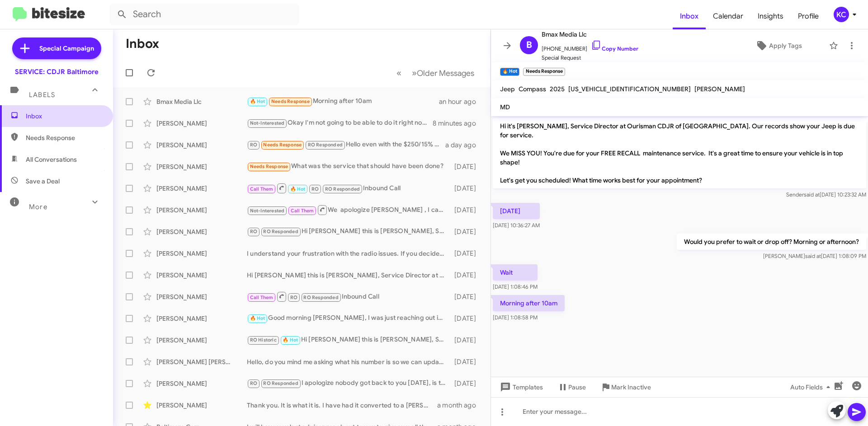
click at [77, 112] on span "Inbox" at bounding box center [64, 116] width 77 height 9
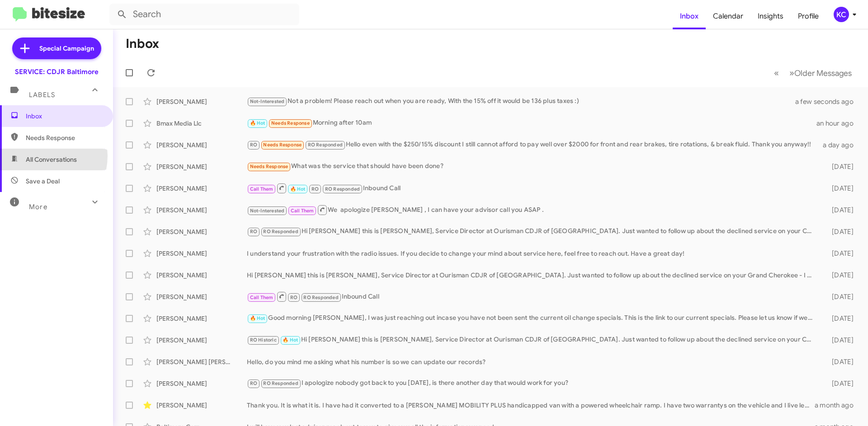
click at [38, 156] on span "All Conversations" at bounding box center [51, 159] width 51 height 9
type input "in:all-conversations"
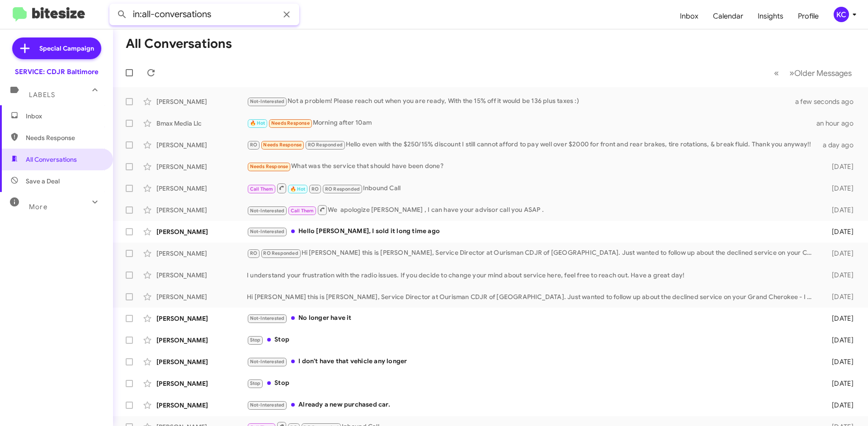
click at [268, 9] on input "in:all-conversations" at bounding box center [204, 15] width 190 height 22
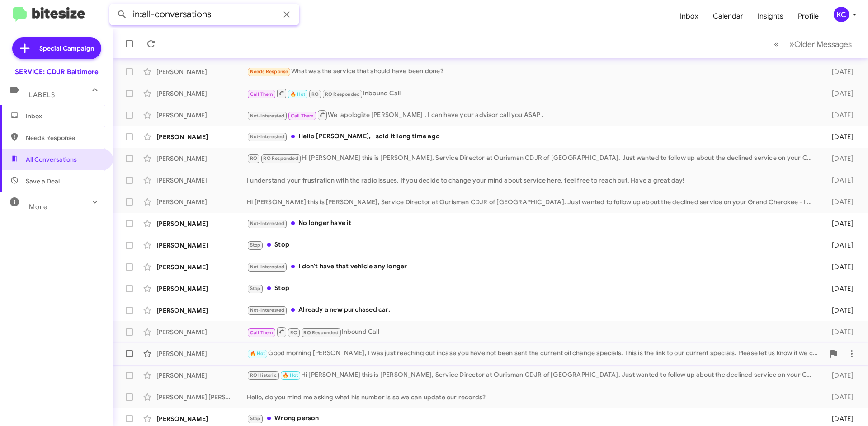
scroll to position [99, 0]
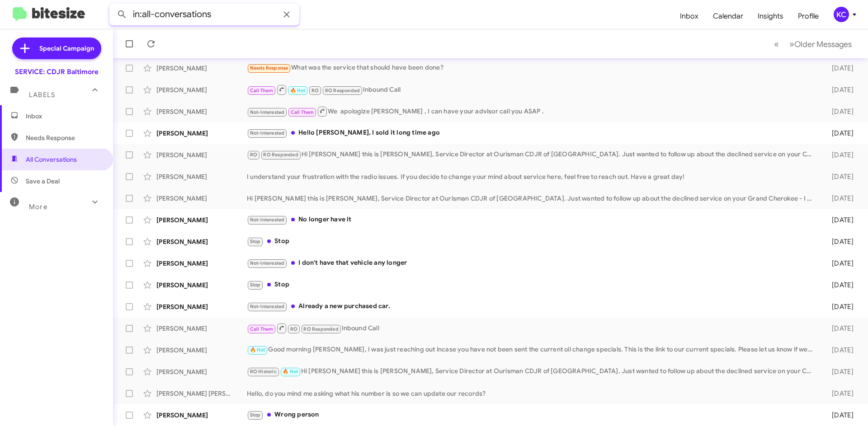
click at [230, 14] on input "in:all-conversations" at bounding box center [204, 15] width 190 height 22
click at [846, 15] on div "KC" at bounding box center [841, 14] width 15 height 15
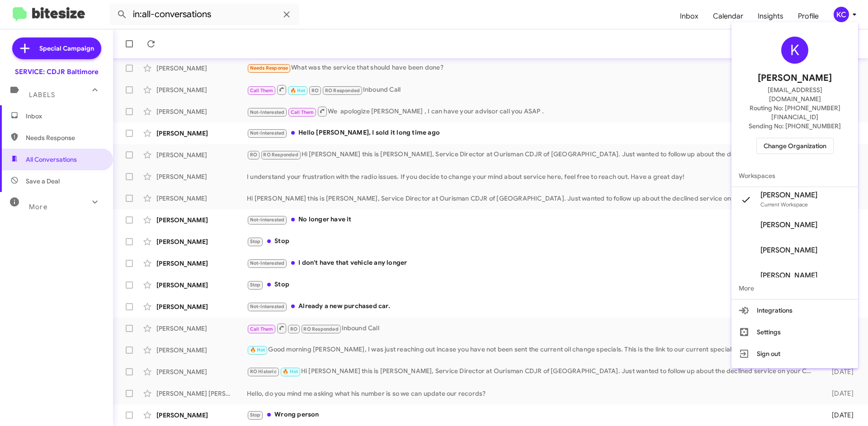
click at [809, 138] on span "Change Organization" at bounding box center [794, 145] width 63 height 15
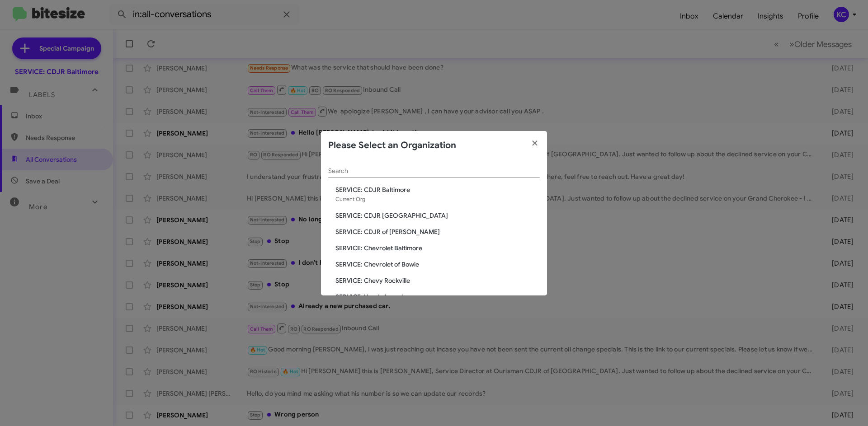
click at [396, 230] on span "SERVICE: CDJR of [PERSON_NAME]" at bounding box center [437, 231] width 204 height 9
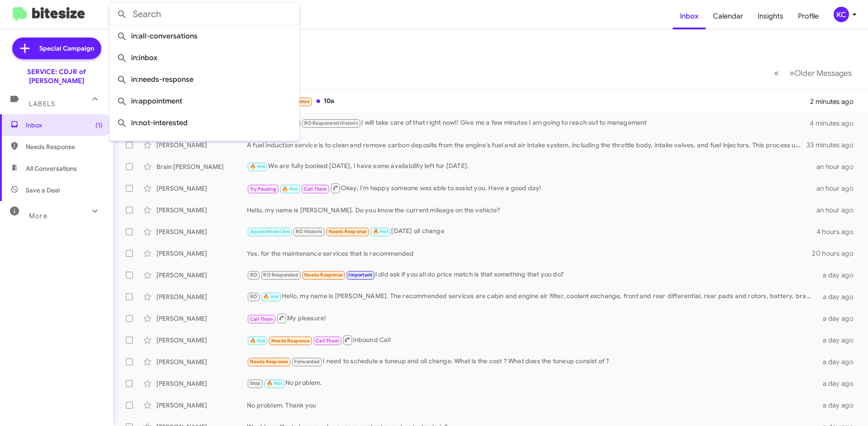
click at [178, 12] on input "text" at bounding box center [204, 15] width 190 height 22
paste input "[PERSON_NAME]"
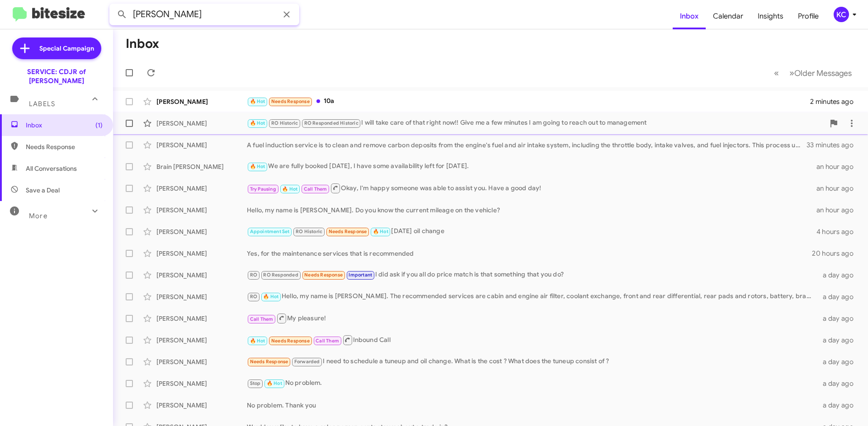
type input "[PERSON_NAME]"
click at [113, 5] on button at bounding box center [122, 14] width 18 height 18
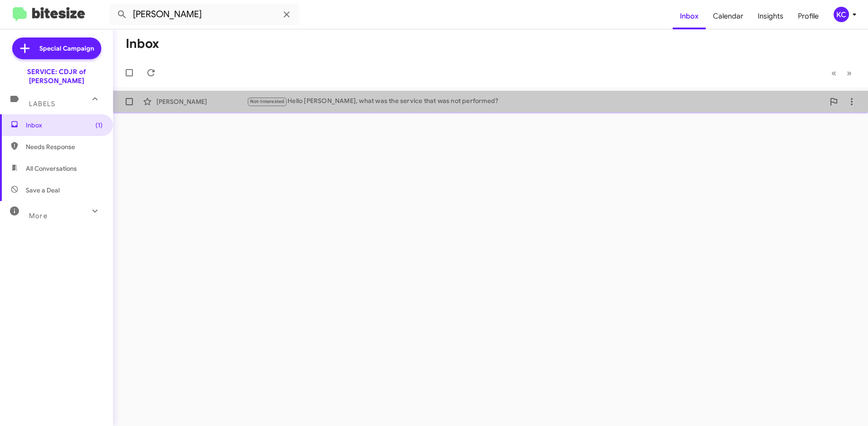
click at [230, 94] on div "[PERSON_NAME] Not-Interested Hello [PERSON_NAME], what was the service that was…" at bounding box center [490, 102] width 740 height 18
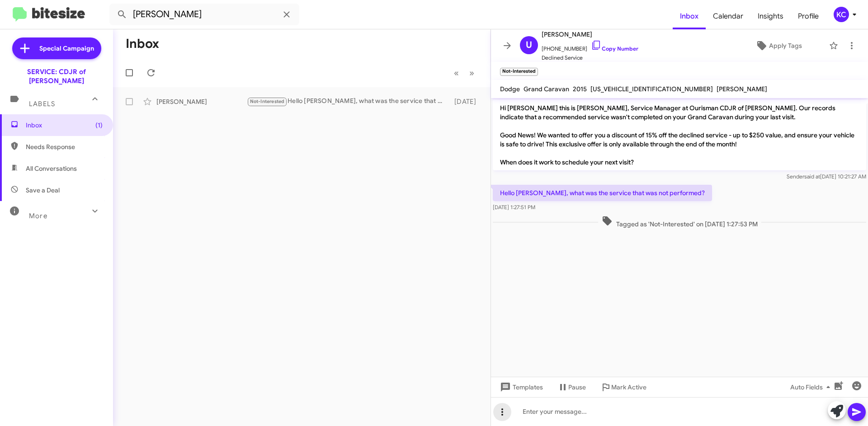
drag, startPoint x: 551, startPoint y: 413, endPoint x: 499, endPoint y: 412, distance: 52.0
click at [499, 412] on icon at bounding box center [502, 412] width 11 height 11
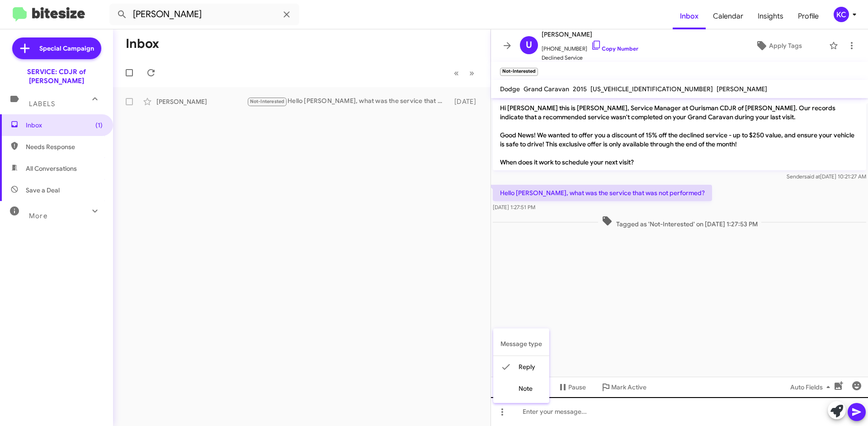
click at [603, 406] on div at bounding box center [434, 213] width 868 height 426
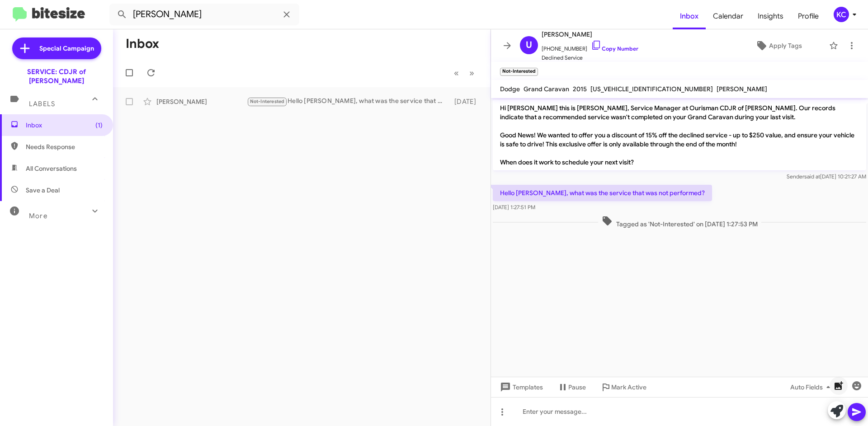
click at [837, 385] on icon "button" at bounding box center [838, 386] width 9 height 9
click at [848, 349] on icon "button" at bounding box center [844, 353] width 11 height 11
click at [844, 385] on span "button" at bounding box center [838, 386] width 18 height 11
click at [515, 349] on div at bounding box center [514, 353] width 18 height 18
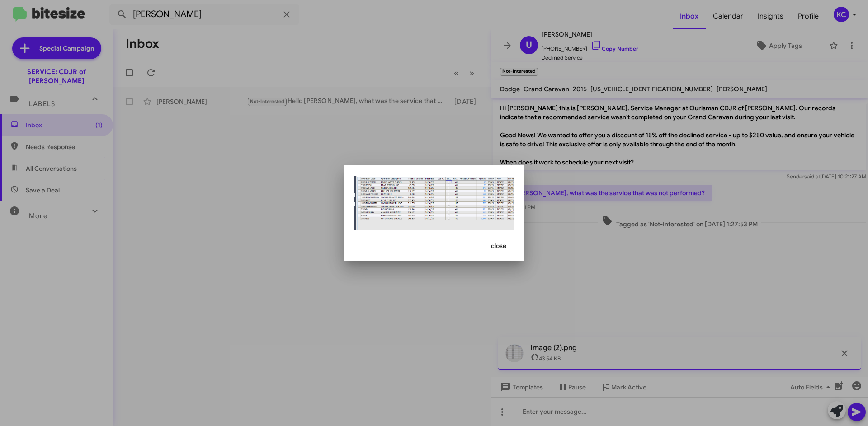
click at [517, 350] on div at bounding box center [434, 213] width 868 height 426
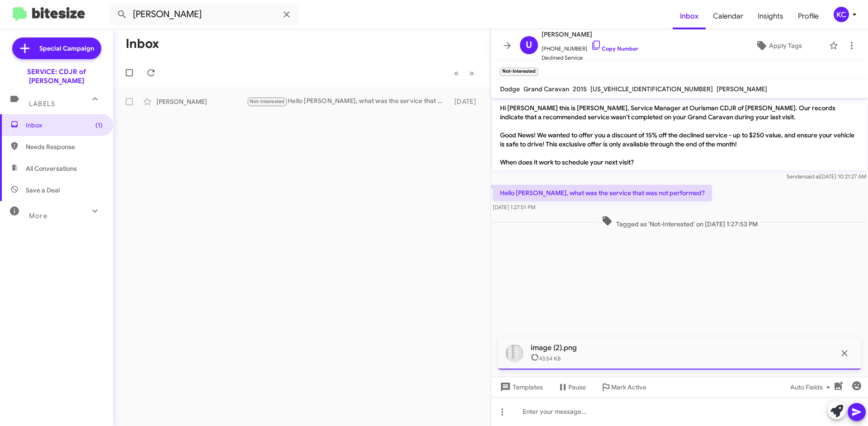
click at [513, 349] on div at bounding box center [514, 353] width 18 height 18
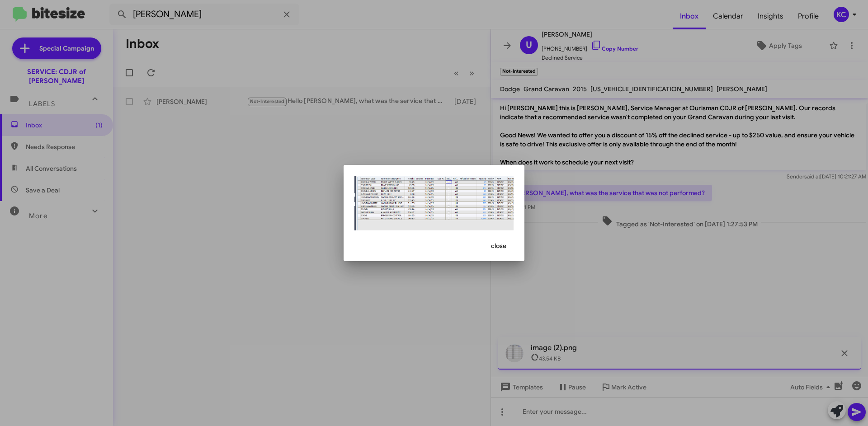
click at [503, 248] on span "close" at bounding box center [498, 246] width 15 height 16
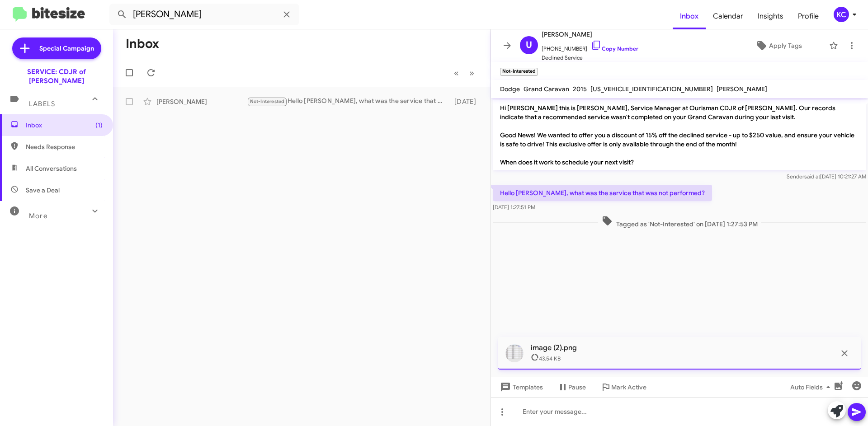
click at [840, 350] on icon "button" at bounding box center [844, 353] width 11 height 11
click at [838, 386] on icon "button" at bounding box center [838, 386] width 9 height 9
click at [116, 44] on mat-toolbar-row "Inbox" at bounding box center [301, 43] width 377 height 29
click at [857, 412] on icon at bounding box center [856, 412] width 11 height 11
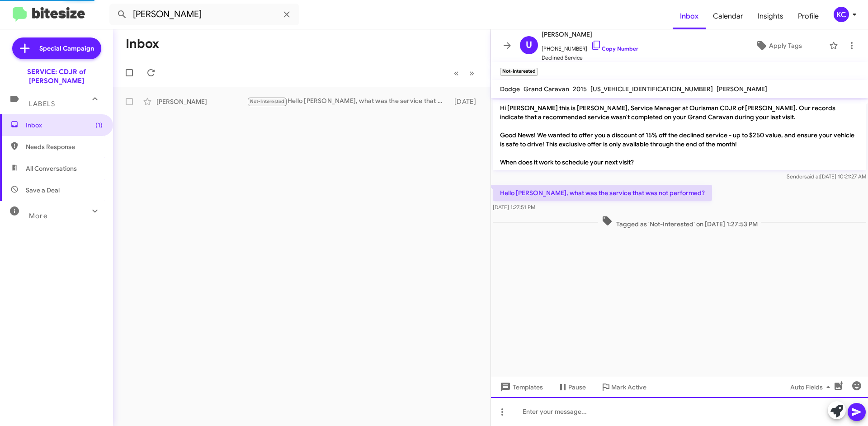
scroll to position [25, 0]
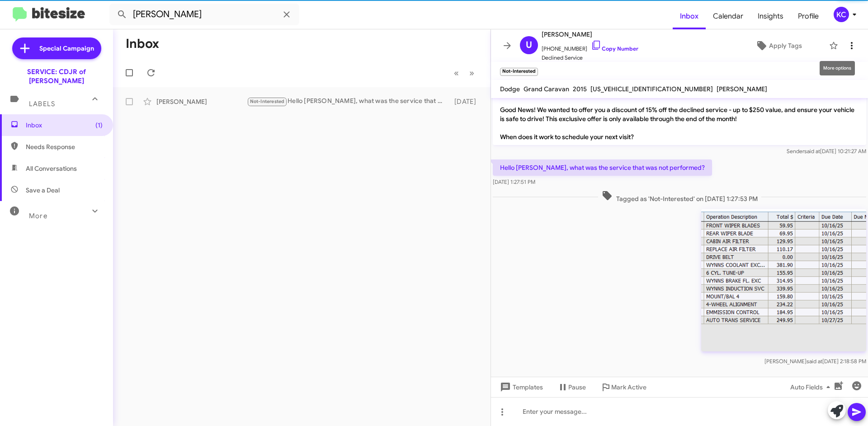
click at [846, 48] on icon at bounding box center [851, 45] width 11 height 11
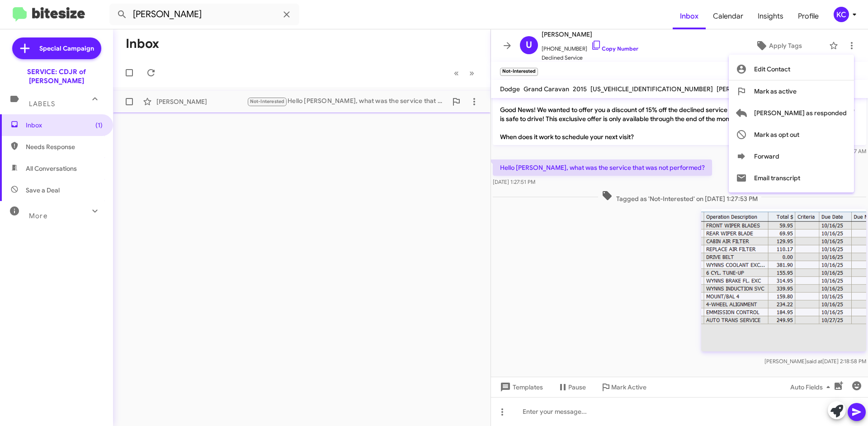
click at [796, 94] on span "Mark as active" at bounding box center [775, 91] width 42 height 22
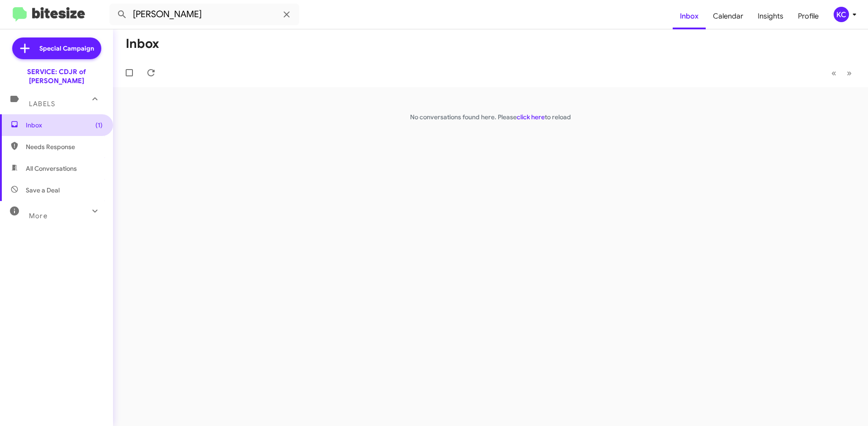
click at [95, 121] on span "(1)" at bounding box center [98, 125] width 7 height 9
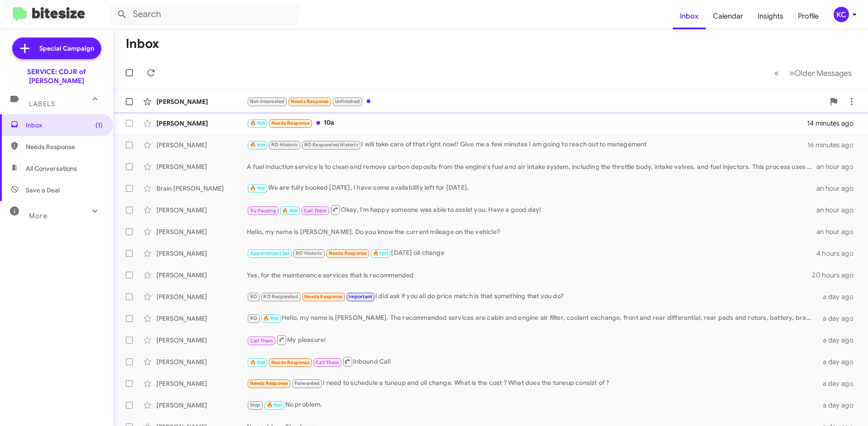
click at [390, 103] on div "Not-Interested Needs Response Unfinished" at bounding box center [536, 101] width 578 height 10
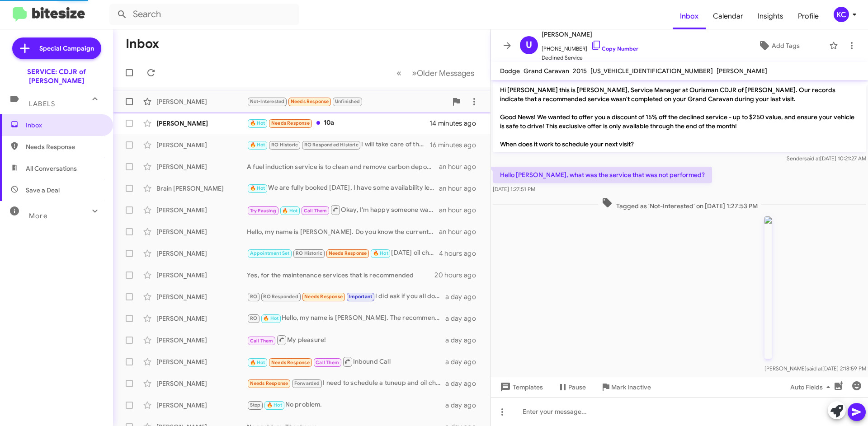
scroll to position [8, 0]
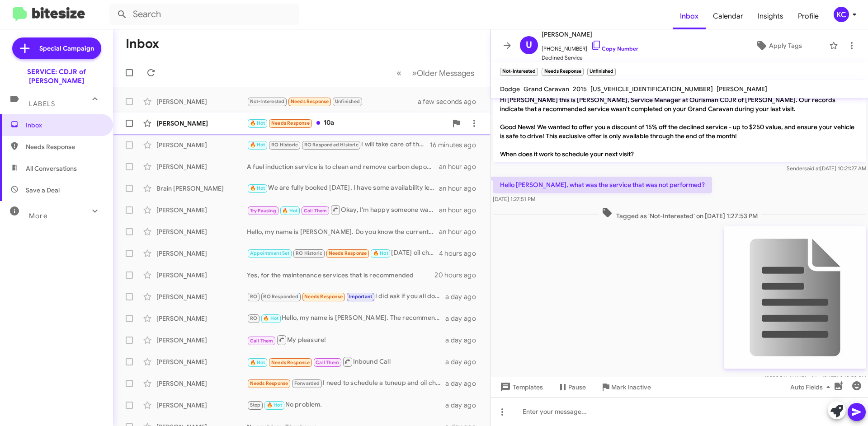
click at [388, 121] on div "🔥 Hot Needs Response 10a" at bounding box center [347, 123] width 200 height 10
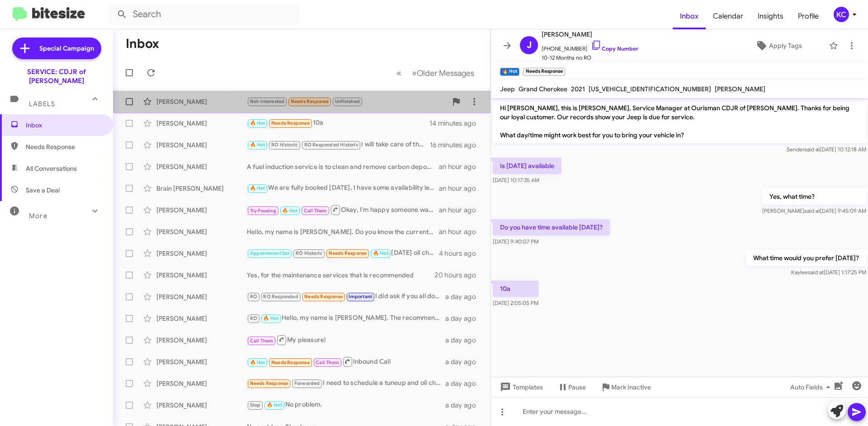
click at [375, 98] on div "Not-Interested Needs Response Unfinished" at bounding box center [347, 101] width 200 height 10
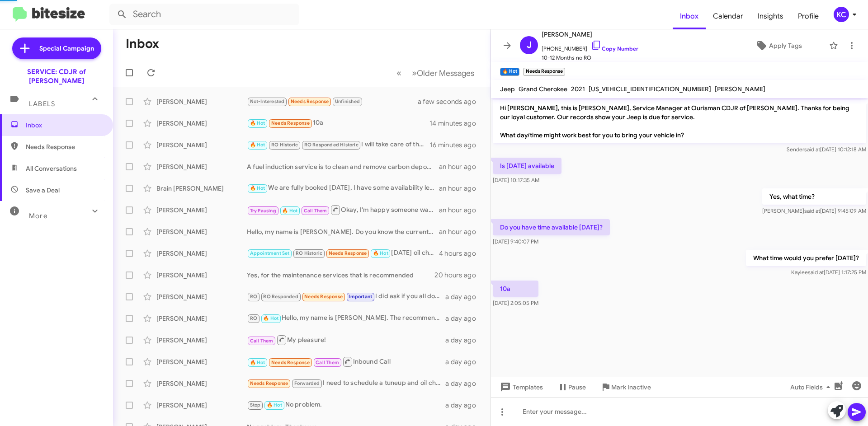
scroll to position [44, 0]
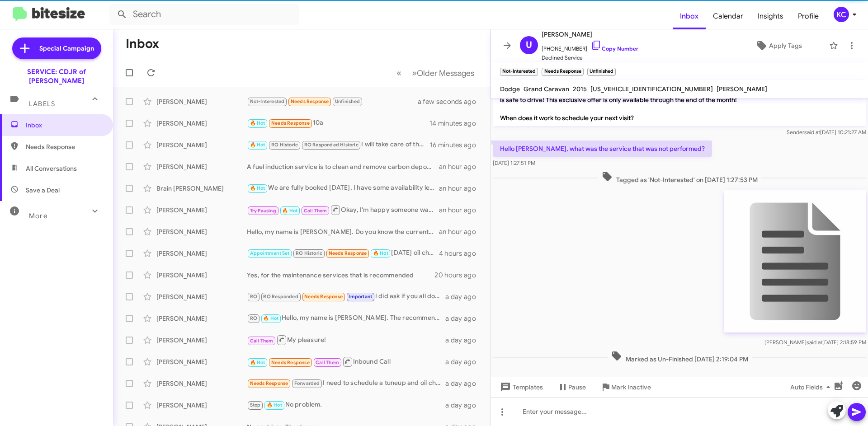
click at [786, 247] on img at bounding box center [795, 261] width 142 height 142
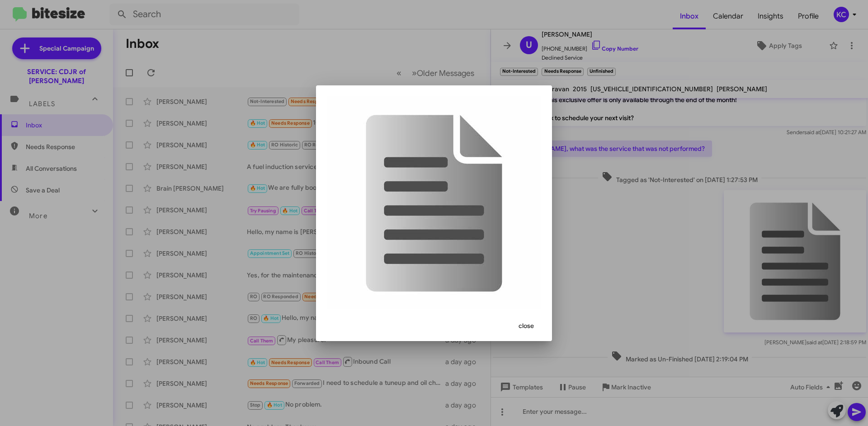
click at [521, 329] on span "close" at bounding box center [525, 326] width 15 height 16
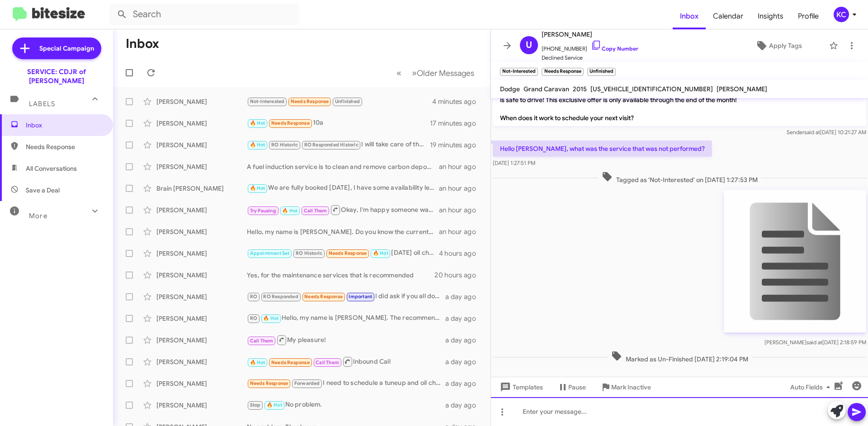
click at [719, 421] on div at bounding box center [679, 411] width 377 height 29
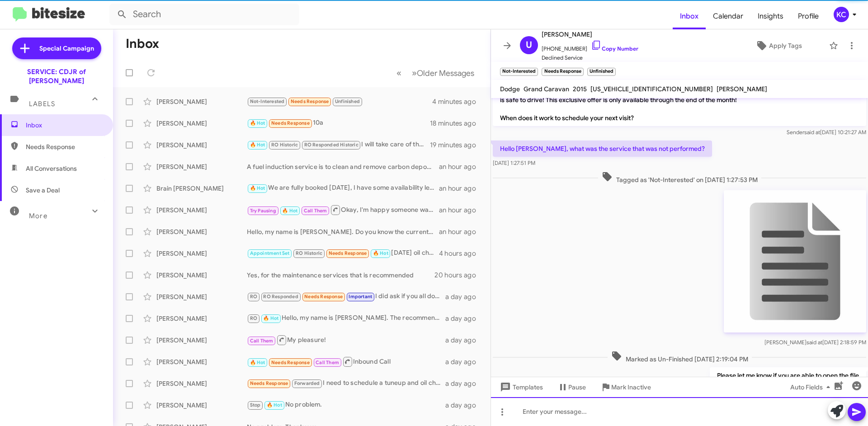
scroll to position [77, 0]
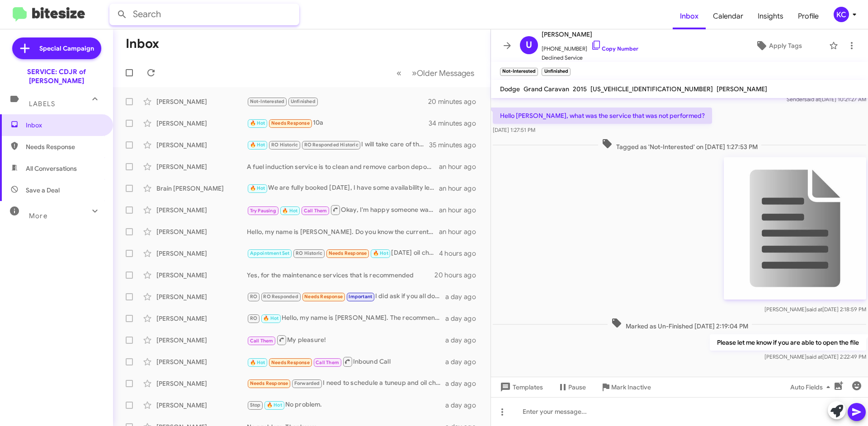
click at [175, 19] on input "text" at bounding box center [204, 15] width 190 height 22
click at [113, 5] on button at bounding box center [122, 14] width 18 height 18
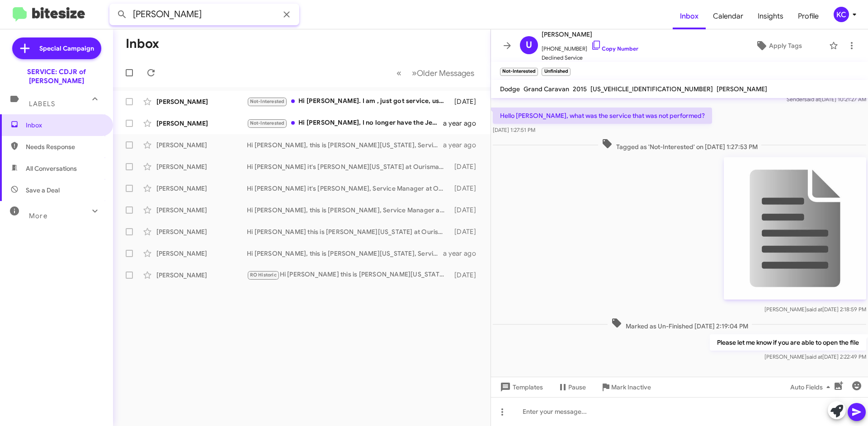
drag, startPoint x: 157, startPoint y: 17, endPoint x: 73, endPoint y: -5, distance: 87.4
click at [73, 0] on html "brian burley Inbox Calendar Insights Profile KC Special Campaign SERVICE: CDJR …" at bounding box center [434, 213] width 868 height 426
type input "burley"
click at [113, 5] on button at bounding box center [122, 14] width 18 height 18
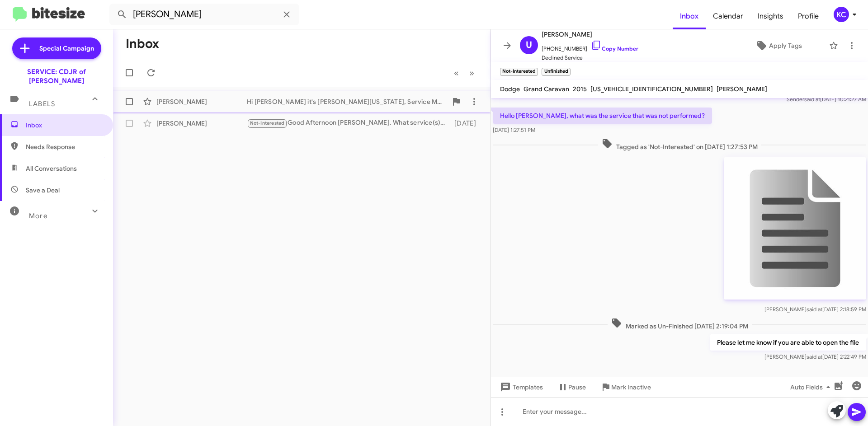
click at [229, 108] on div "Brian Burley Hi Brian it's Natasha Tennessee, Service Manager at Ourisman CDJR …" at bounding box center [301, 102] width 363 height 18
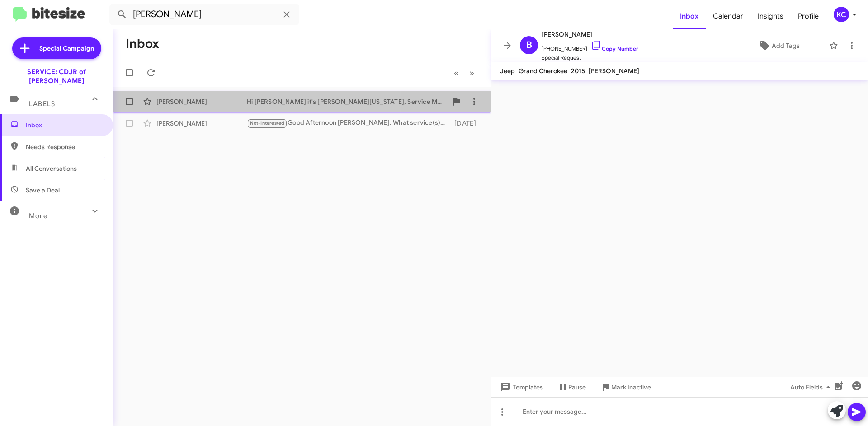
click at [273, 105] on div "Hi Brian it's Natasha Tennessee, Service Manager at Ourisman CDJR of Bowie. Our…" at bounding box center [347, 101] width 200 height 9
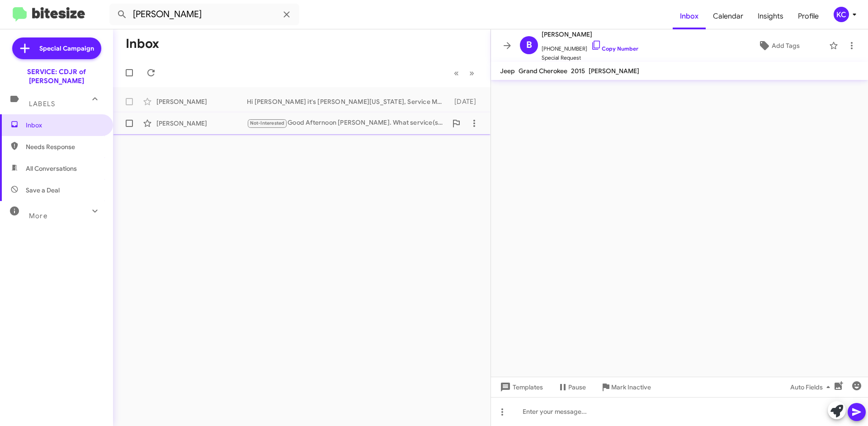
click at [385, 118] on div "Brian Burley Not-Interested Good Afternoon David. What service(s) are due that …" at bounding box center [301, 123] width 363 height 18
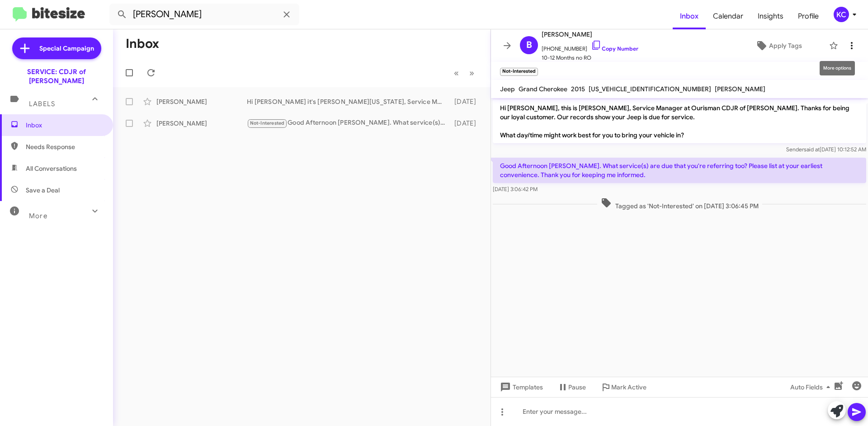
click at [848, 44] on icon at bounding box center [851, 45] width 11 height 11
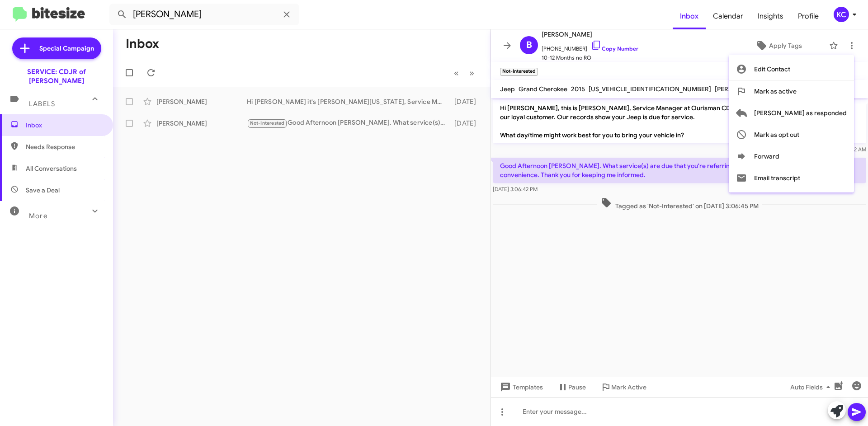
click at [834, 89] on button "Mark as active" at bounding box center [791, 91] width 125 height 22
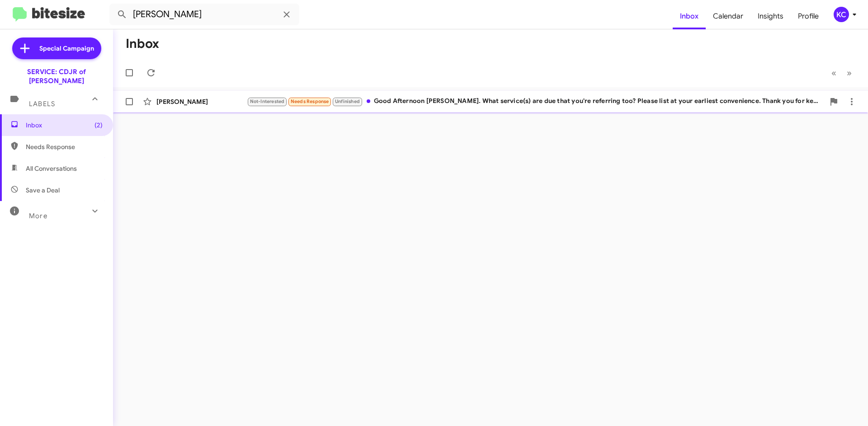
click at [183, 91] on span "Brian Burley Not-Interested Needs Response Unfinished Good Afternoon David. Wha…" at bounding box center [490, 102] width 755 height 22
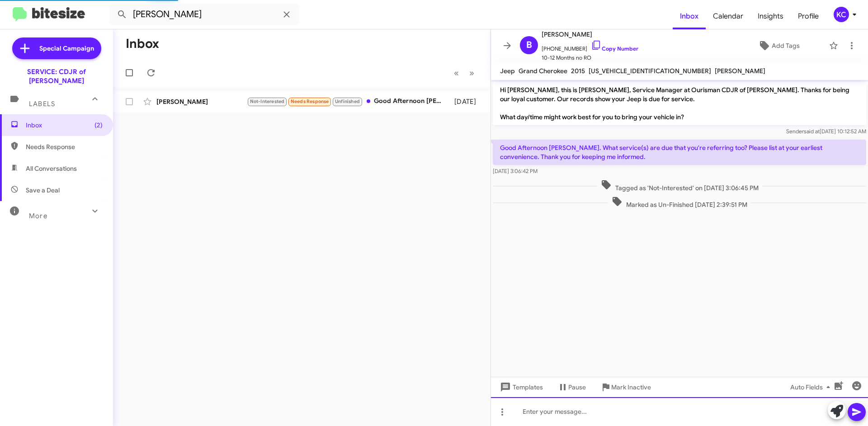
click at [589, 408] on div at bounding box center [679, 411] width 377 height 29
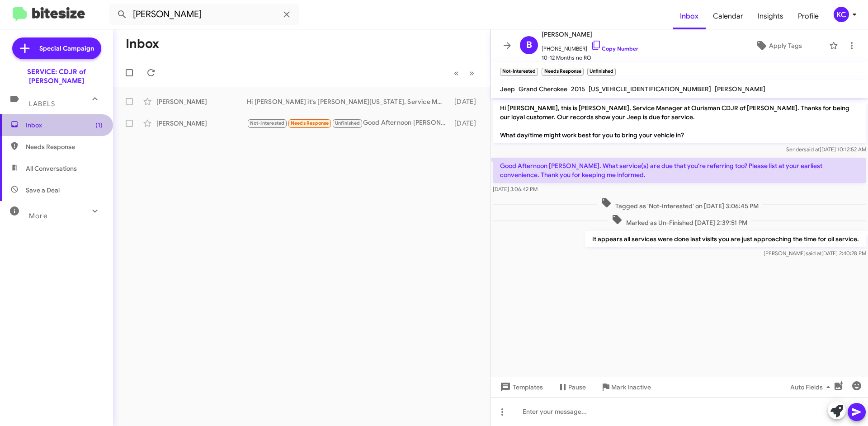
click at [70, 114] on span "Inbox (1)" at bounding box center [56, 125] width 113 height 22
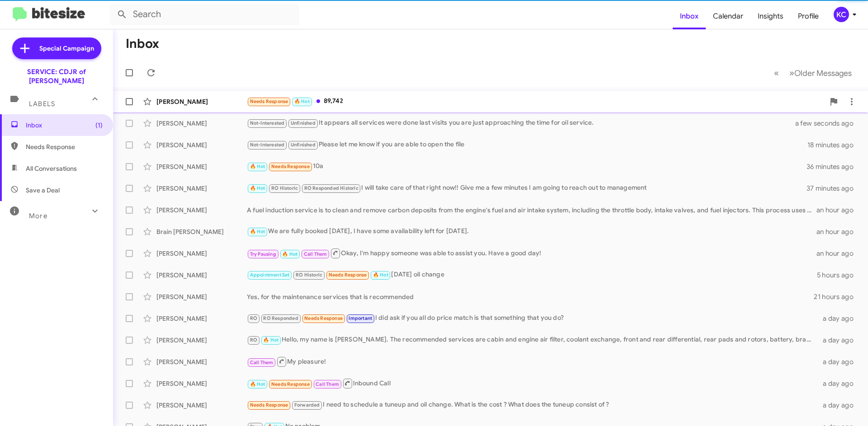
click at [342, 99] on div "Needs Response 🔥 Hot 89,742" at bounding box center [536, 101] width 578 height 10
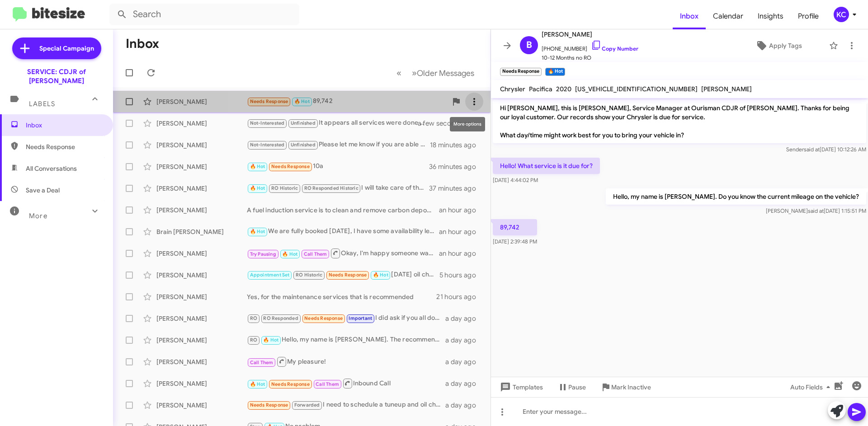
click at [472, 99] on icon at bounding box center [474, 101] width 11 height 11
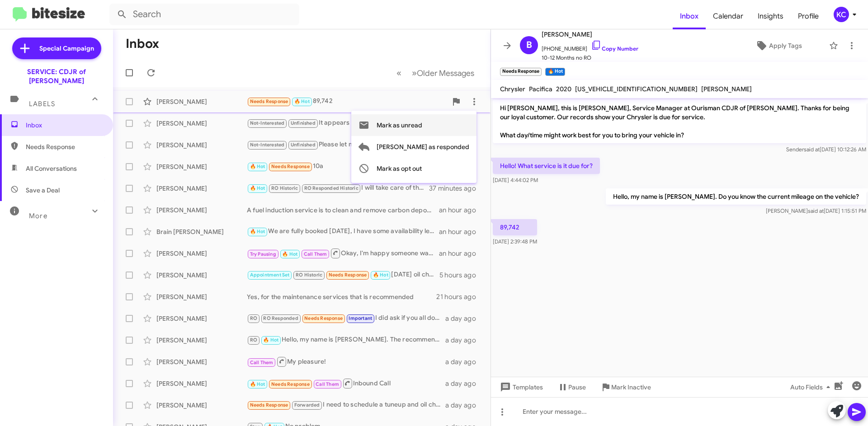
click at [422, 127] on span "Mark as unread" at bounding box center [400, 125] width 46 height 22
click at [838, 13] on div "KC" at bounding box center [841, 14] width 15 height 15
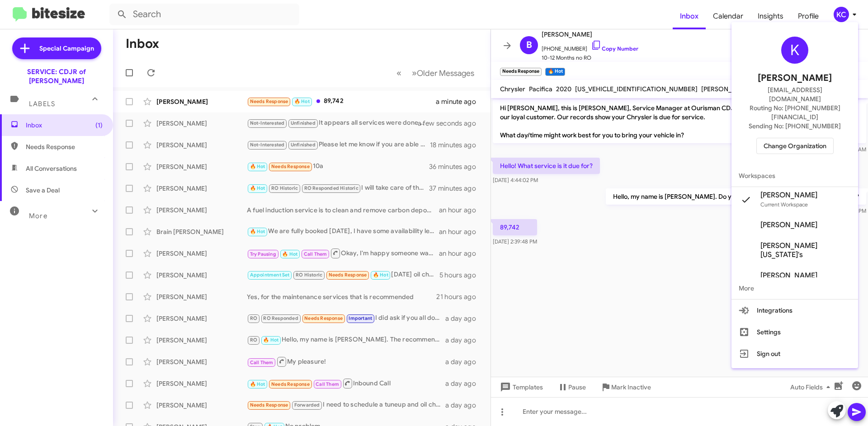
click at [816, 138] on span "Change Organization" at bounding box center [794, 145] width 63 height 15
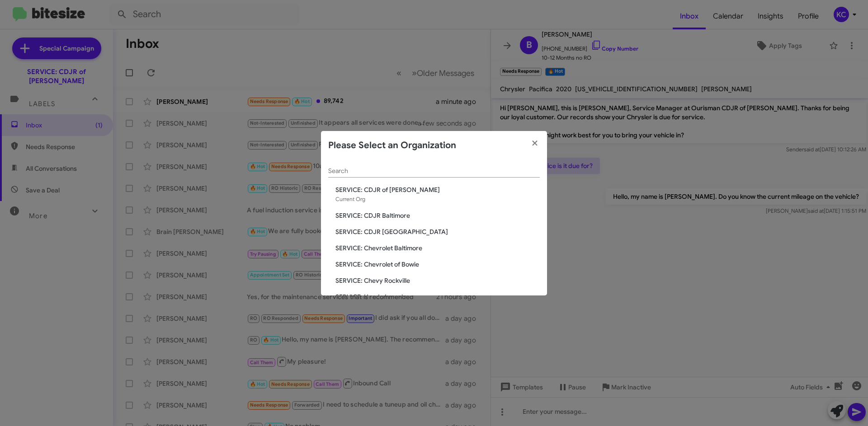
click at [396, 220] on span "SERVICE: CDJR Baltimore" at bounding box center [437, 215] width 204 height 9
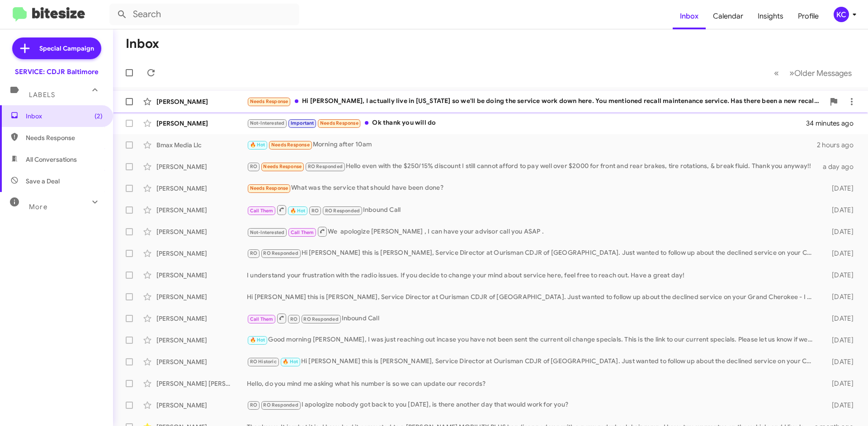
click at [476, 97] on div "Needs Response Hi [PERSON_NAME], I actually live in [US_STATE] so we'll be doin…" at bounding box center [536, 101] width 578 height 10
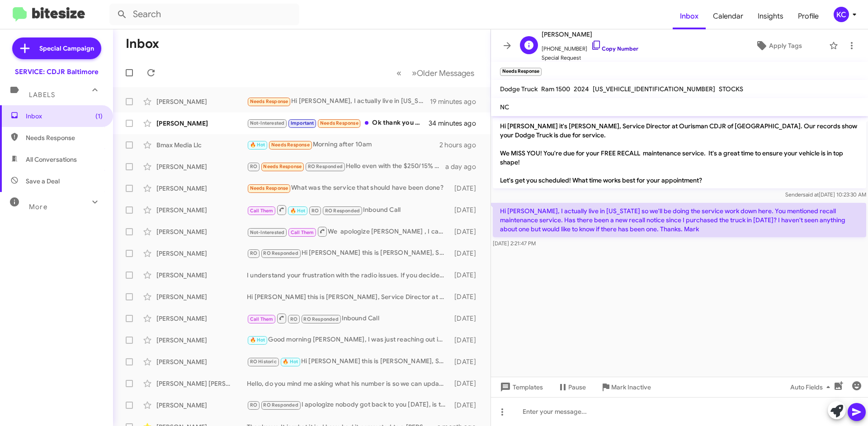
click at [591, 45] on icon at bounding box center [596, 45] width 11 height 11
click at [624, 86] on span "[US_VEHICLE_IDENTIFICATION_NUMBER]" at bounding box center [654, 89] width 122 height 8
copy span "[US_VEHICLE_IDENTIFICATION_NUMBER]"
click at [52, 122] on span "Inbox (1)" at bounding box center [56, 116] width 113 height 22
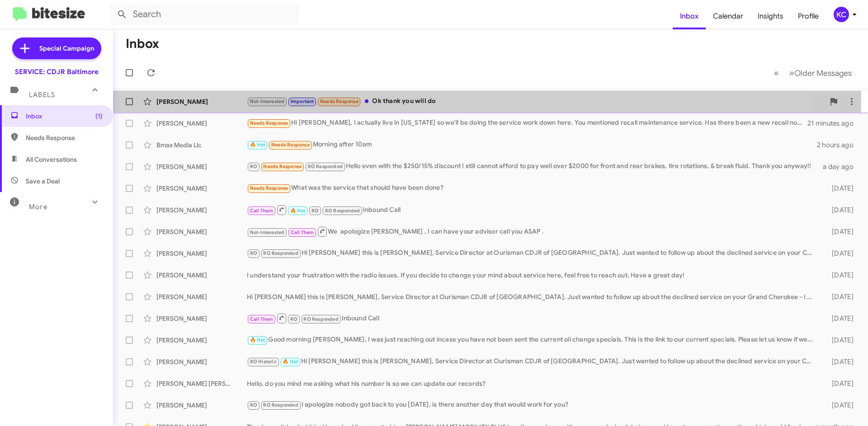
click at [378, 99] on div "Not-Interested Important Needs Response Ok thank you will do" at bounding box center [536, 101] width 578 height 10
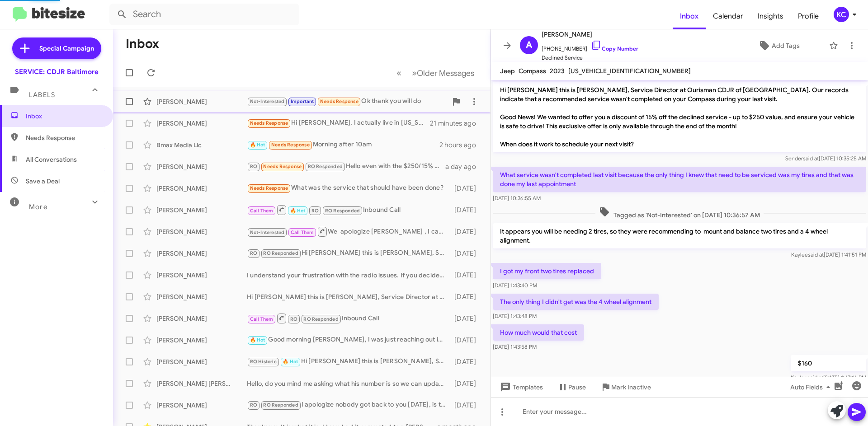
scroll to position [124, 0]
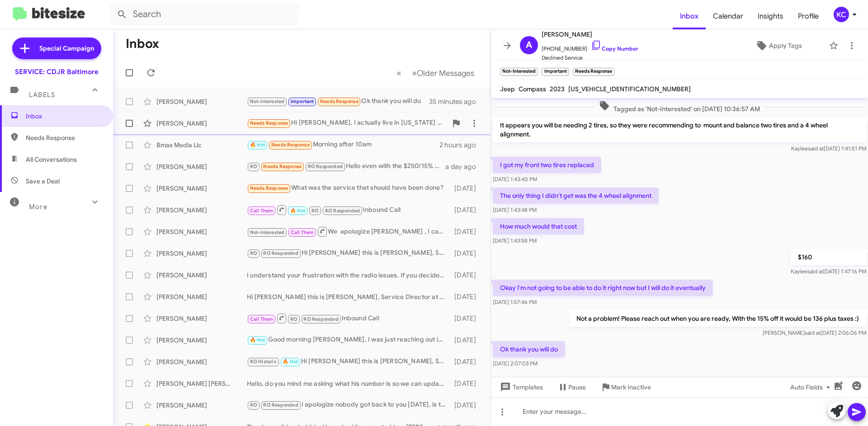
click at [382, 123] on div "Needs Response Hi [PERSON_NAME], I actually live in [US_STATE] so we'll be doin…" at bounding box center [347, 123] width 200 height 10
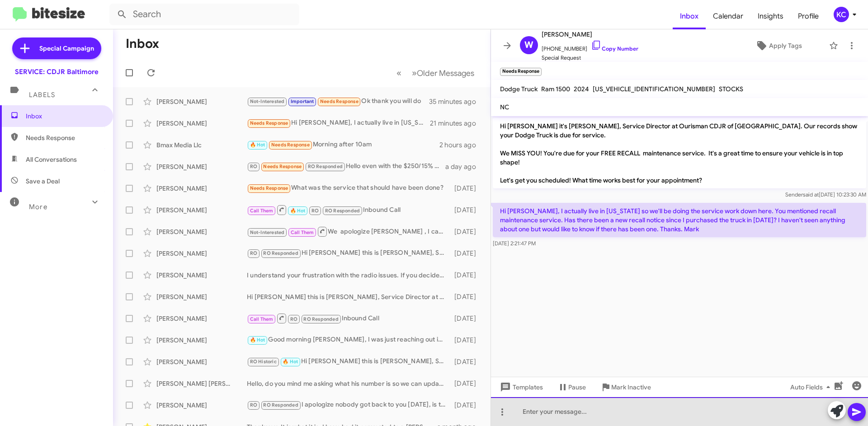
click at [647, 421] on div at bounding box center [679, 411] width 377 height 29
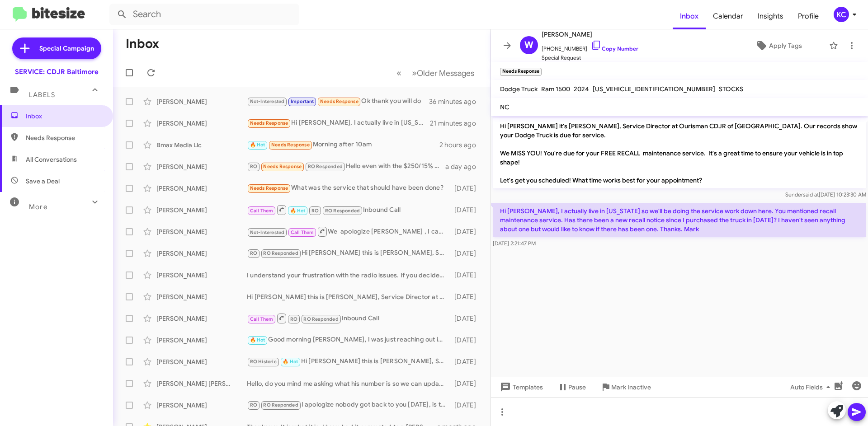
click at [595, 89] on span "[US_VEHICLE_IDENTIFICATION_NUMBER]" at bounding box center [654, 89] width 122 height 8
copy span "[US_VEHICLE_IDENTIFICATION_NUMBER]"
click at [591, 410] on div at bounding box center [679, 411] width 377 height 29
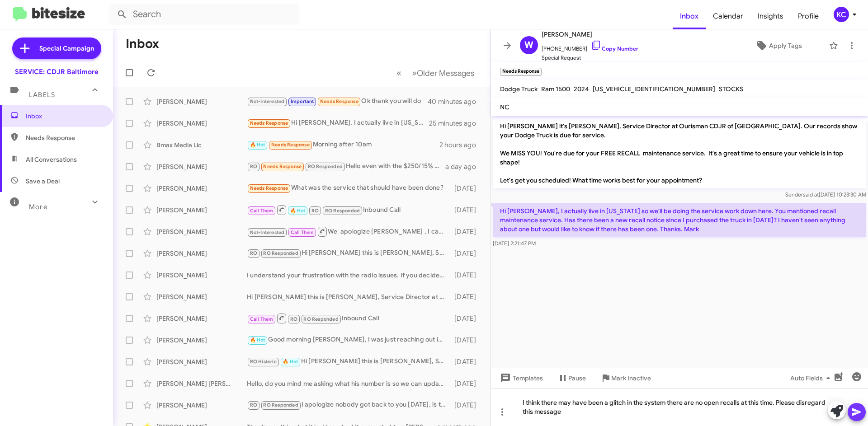
click at [862, 405] on span at bounding box center [856, 412] width 11 height 18
